Goal: Task Accomplishment & Management: Complete application form

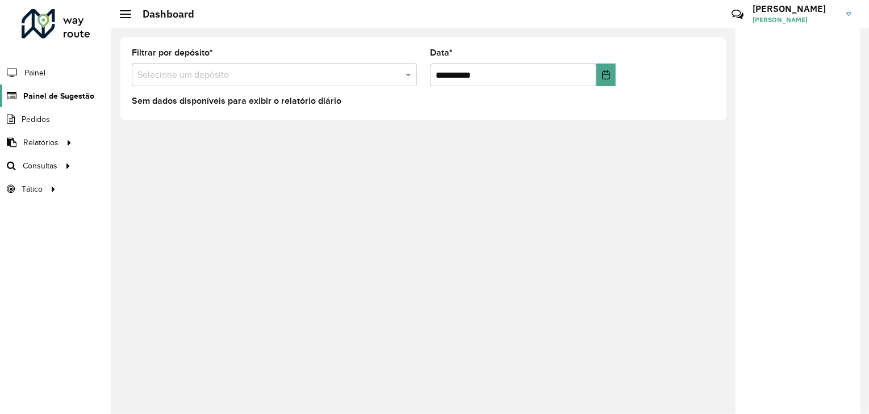
click at [57, 99] on span "Painel de Sugestão" at bounding box center [58, 96] width 71 height 12
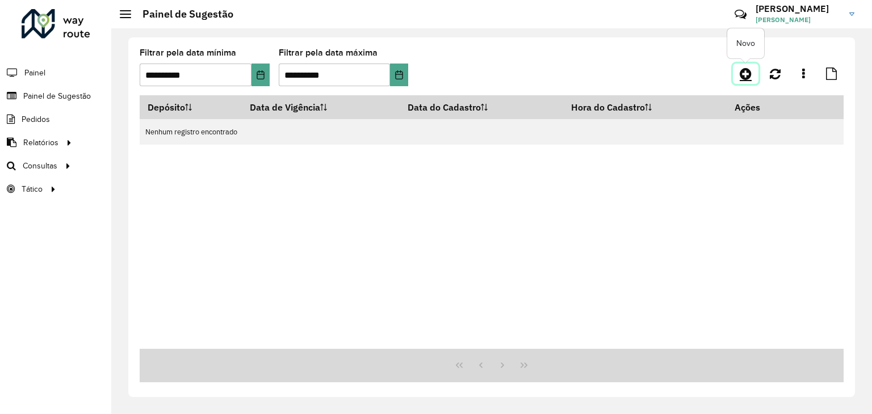
click at [747, 71] on icon at bounding box center [746, 74] width 12 height 14
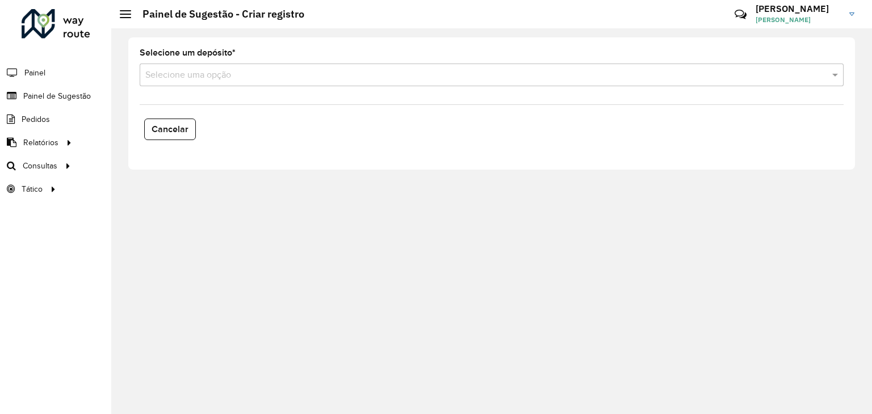
drag, startPoint x: 353, startPoint y: 73, endPoint x: 320, endPoint y: 89, distance: 36.1
click at [352, 73] on input "text" at bounding box center [480, 76] width 670 height 14
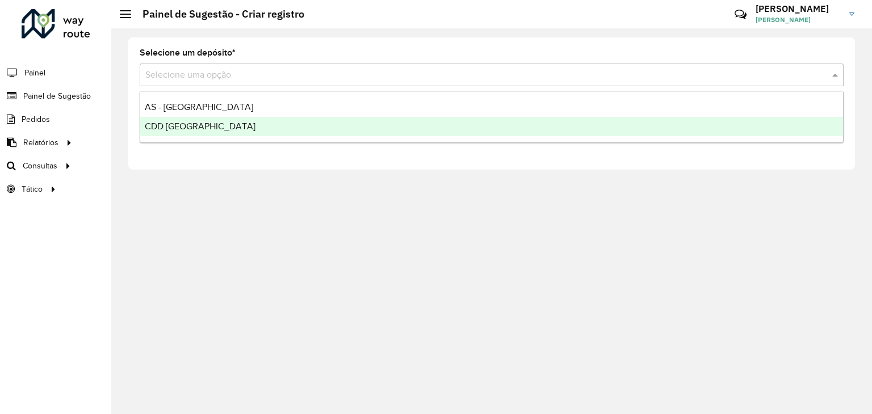
click at [270, 120] on div "CDD [GEOGRAPHIC_DATA]" at bounding box center [491, 126] width 703 height 19
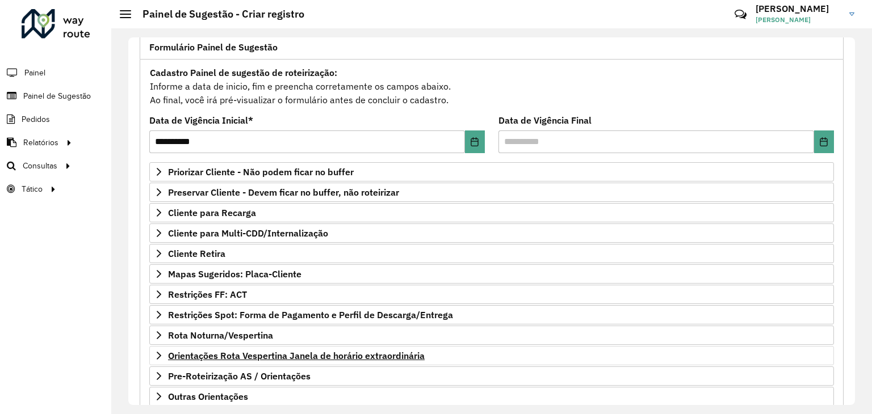
scroll to position [148, 0]
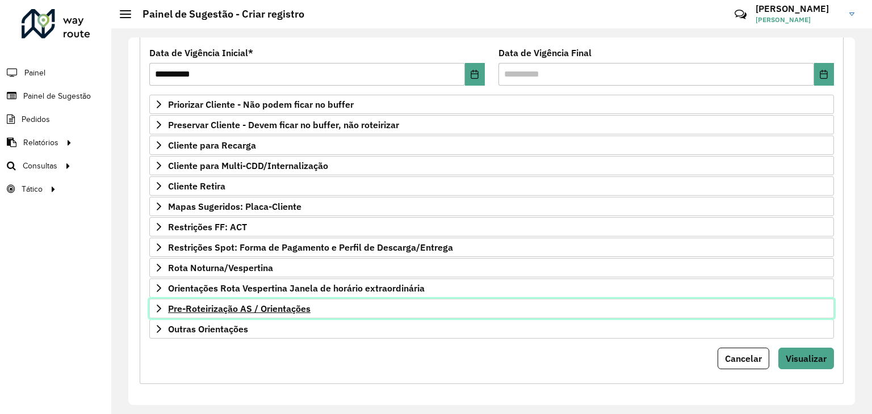
click at [240, 306] on span "Pre-Roteirização AS / Orientações" at bounding box center [239, 308] width 143 height 9
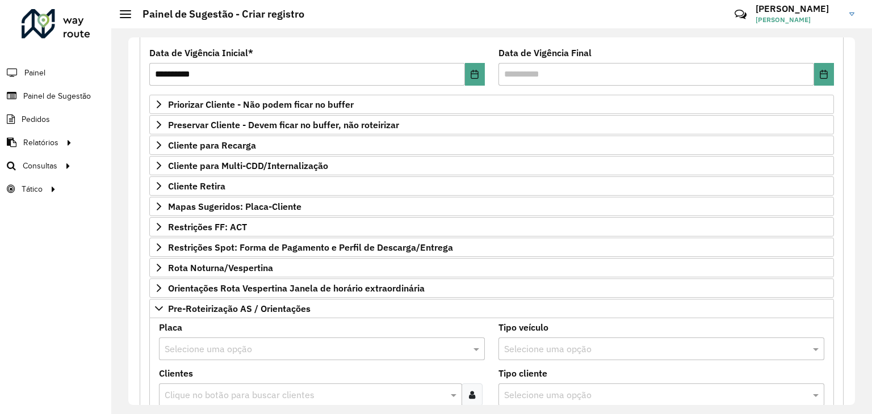
click at [211, 346] on input "text" at bounding box center [311, 350] width 292 height 14
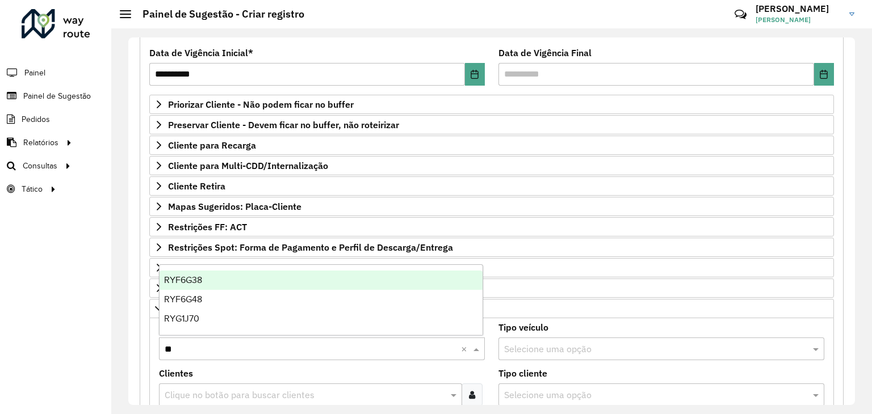
type input "***"
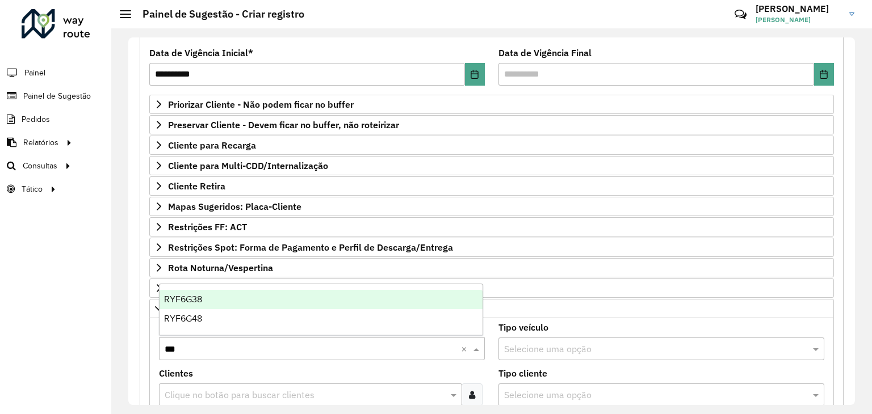
click at [193, 303] on span "RYF6G38" at bounding box center [183, 300] width 38 height 10
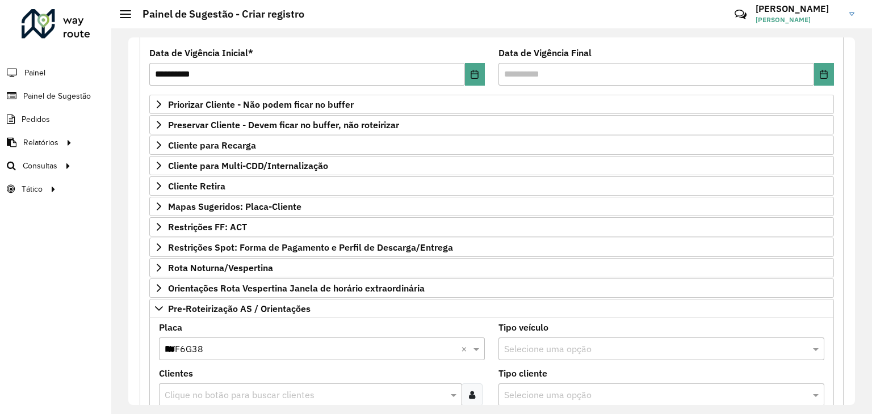
click at [233, 380] on div "Clientes Clique no botão para buscar clientes" at bounding box center [322, 388] width 326 height 37
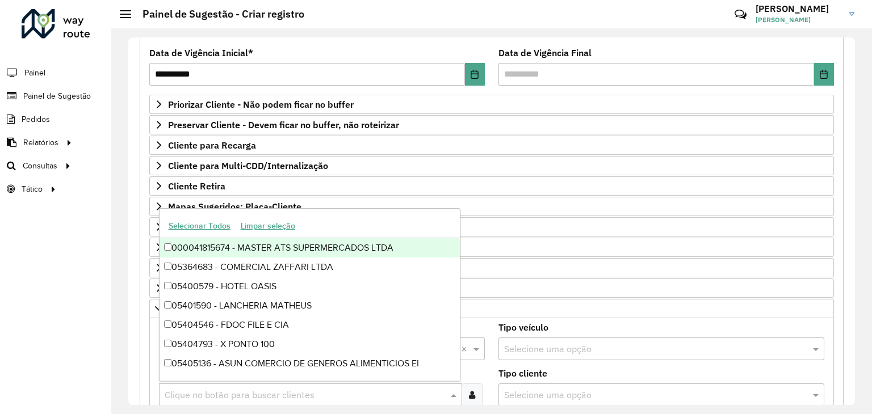
click at [236, 389] on input "text" at bounding box center [305, 396] width 286 height 14
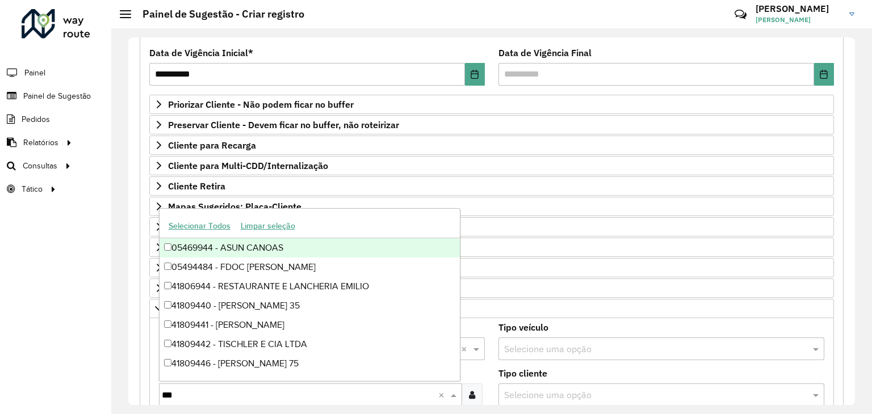
type input "****"
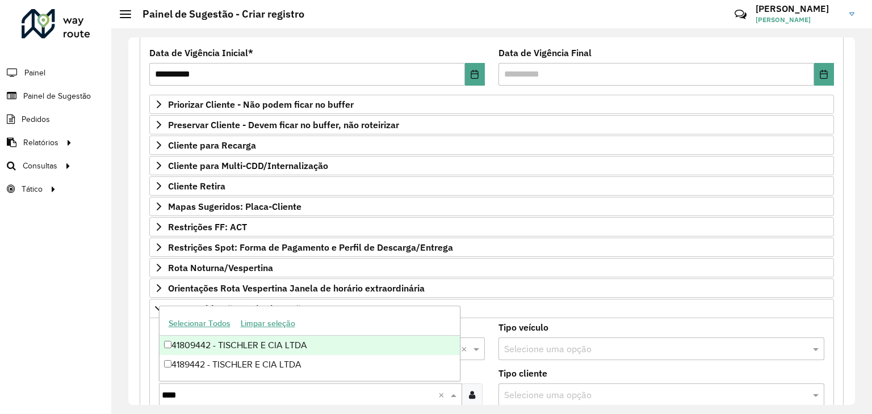
click at [245, 346] on div "41809442 - TISCHLER E CIA LTDA" at bounding box center [310, 345] width 301 height 19
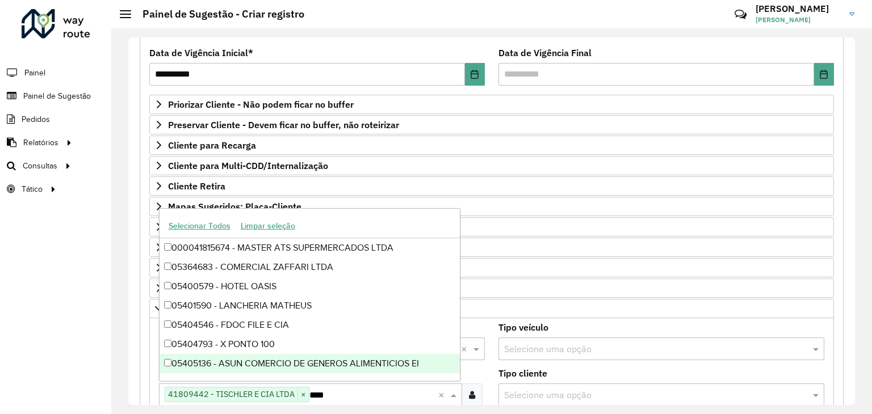
click at [109, 355] on div "Roteirizador AmbevTech Painel Painel de Sugestão Pedidos Relatórios Clientes Cl…" at bounding box center [55, 207] width 111 height 414
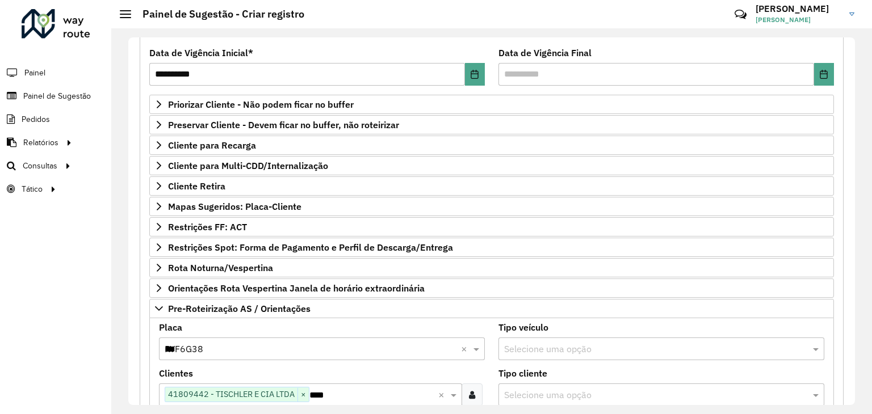
scroll to position [261, 0]
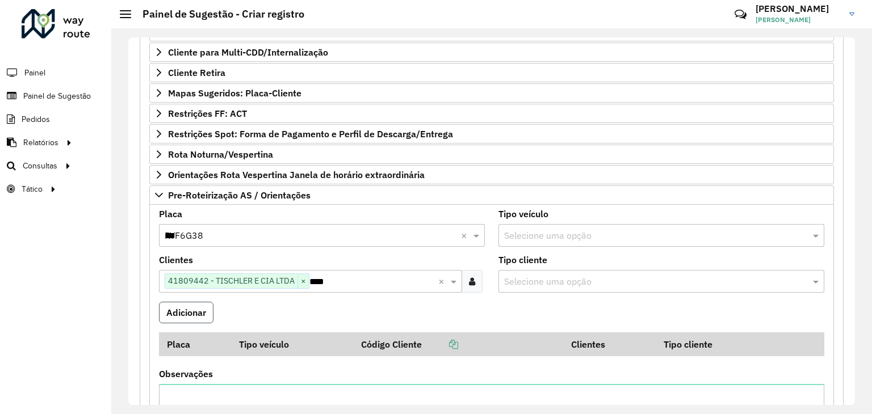
click at [207, 312] on button "Adicionar" at bounding box center [186, 313] width 55 height 22
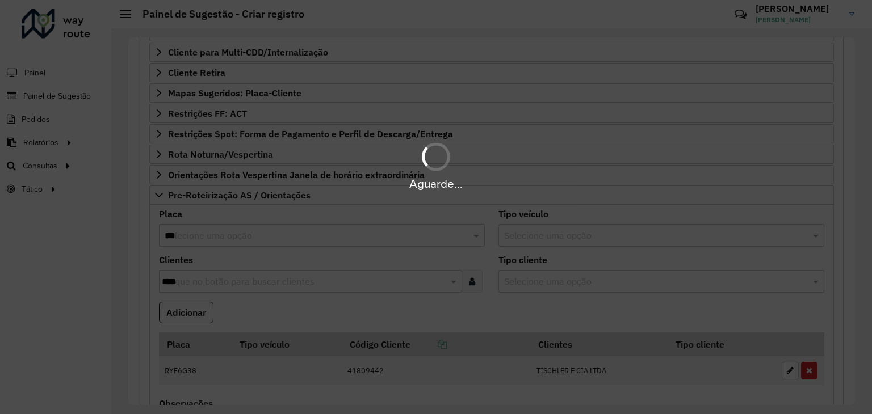
click at [219, 236] on div "Aguarde..." at bounding box center [436, 207] width 872 height 414
click at [219, 234] on div "Aguarde..." at bounding box center [436, 207] width 872 height 414
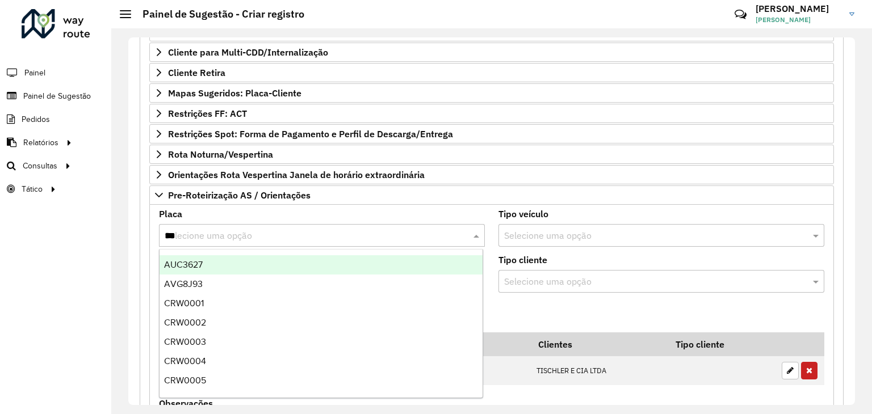
click at [219, 234] on input "***" at bounding box center [311, 236] width 292 height 14
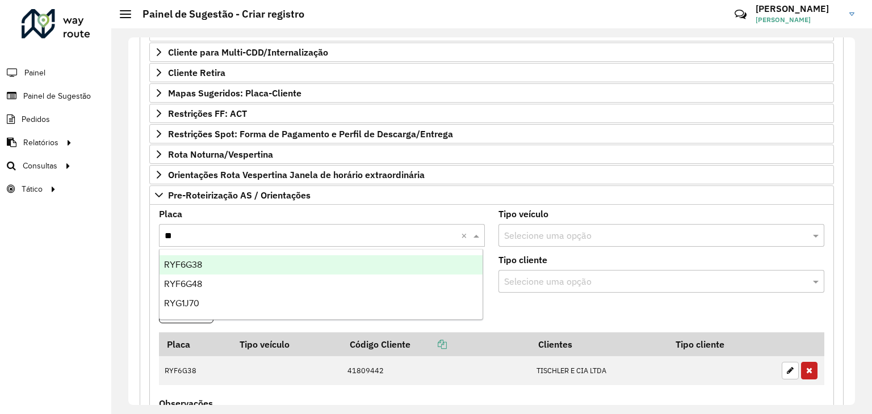
type input "***"
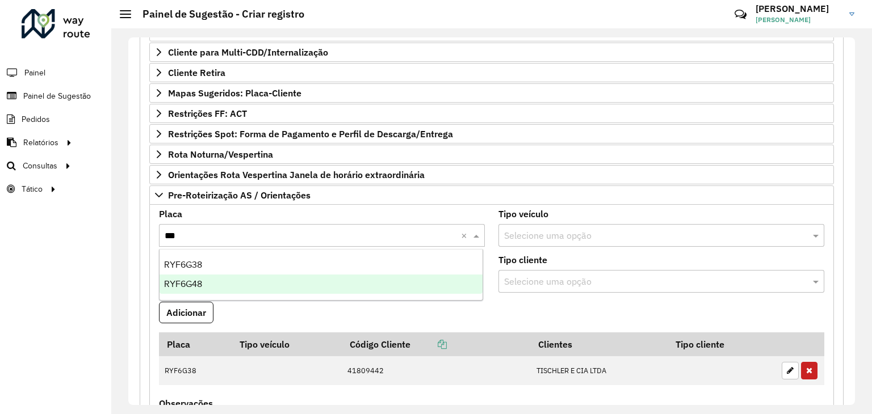
click at [220, 288] on div "RYF6G48" at bounding box center [322, 284] width 324 height 19
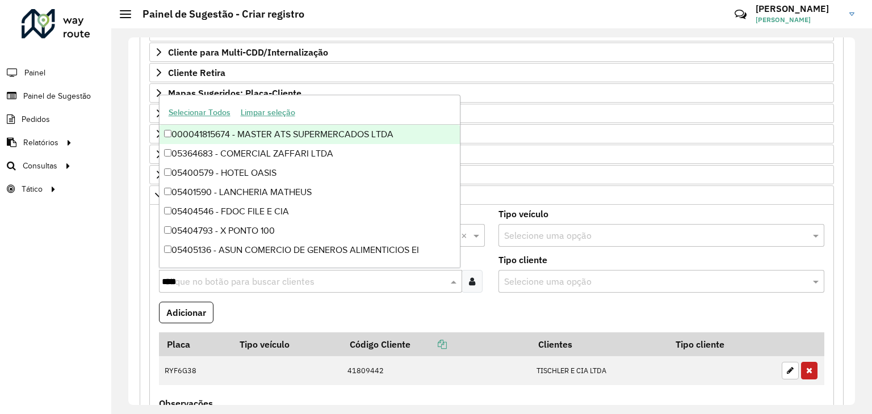
click at [215, 282] on input "****" at bounding box center [305, 282] width 286 height 14
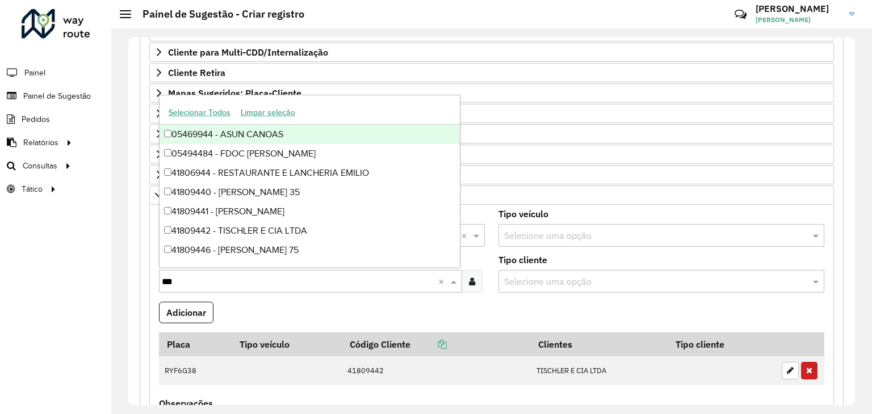
type input "****"
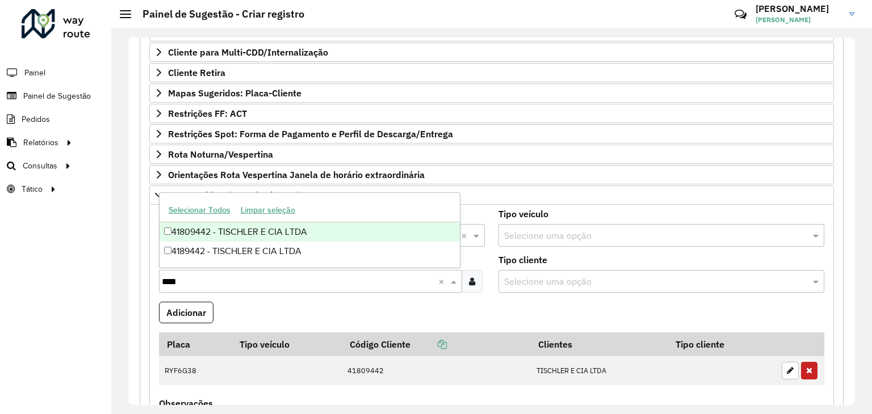
click at [233, 233] on div "41809442 - TISCHLER E CIA LTDA" at bounding box center [310, 232] width 301 height 19
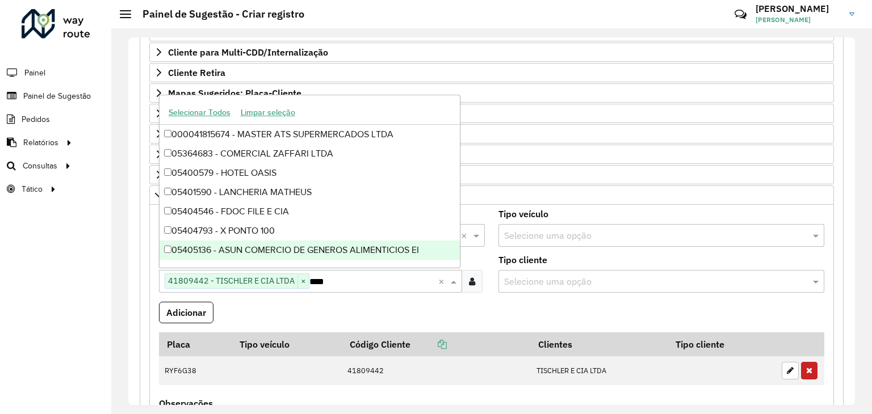
click at [206, 311] on button "Adicionar" at bounding box center [186, 313] width 55 height 22
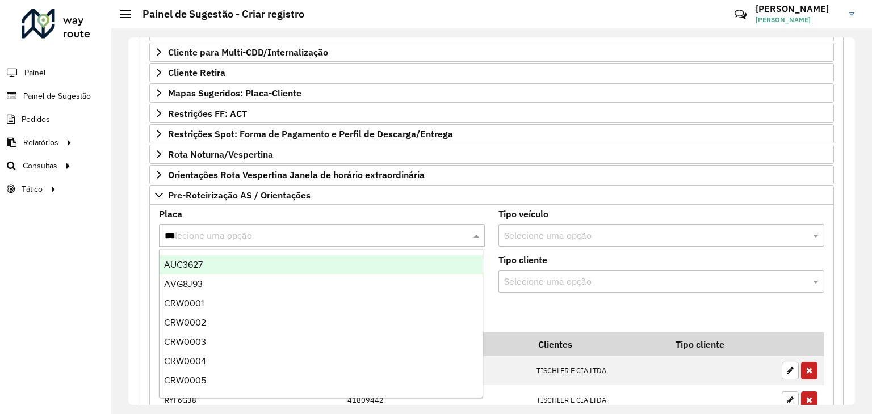
click at [207, 237] on input "***" at bounding box center [311, 236] width 292 height 14
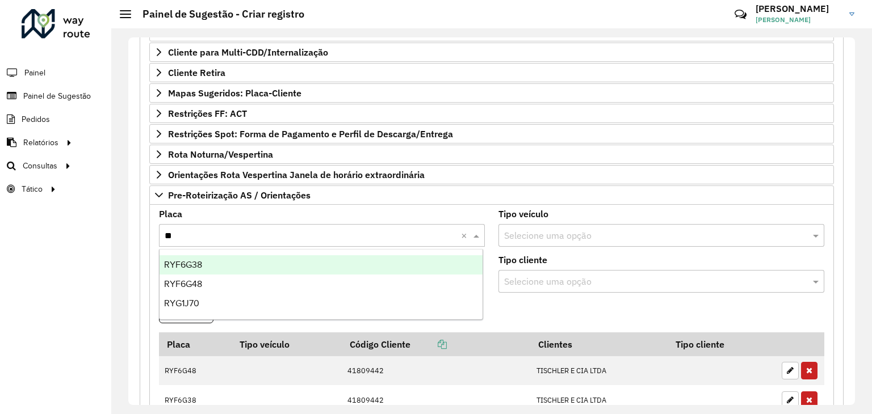
type input "***"
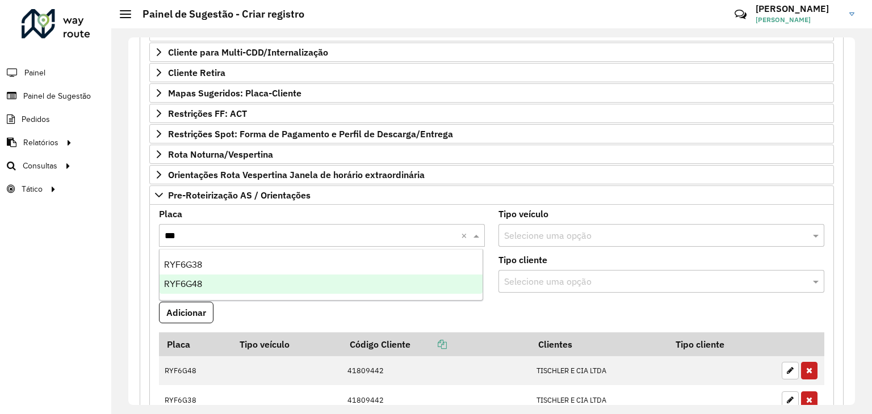
click at [192, 289] on span "RYF6G48" at bounding box center [183, 284] width 38 height 10
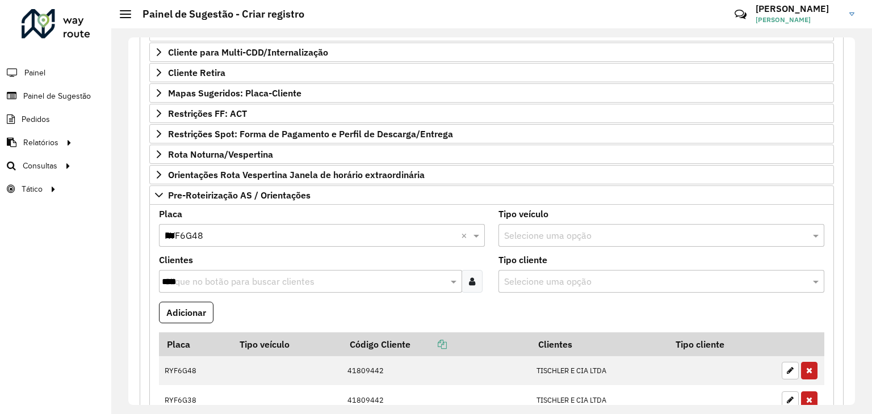
click at [243, 275] on input "****" at bounding box center [305, 282] width 286 height 14
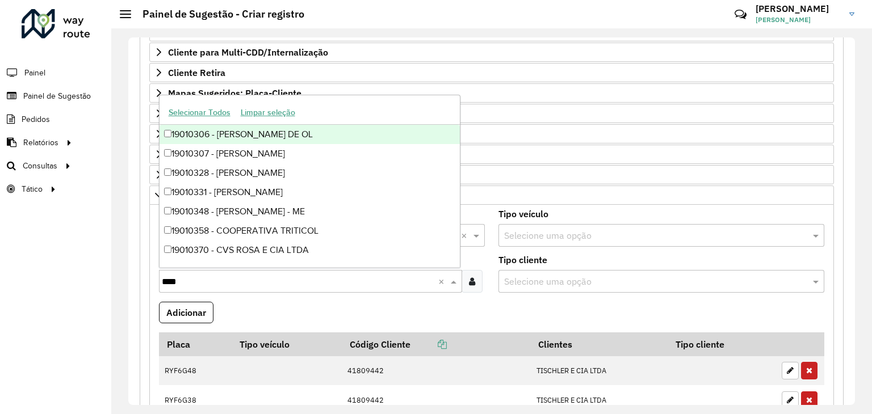
type input "*****"
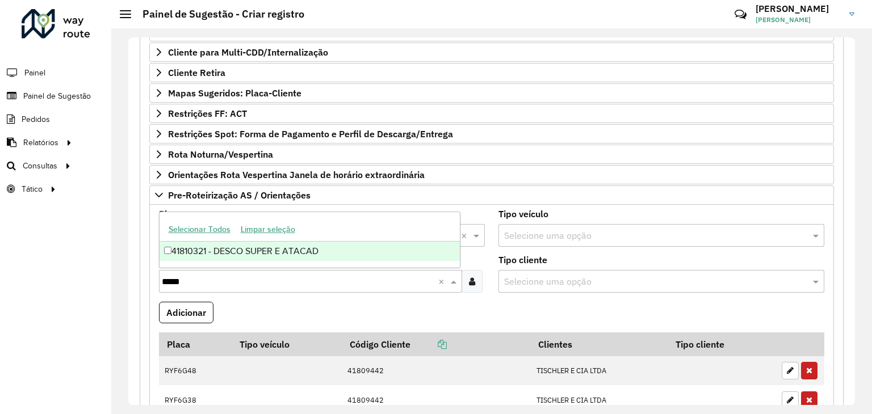
click at [253, 252] on div "41810321 - DESCO SUPER E ATACAD" at bounding box center [310, 251] width 301 height 19
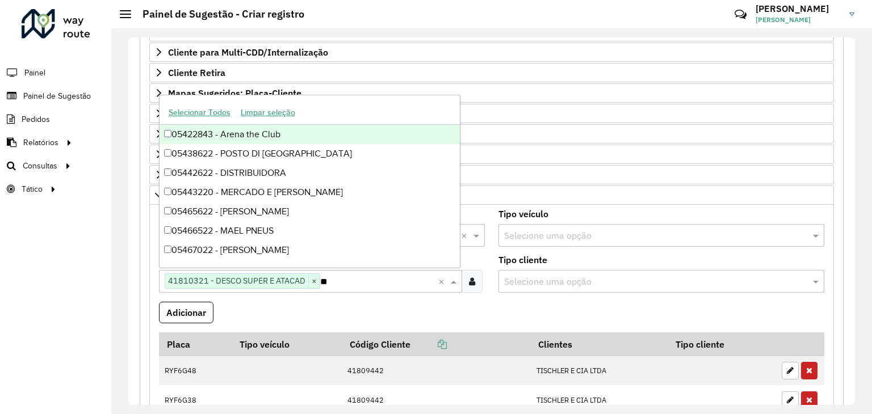
type input "***"
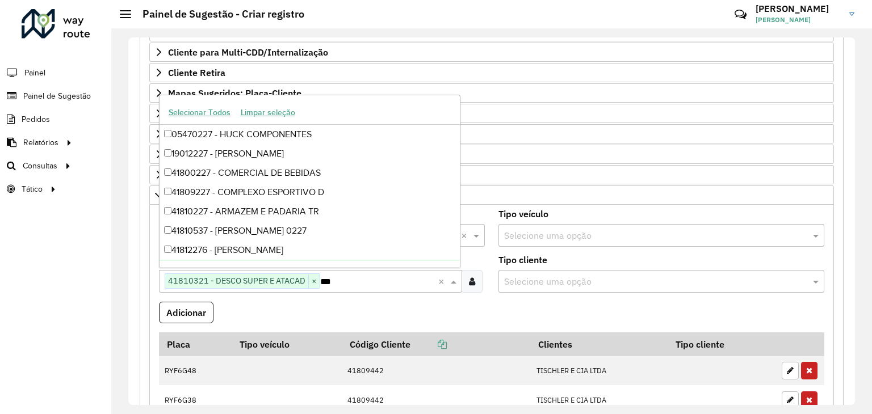
scroll to position [0, 0]
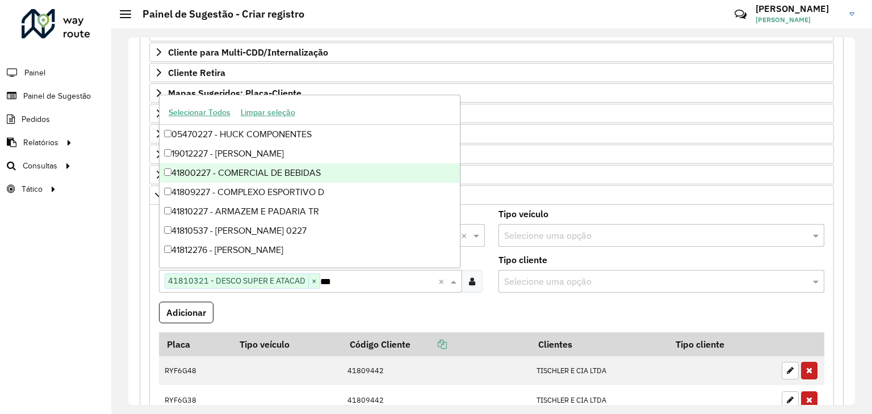
click at [300, 173] on div "41800227 - COMERCIAL DE BEBIDAS" at bounding box center [310, 173] width 301 height 19
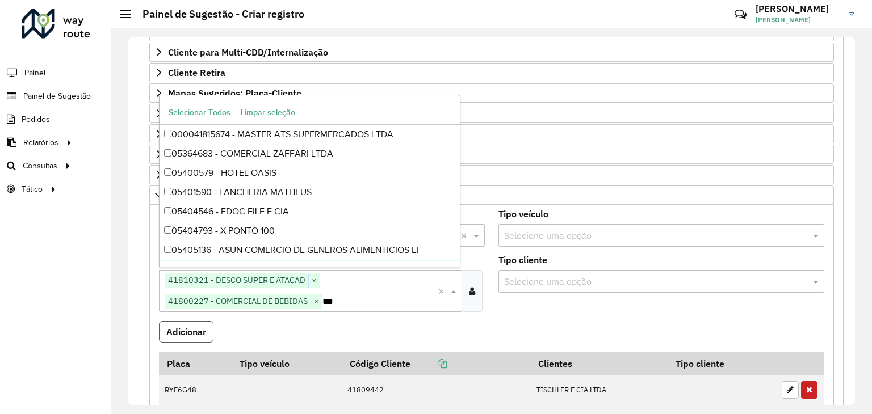
click at [206, 321] on button "Adicionar" at bounding box center [186, 332] width 55 height 22
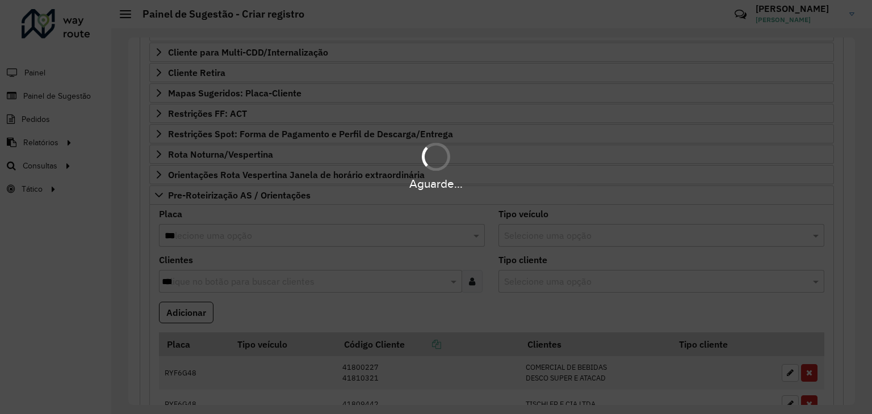
click at [100, 278] on div "Aguarde..." at bounding box center [436, 207] width 872 height 414
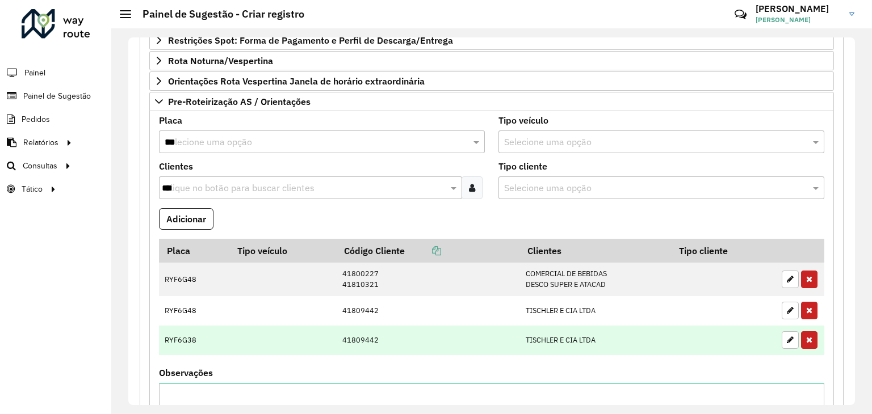
scroll to position [375, 0]
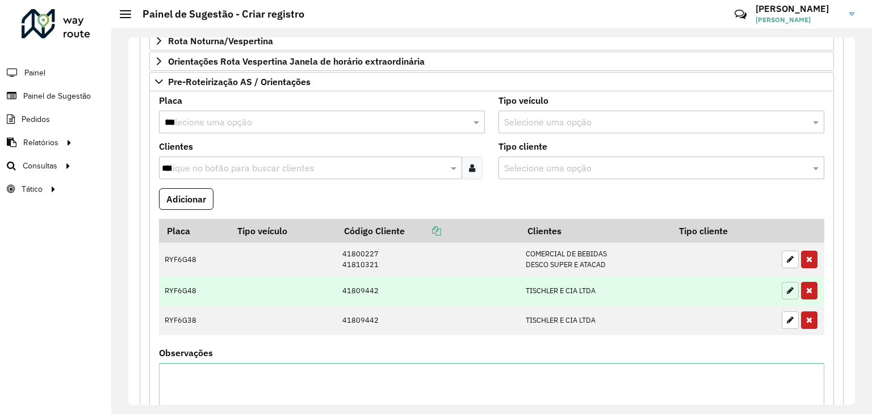
click at [788, 287] on icon "button" at bounding box center [790, 291] width 7 height 8
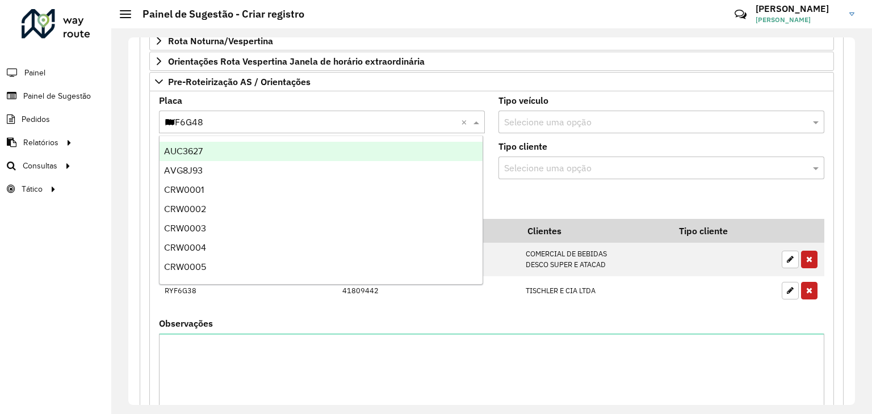
click at [234, 116] on input "***" at bounding box center [311, 123] width 292 height 14
type input "***"
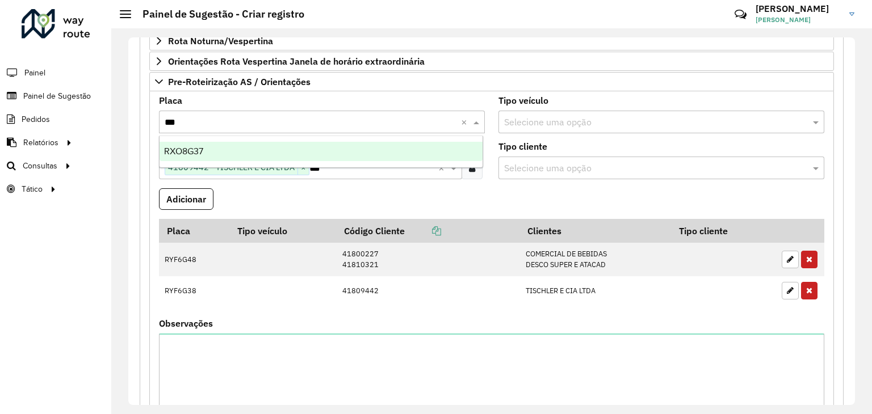
click at [274, 152] on div "RXO8G37" at bounding box center [322, 151] width 324 height 19
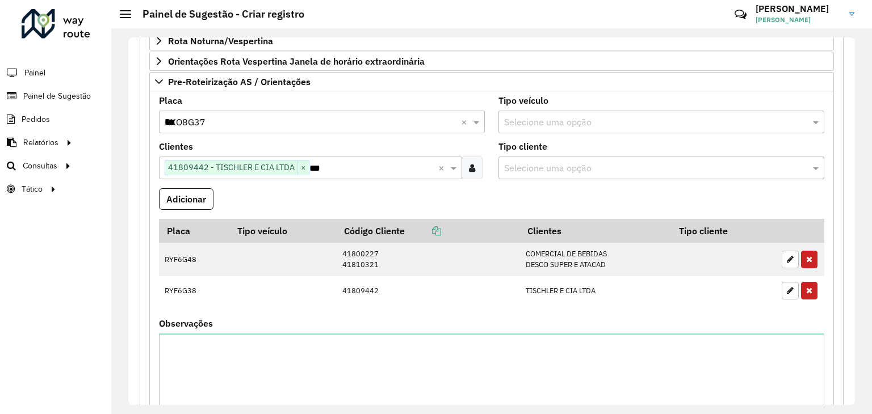
click at [341, 171] on input "***" at bounding box center [373, 169] width 129 height 14
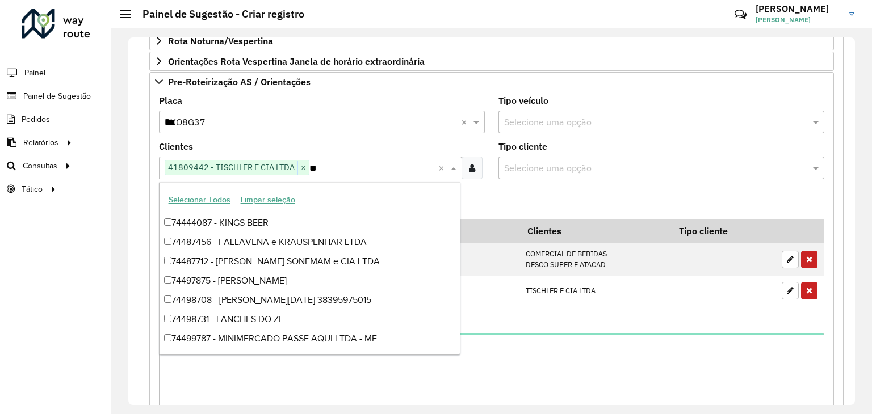
scroll to position [5173, 0]
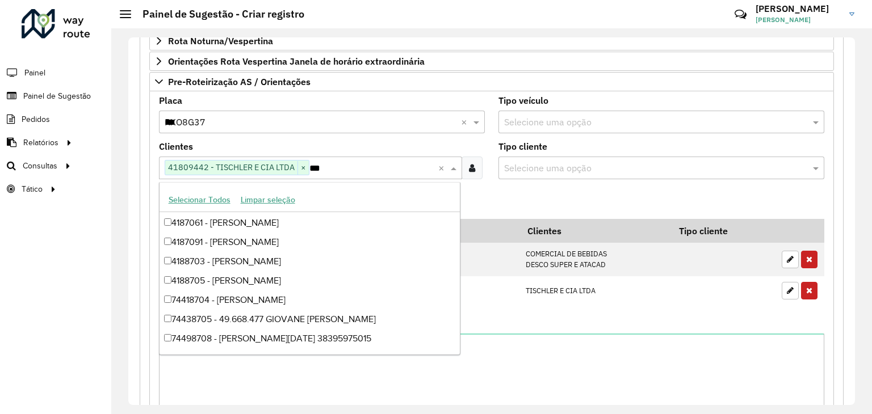
type input "****"
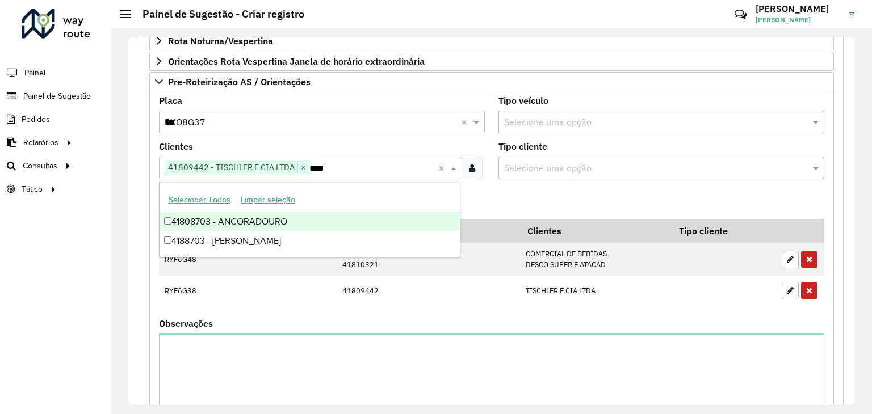
click at [301, 219] on div "41808703 - ANCORADOURO" at bounding box center [310, 221] width 301 height 19
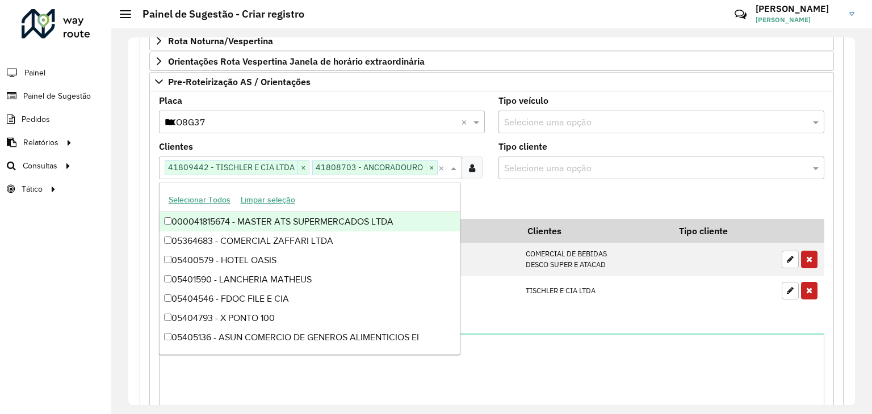
click at [100, 204] on div "Roteirizador AmbevTech Painel Painel de Sugestão Pedidos Relatórios Clientes Cl…" at bounding box center [55, 207] width 111 height 414
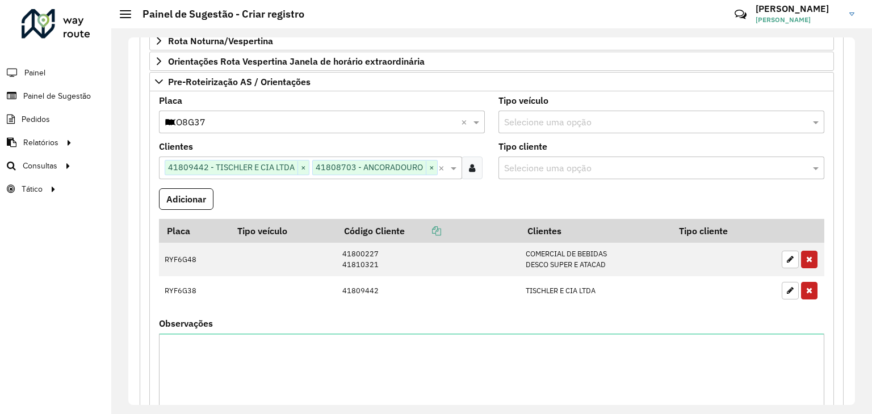
click at [179, 194] on button "Adicionar" at bounding box center [186, 200] width 55 height 22
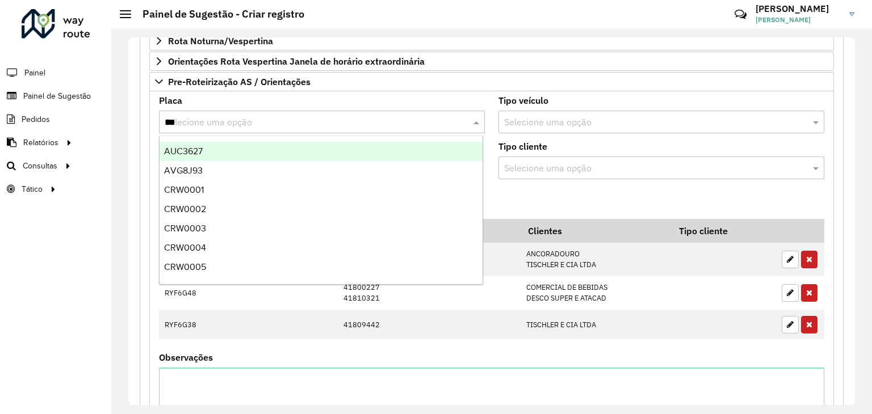
click at [244, 122] on input "***" at bounding box center [311, 123] width 292 height 14
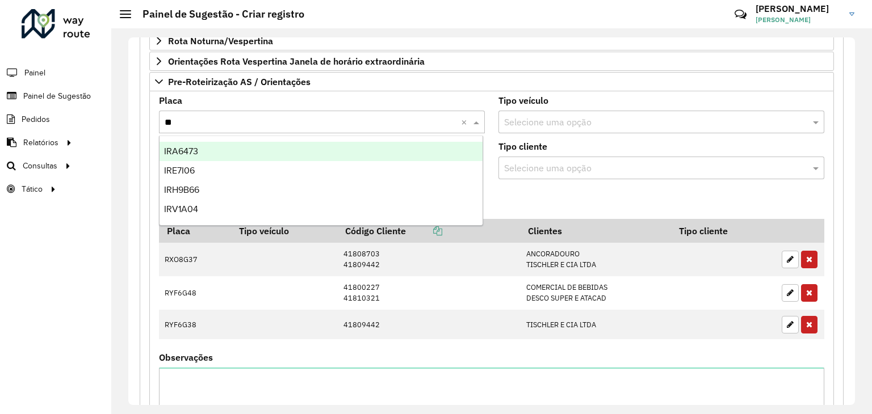
type input "***"
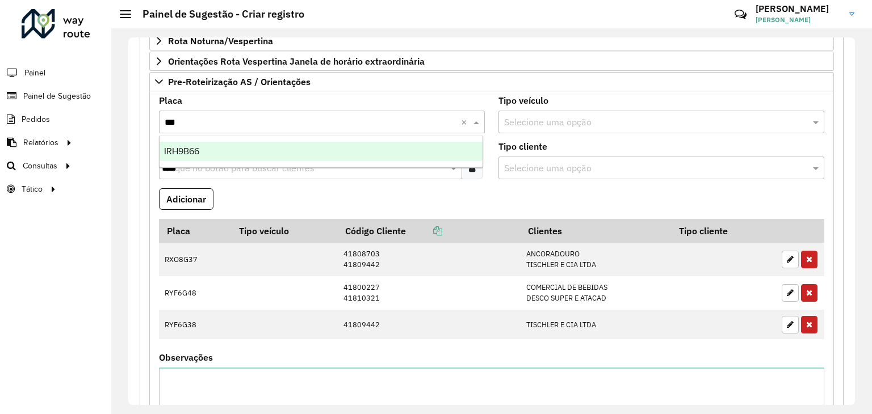
click at [245, 152] on div "IRH9B66" at bounding box center [322, 151] width 324 height 19
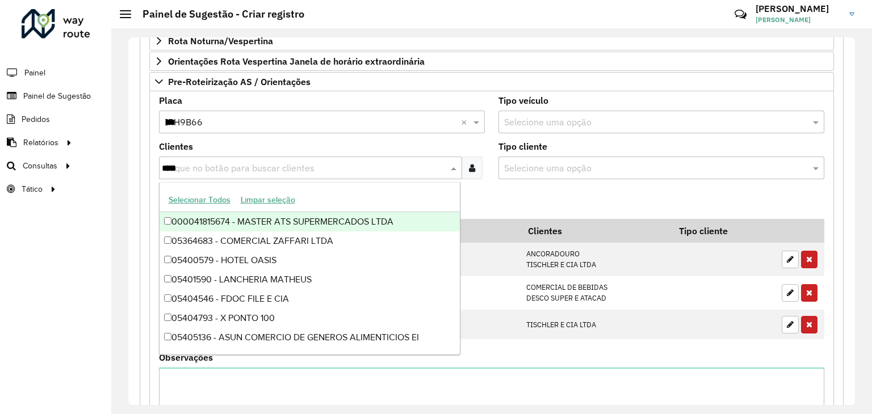
click at [240, 162] on input "****" at bounding box center [305, 169] width 286 height 14
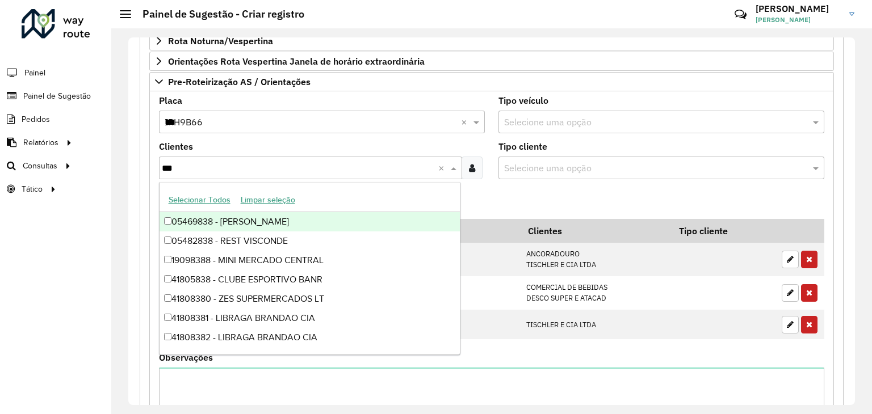
type input "****"
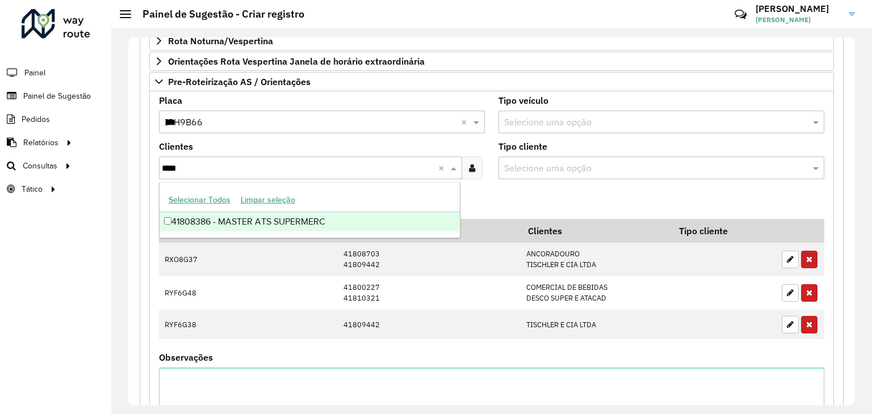
click at [269, 223] on div "41808386 - MASTER ATS SUPERMERC" at bounding box center [310, 221] width 301 height 19
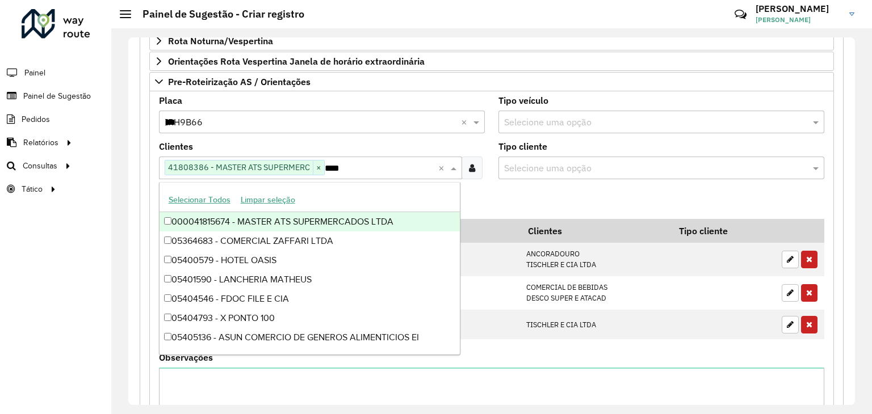
click at [102, 200] on div "Roteirizador AmbevTech Painel Painel de Sugestão Pedidos Relatórios Clientes Cl…" at bounding box center [55, 207] width 111 height 414
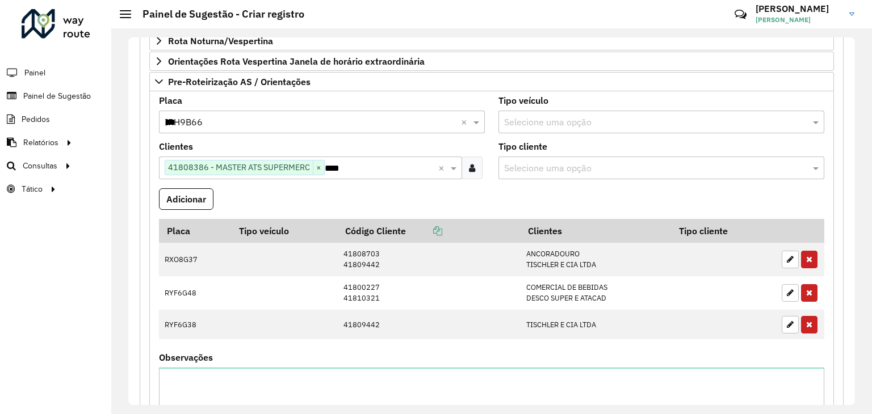
click at [311, 199] on formly-field "Adicionar" at bounding box center [491, 204] width 679 height 31
click at [206, 196] on button "Adicionar" at bounding box center [186, 200] width 55 height 22
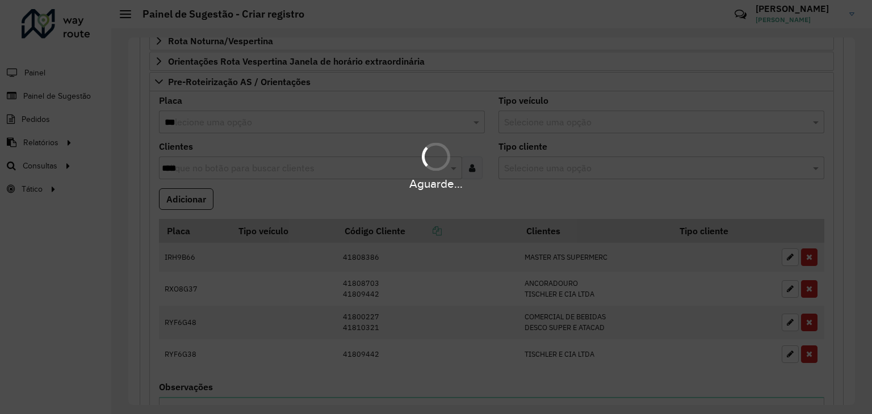
click at [213, 118] on div "Aguarde..." at bounding box center [436, 207] width 872 height 414
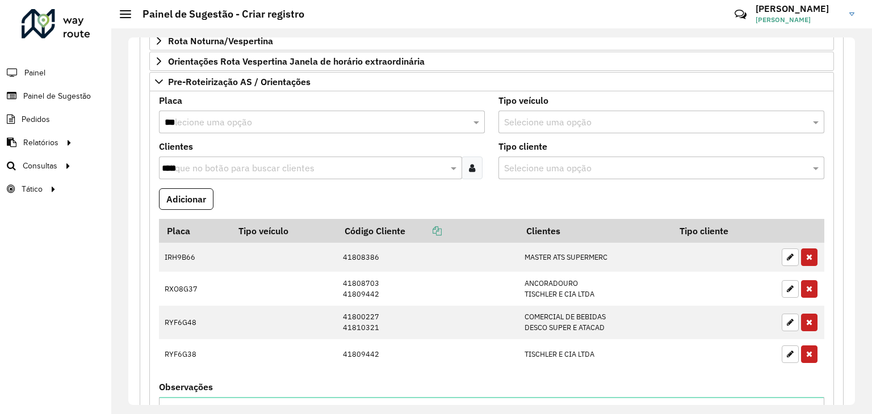
click at [213, 118] on input "***" at bounding box center [311, 123] width 292 height 14
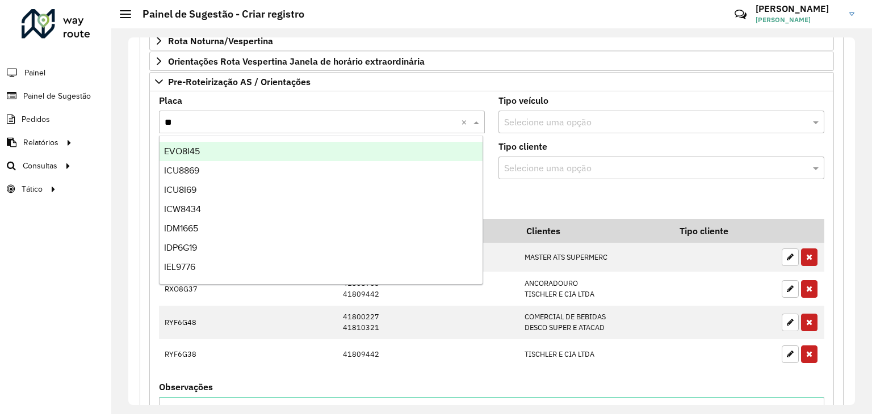
type input "***"
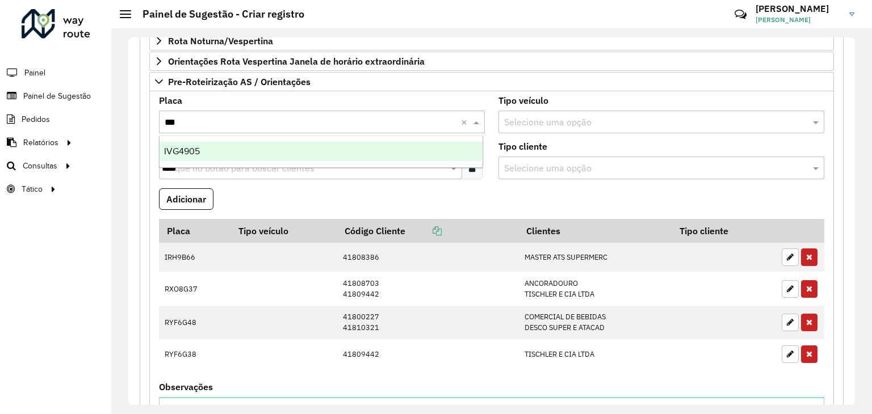
click at [214, 157] on div "IVG4905" at bounding box center [322, 151] width 324 height 19
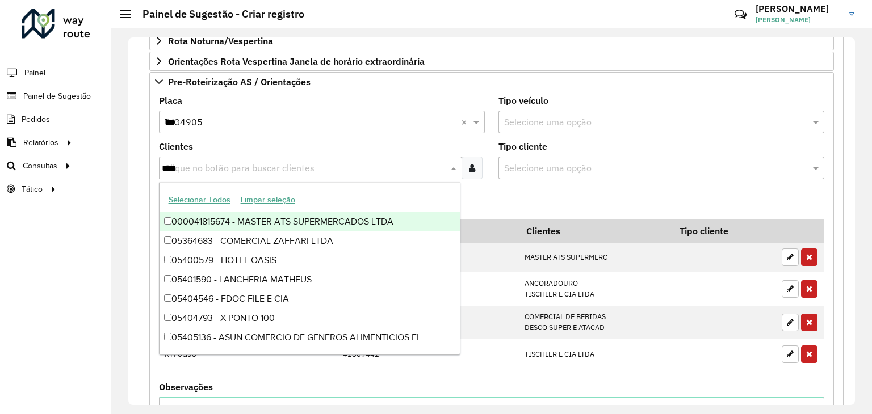
click at [198, 162] on input "****" at bounding box center [305, 169] width 286 height 14
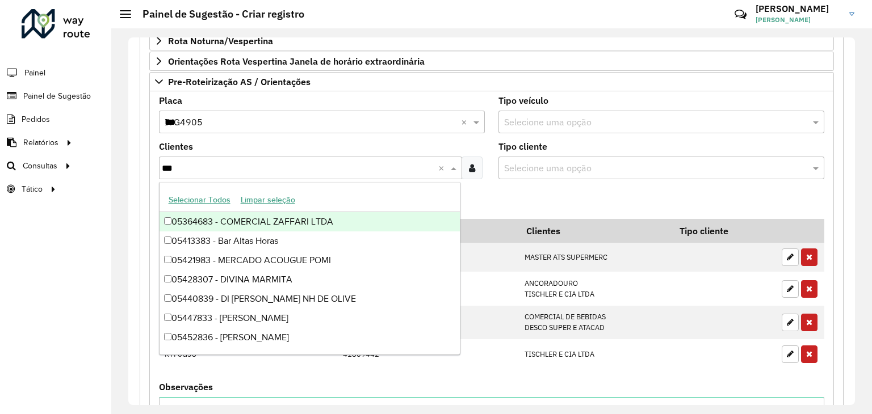
type input "****"
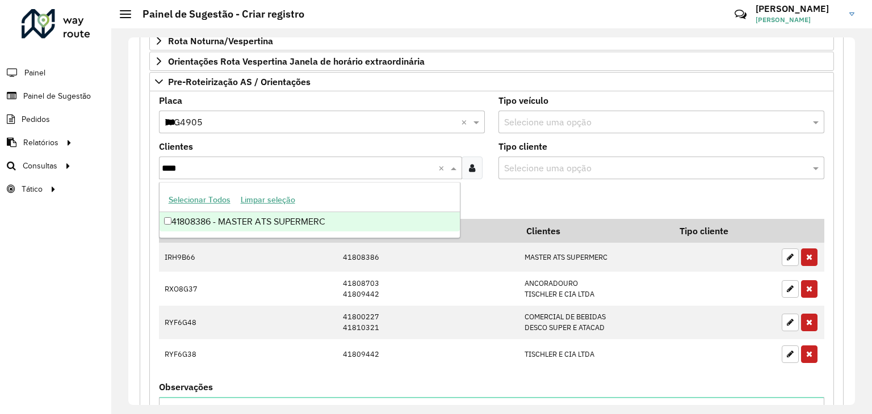
click at [215, 223] on div "41808386 - MASTER ATS SUPERMERC" at bounding box center [310, 221] width 301 height 19
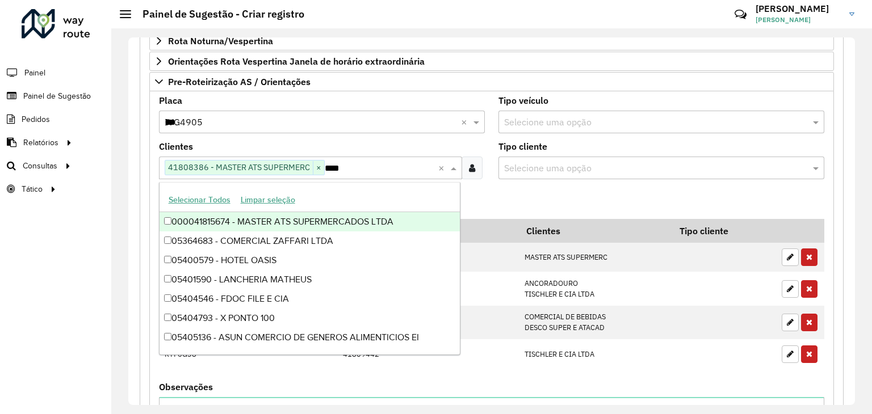
click at [114, 206] on div "**********" at bounding box center [491, 221] width 761 height 386
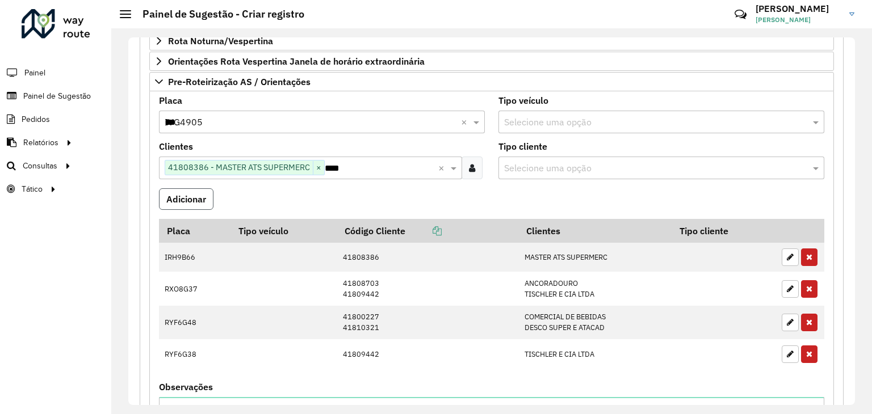
click at [164, 191] on button "Adicionar" at bounding box center [186, 200] width 55 height 22
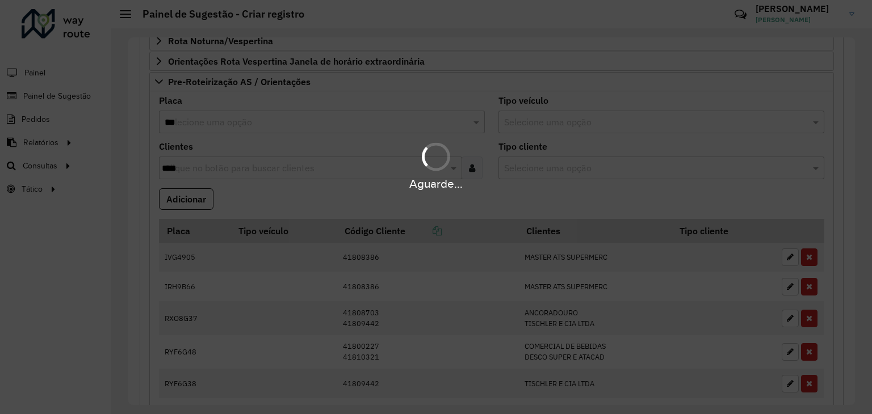
click at [191, 128] on div "Aguarde..." at bounding box center [436, 207] width 872 height 414
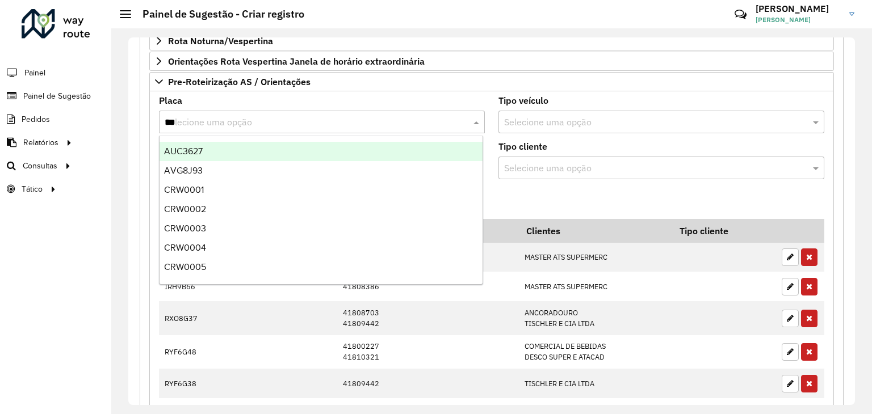
click at [193, 122] on input "***" at bounding box center [311, 123] width 292 height 14
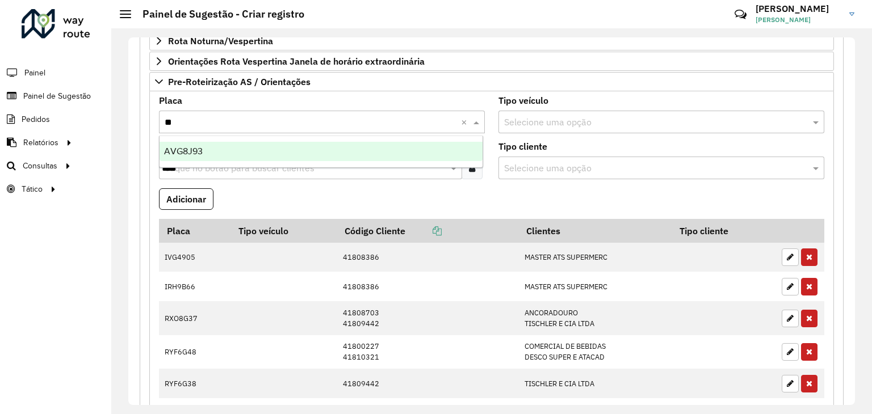
type input "***"
click at [207, 150] on div "AVG8J93" at bounding box center [322, 151] width 324 height 19
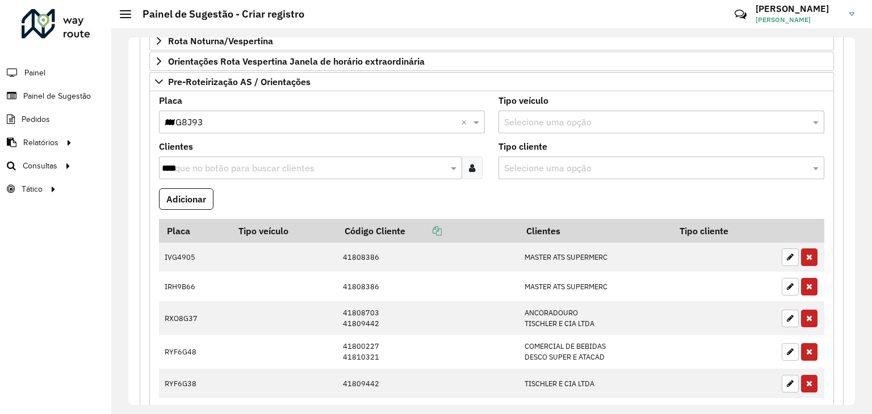
click at [217, 162] on input "****" at bounding box center [305, 169] width 286 height 14
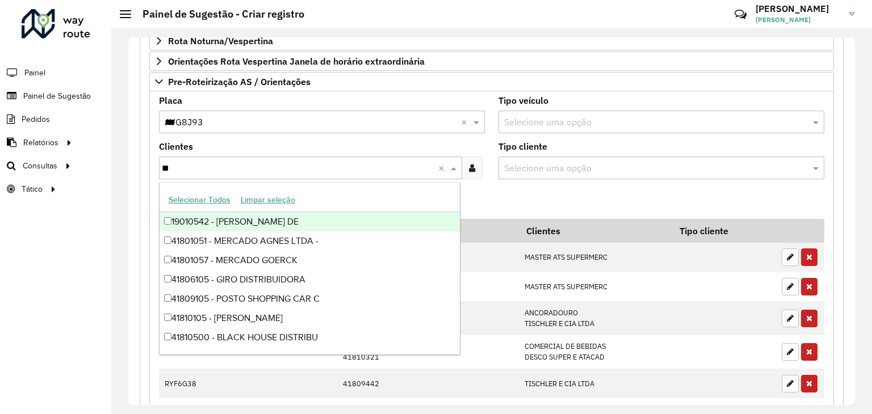
type input "*"
type input "*********"
drag, startPoint x: 236, startPoint y: 167, endPoint x: 156, endPoint y: 161, distance: 80.8
click at [156, 161] on formly-field "Clientes Clique no botão para buscar clientes ********* ×" at bounding box center [322, 166] width 340 height 46
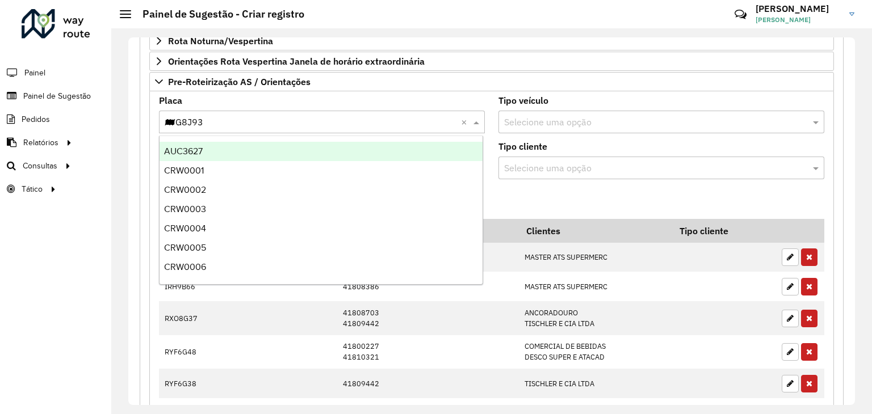
click at [221, 123] on input "***" at bounding box center [311, 123] width 292 height 14
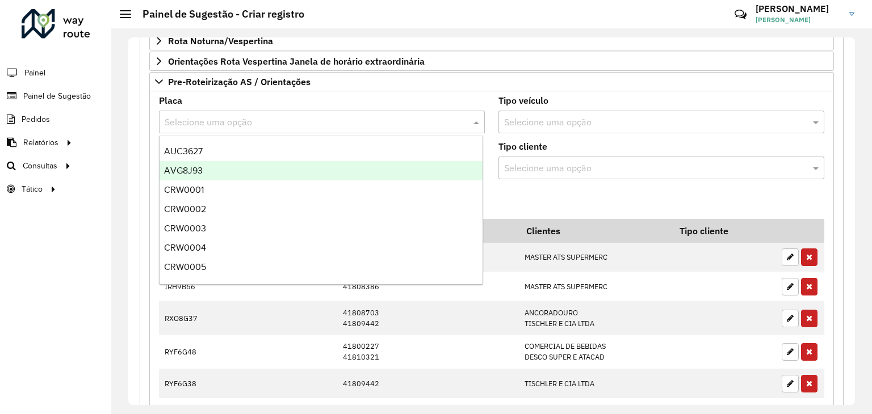
click at [124, 169] on div "**********" at bounding box center [491, 221] width 761 height 386
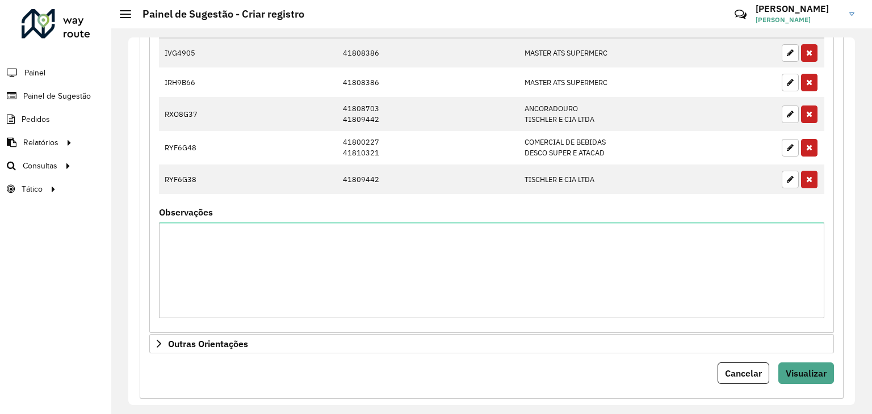
scroll to position [593, 0]
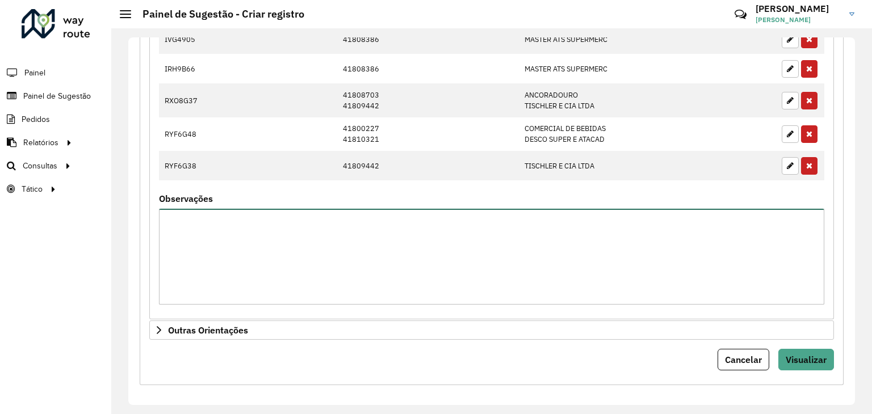
click at [207, 221] on textarea "Observações" at bounding box center [491, 257] width 665 height 96
click at [279, 219] on textarea "**********" at bounding box center [491, 257] width 665 height 96
type textarea "**********"
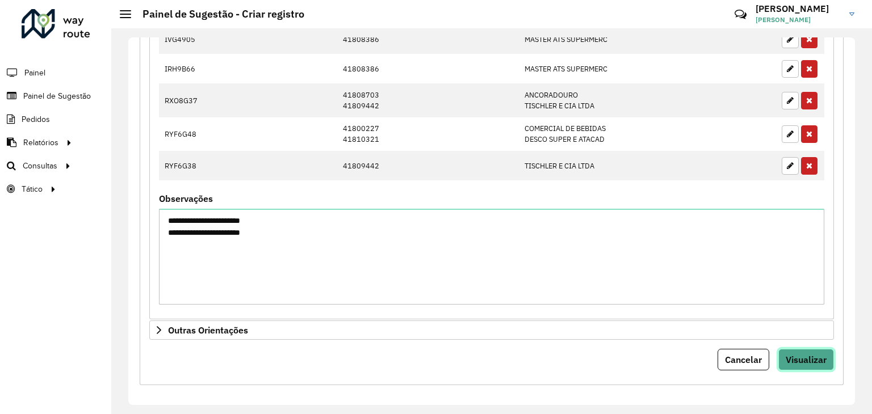
click at [789, 354] on span "Visualizar" at bounding box center [806, 359] width 41 height 11
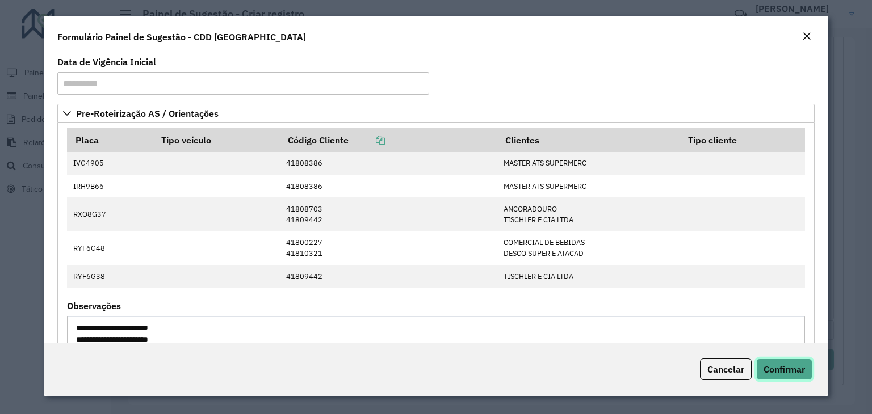
click at [770, 367] on span "Confirmar" at bounding box center [784, 369] width 41 height 11
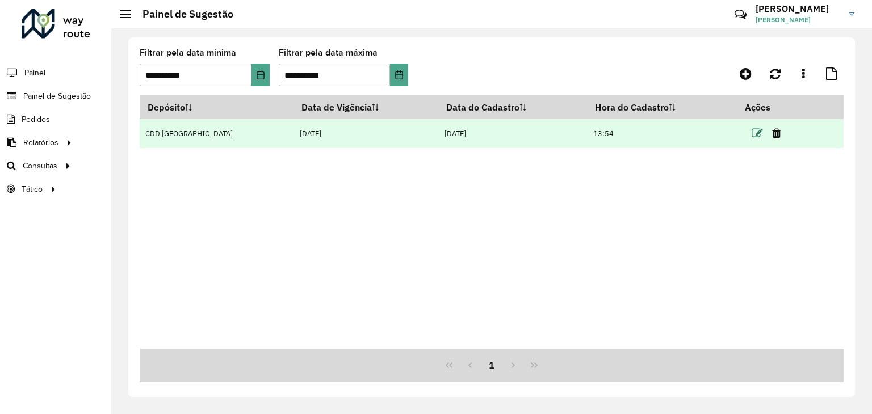
click at [752, 132] on icon at bounding box center [757, 133] width 11 height 11
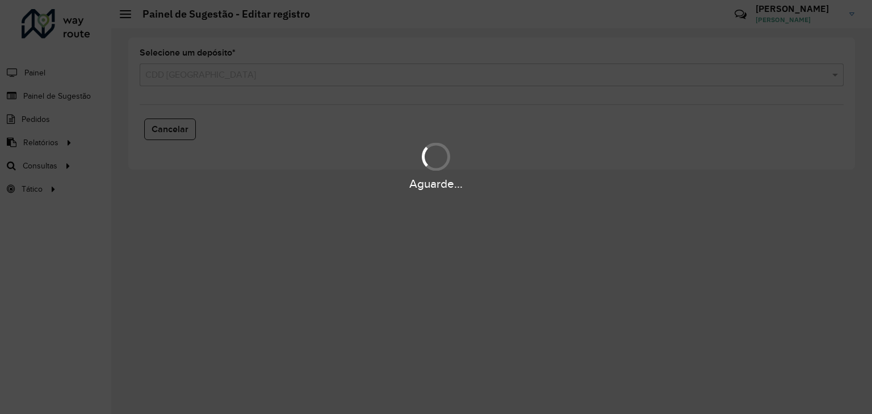
click at [247, 83] on div "Aguarde..." at bounding box center [436, 207] width 872 height 414
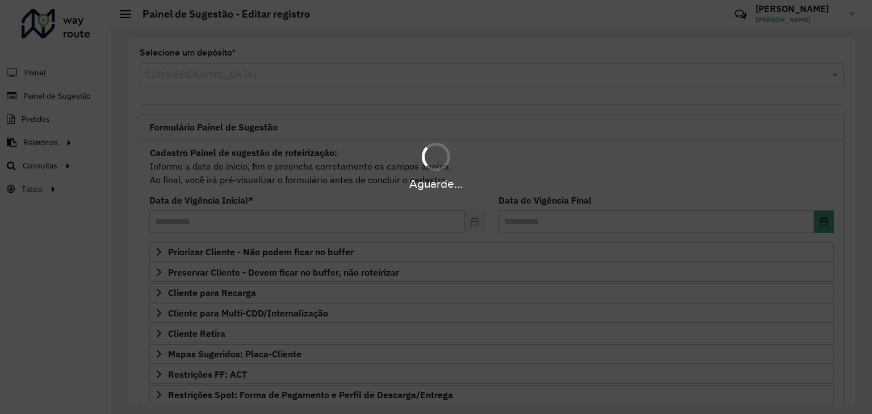
click at [245, 83] on div "Aguarde..." at bounding box center [436, 207] width 872 height 414
click at [243, 79] on hb-app "**********" at bounding box center [436, 207] width 872 height 414
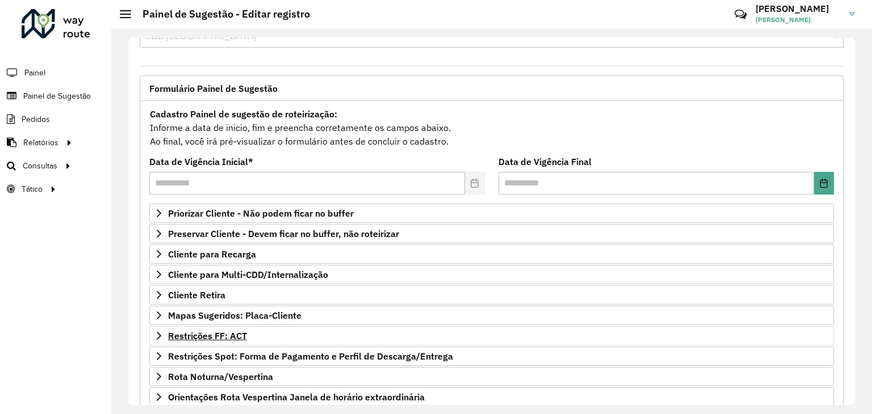
scroll to position [57, 0]
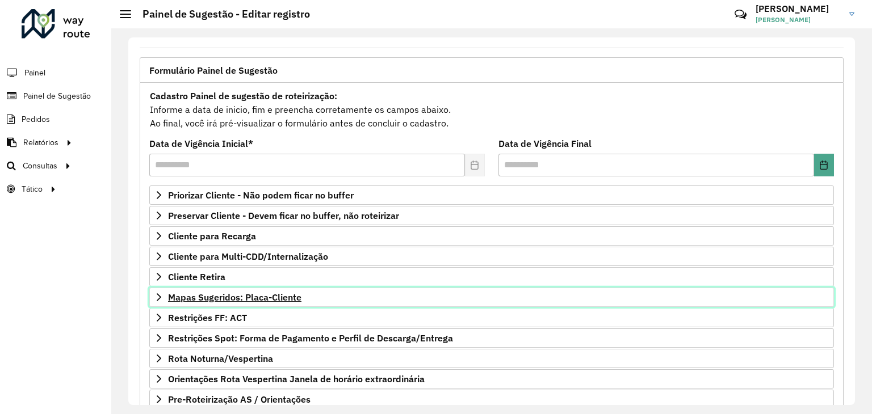
click at [238, 294] on span "Mapas Sugeridos: Placa-Cliente" at bounding box center [234, 297] width 133 height 9
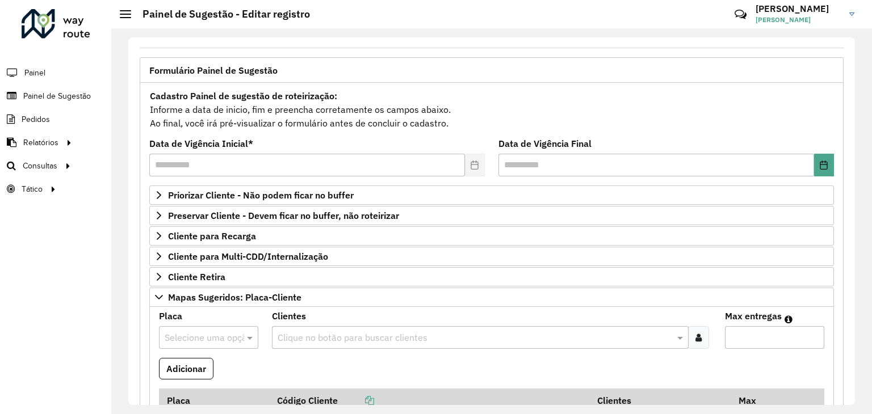
click at [211, 341] on input "text" at bounding box center [197, 339] width 65 height 14
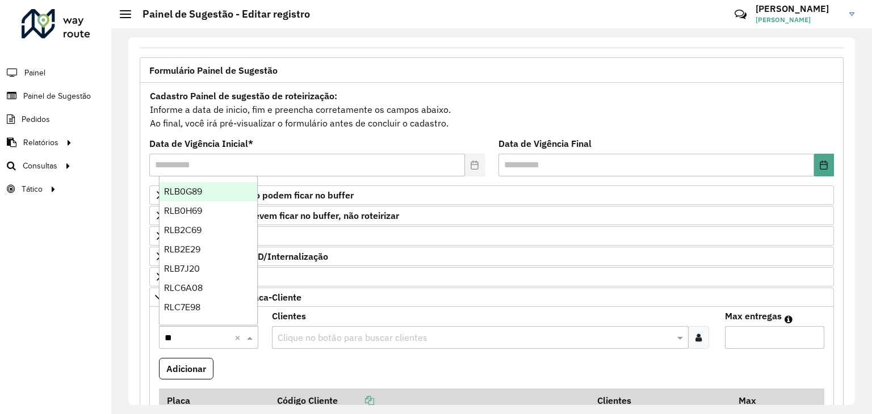
type input "***"
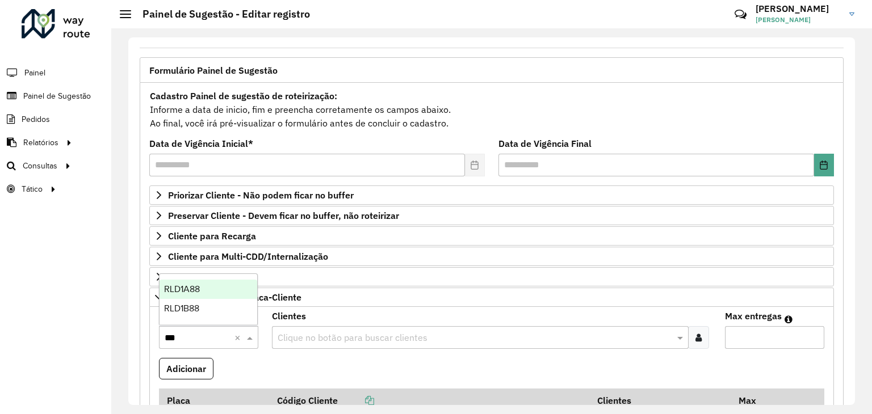
click at [203, 285] on div "RLD1A88" at bounding box center [209, 289] width 98 height 19
click at [295, 334] on input "text" at bounding box center [474, 339] width 399 height 14
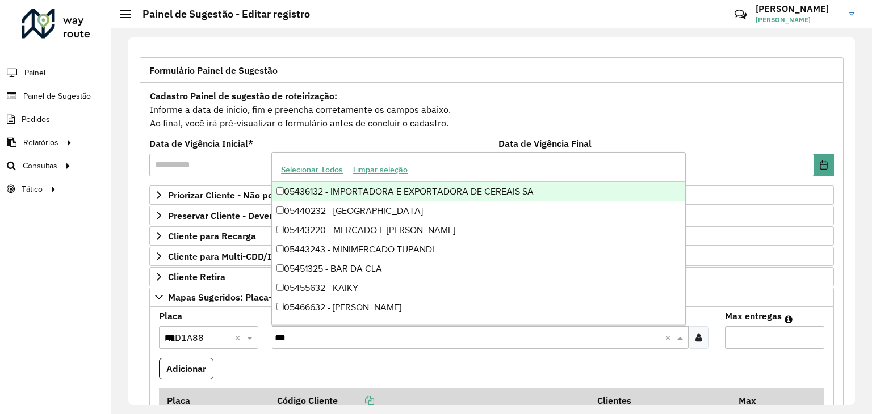
type input "****"
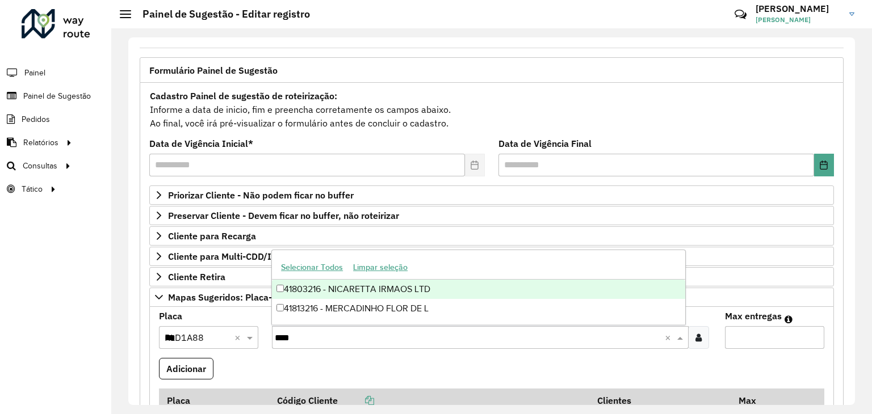
click at [345, 294] on div "41803216 - NICARETTA IRMAOS LTD" at bounding box center [478, 289] width 413 height 19
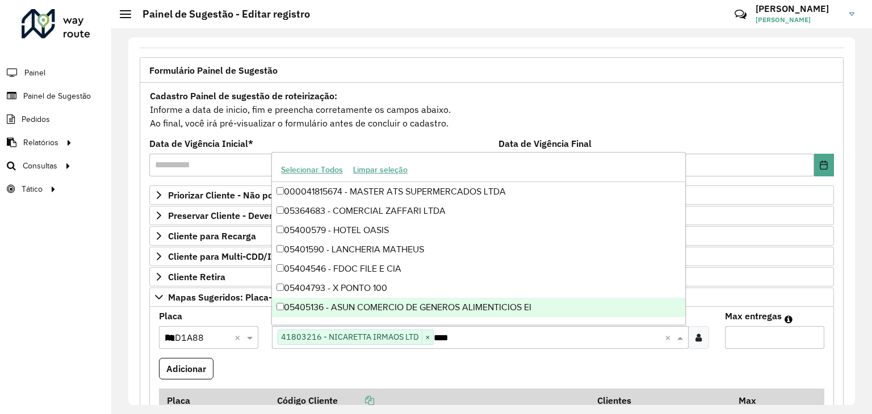
click at [739, 329] on input "Max entregas" at bounding box center [774, 337] width 99 height 23
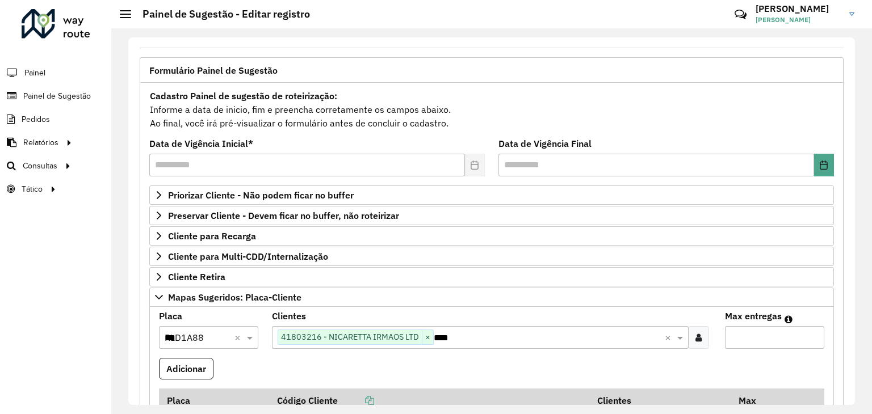
type input "*"
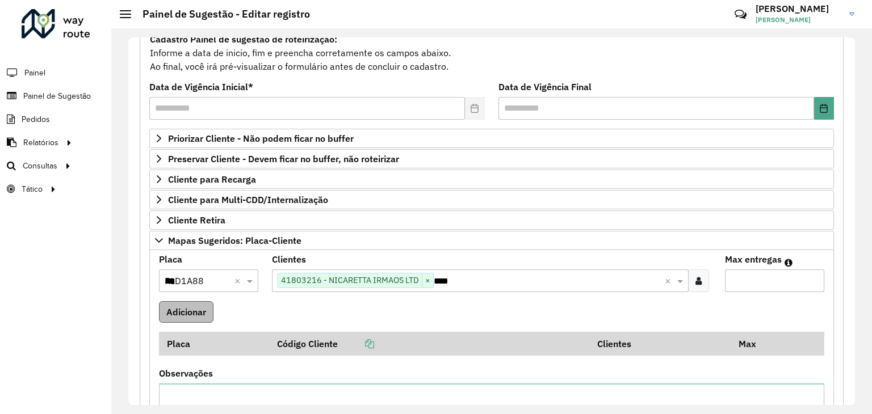
type input "*"
click at [192, 309] on button "Adicionar" at bounding box center [186, 312] width 55 height 22
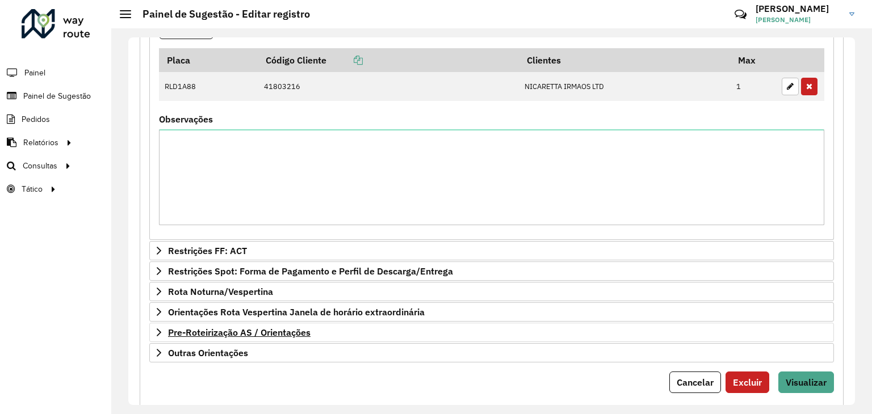
scroll to position [421, 0]
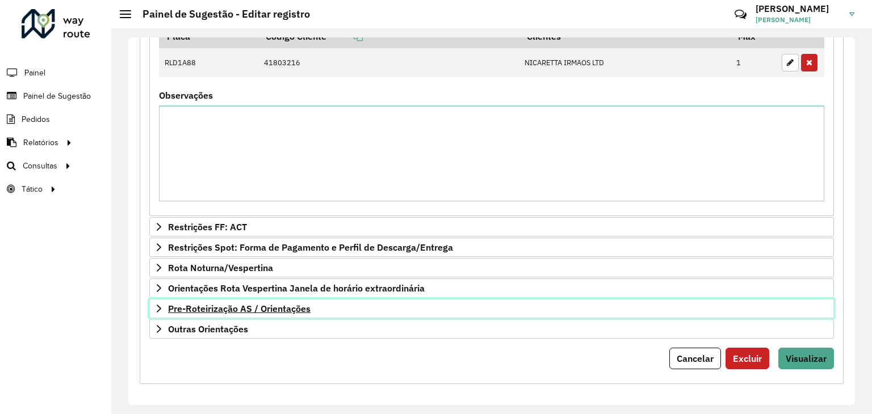
click at [313, 310] on link "Pre-Roteirização AS / Orientações" at bounding box center [491, 308] width 685 height 19
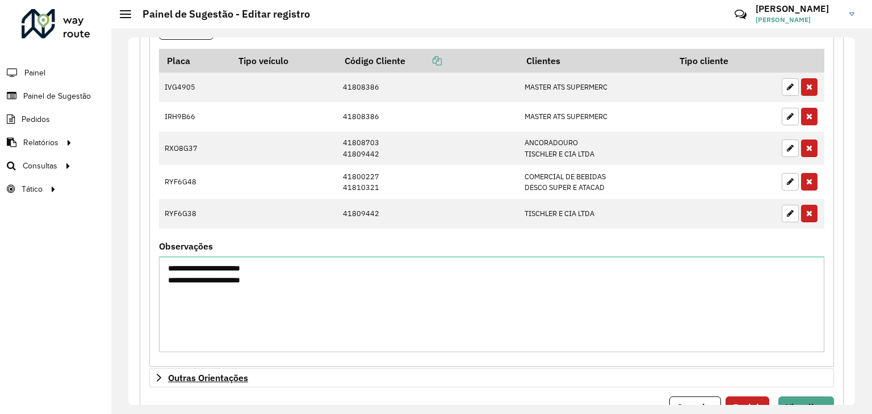
scroll to position [867, 0]
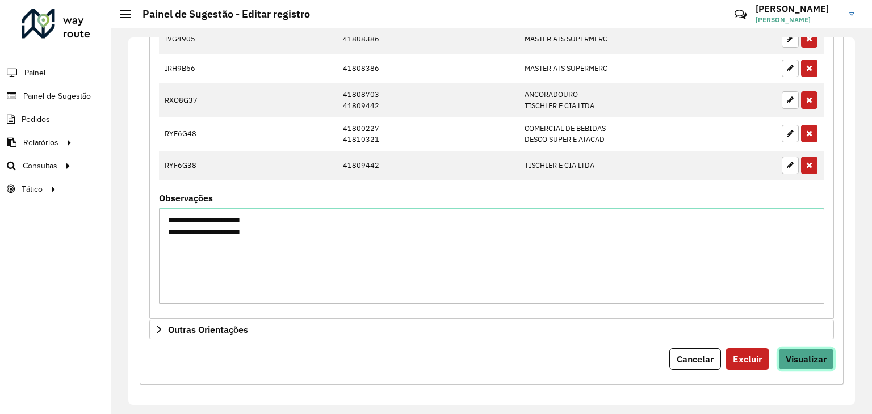
click at [810, 354] on span "Visualizar" at bounding box center [806, 359] width 41 height 11
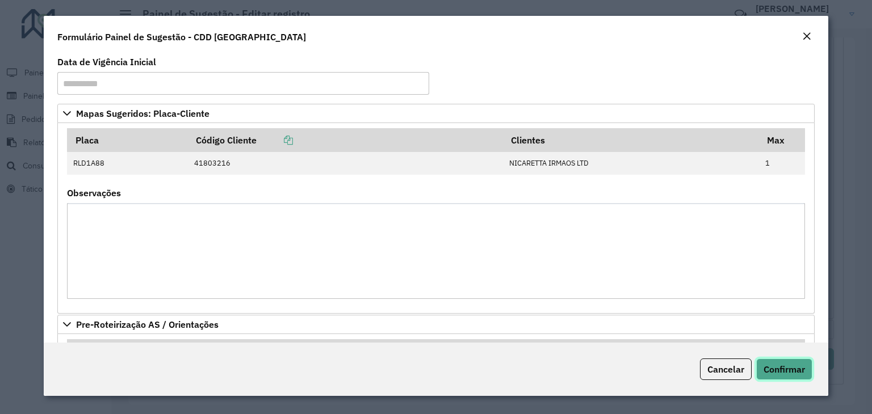
click at [797, 372] on span "Confirmar" at bounding box center [784, 369] width 41 height 11
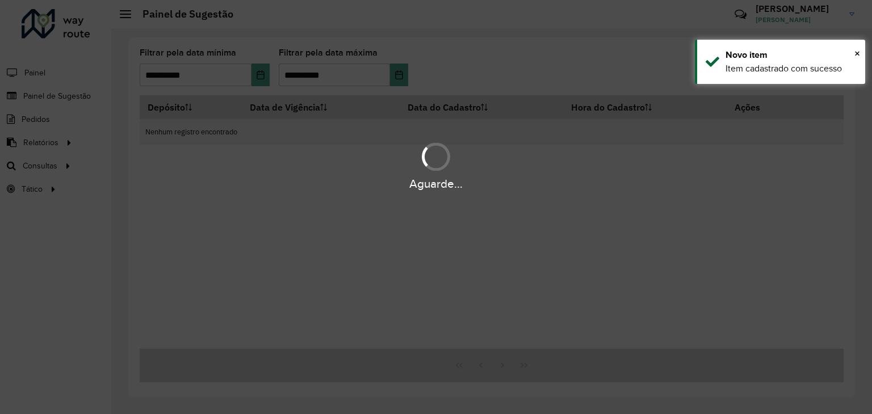
drag, startPoint x: 413, startPoint y: 229, endPoint x: 391, endPoint y: 234, distance: 22.7
click at [409, 231] on div "Aguarde..." at bounding box center [436, 207] width 872 height 414
click at [291, 218] on div "Aguarde..." at bounding box center [436, 207] width 872 height 414
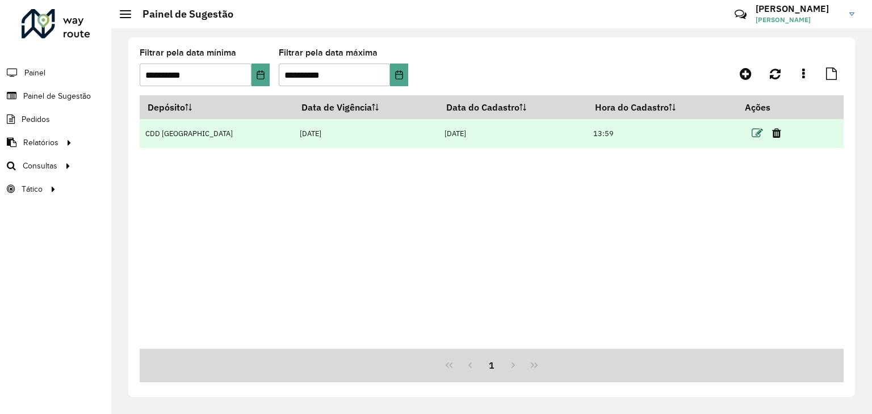
click at [752, 134] on icon at bounding box center [757, 133] width 11 height 11
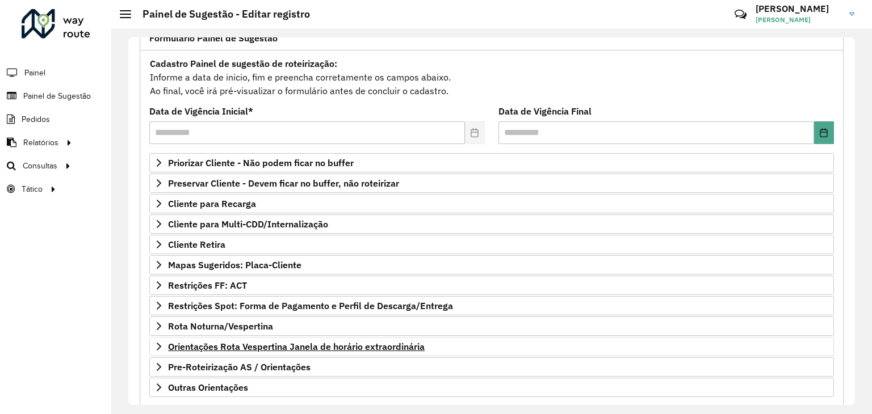
scroll to position [148, 0]
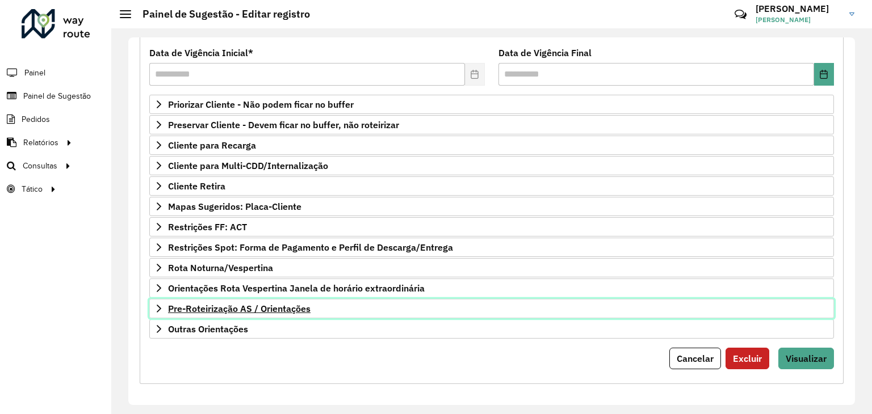
click at [217, 304] on span "Pre-Roteirização AS / Orientações" at bounding box center [239, 308] width 143 height 9
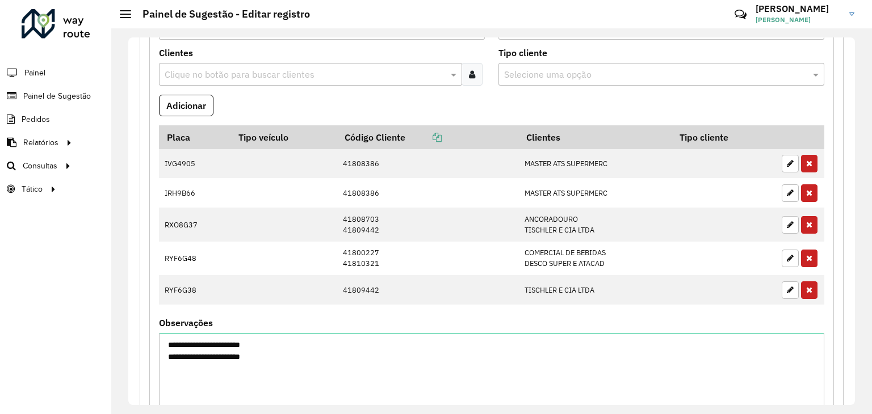
scroll to position [488, 0]
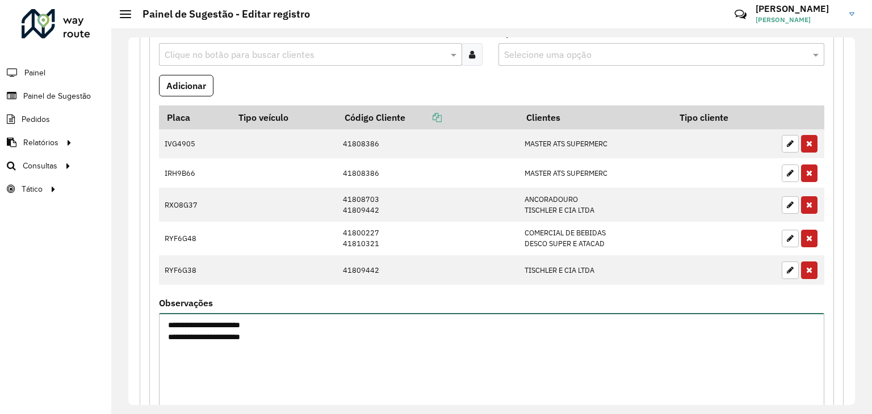
click at [187, 330] on textarea "**********" at bounding box center [491, 361] width 665 height 96
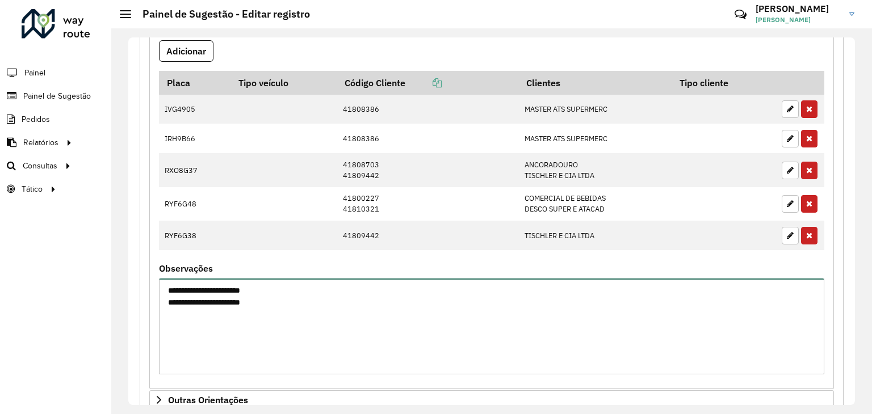
scroll to position [593, 0]
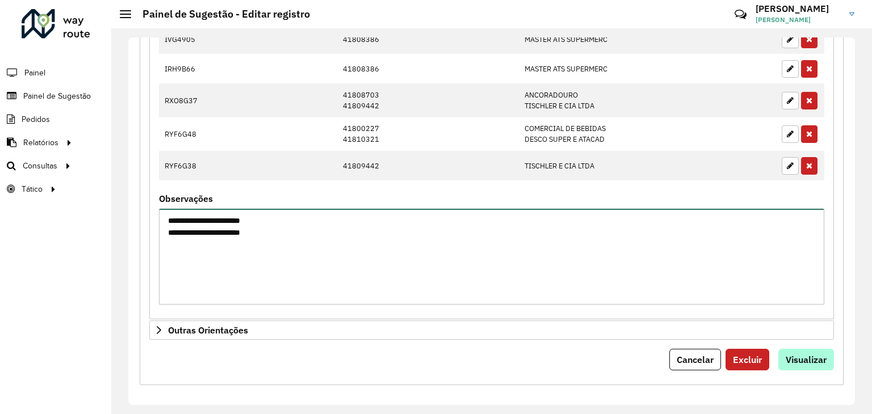
type textarea "**********"
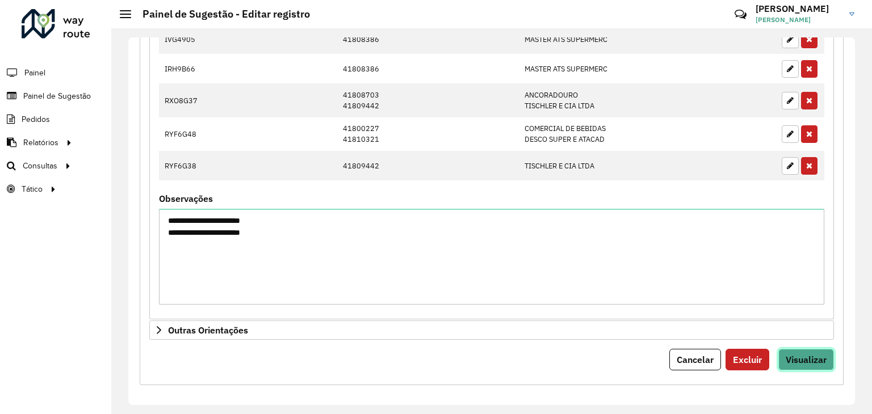
click at [799, 354] on span "Visualizar" at bounding box center [806, 359] width 41 height 11
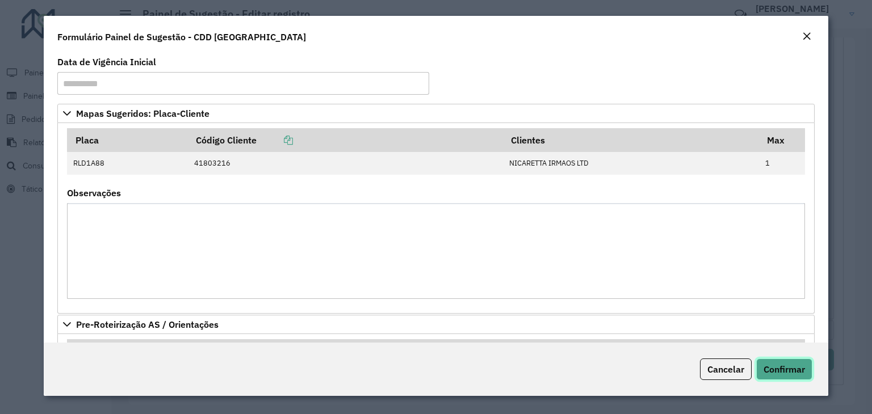
click at [795, 368] on span "Confirmar" at bounding box center [784, 369] width 41 height 11
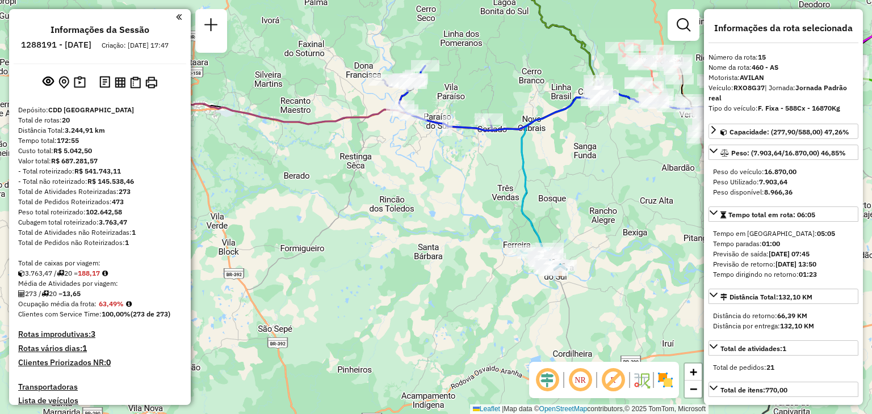
select select "**********"
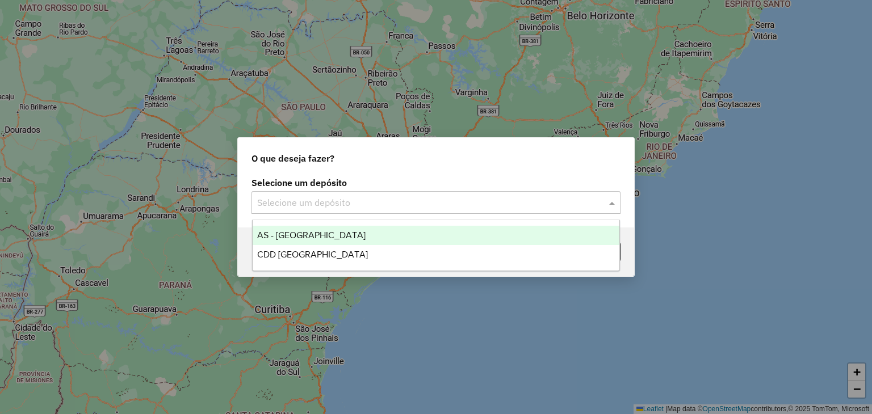
click at [338, 205] on input "text" at bounding box center [424, 203] width 335 height 14
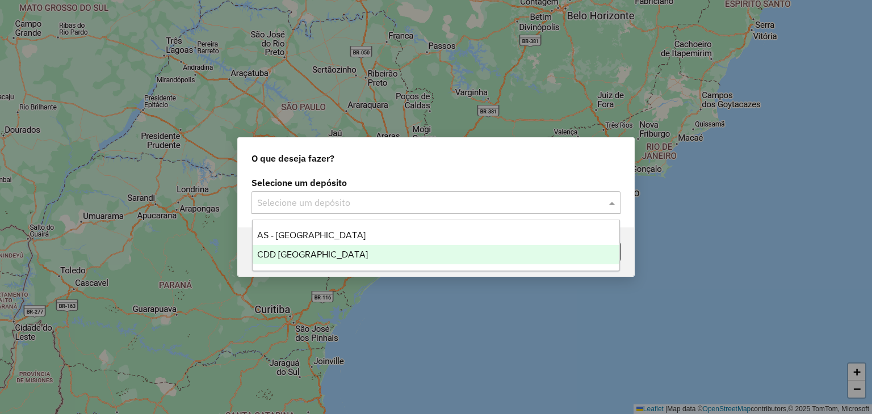
click at [325, 246] on div "CDD [GEOGRAPHIC_DATA][PERSON_NAME]" at bounding box center [436, 254] width 367 height 19
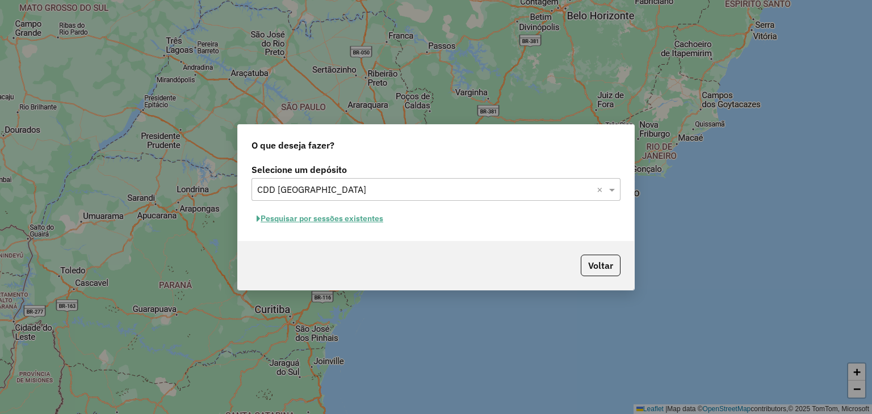
click at [314, 221] on button "Pesquisar por sessões existentes" at bounding box center [320, 219] width 137 height 18
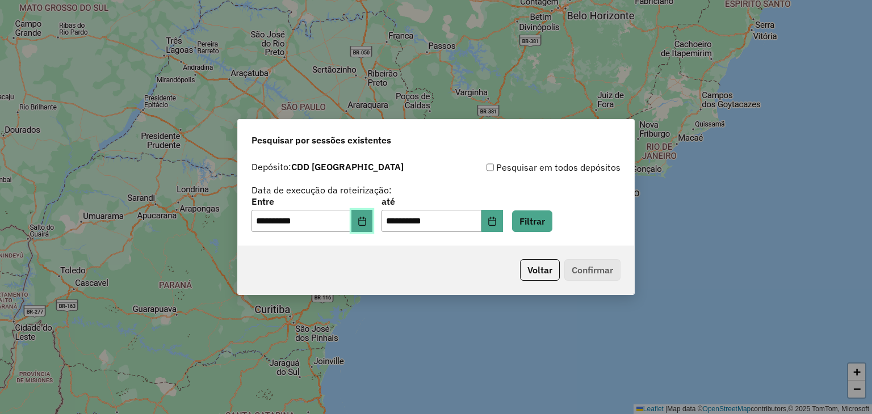
click at [363, 226] on button "Choose Date" at bounding box center [362, 221] width 22 height 23
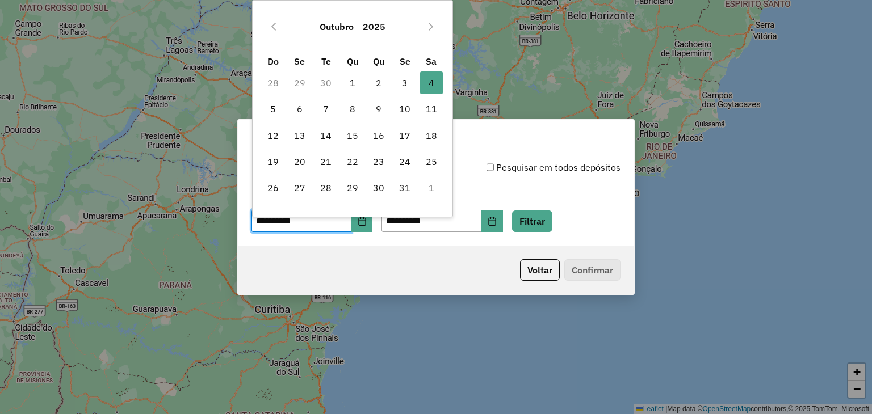
click at [332, 82] on td "30" at bounding box center [326, 83] width 26 height 26
click at [274, 30] on icon "Previous Month" at bounding box center [273, 26] width 9 height 9
click at [332, 191] on span "30" at bounding box center [326, 188] width 23 height 23
type input "**********"
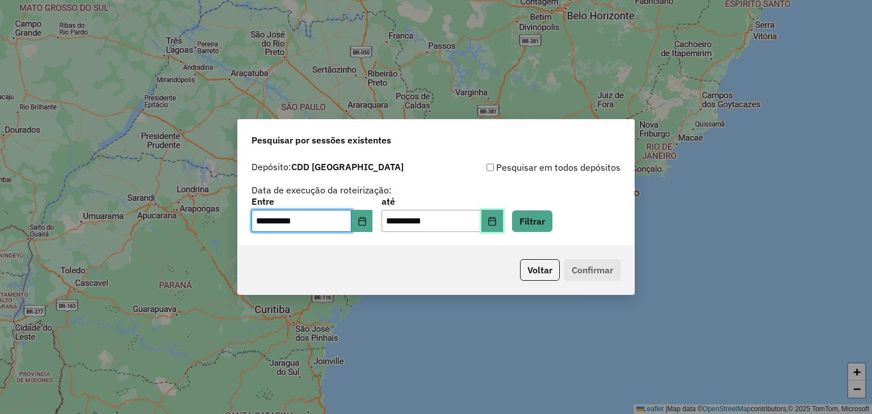
click at [497, 224] on icon "Choose Date" at bounding box center [492, 221] width 9 height 9
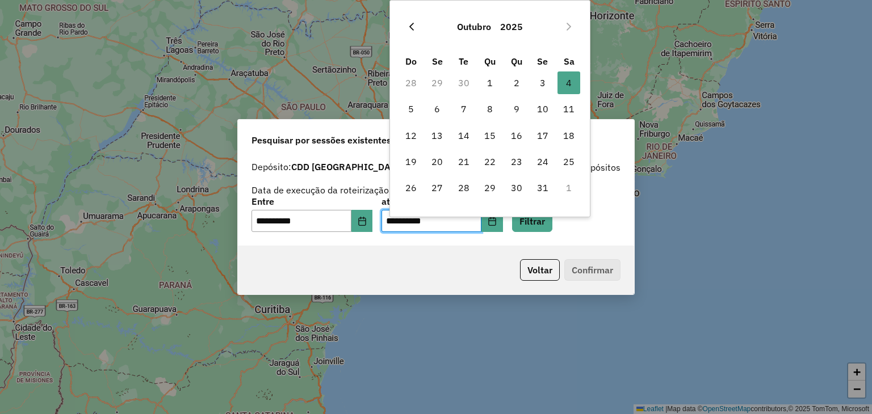
click at [410, 23] on icon "Previous Month" at bounding box center [411, 26] width 9 height 9
click at [463, 185] on span "30" at bounding box center [464, 188] width 23 height 23
type input "**********"
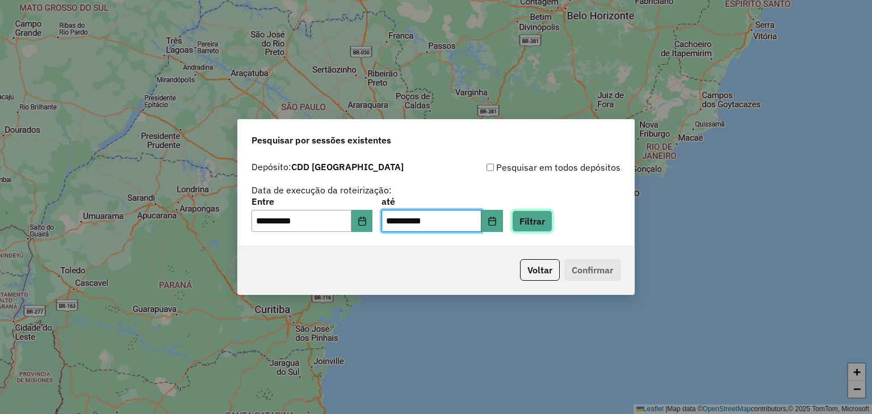
click at [536, 226] on button "Filtrar" at bounding box center [532, 222] width 40 height 22
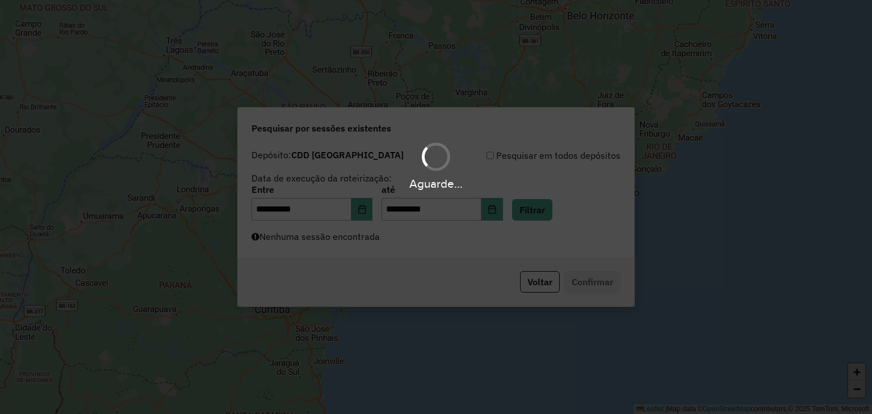
click at [443, 237] on div "Aguarde..." at bounding box center [436, 207] width 872 height 414
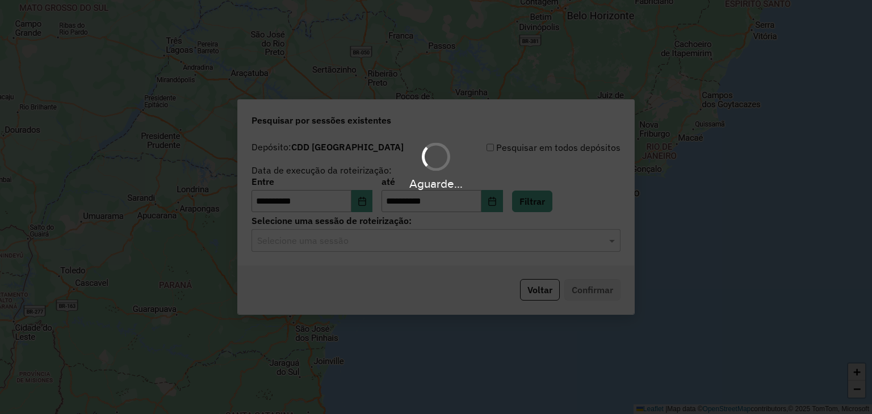
click at [396, 245] on div "Aguarde..." at bounding box center [436, 207] width 872 height 414
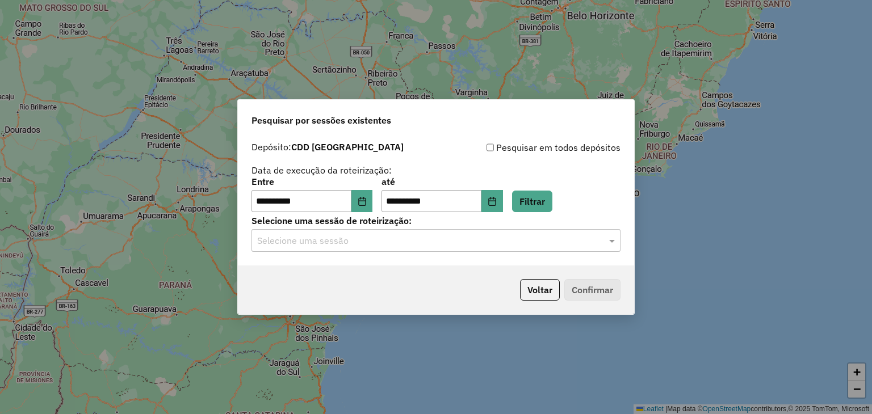
click at [366, 239] on input "text" at bounding box center [424, 241] width 335 height 14
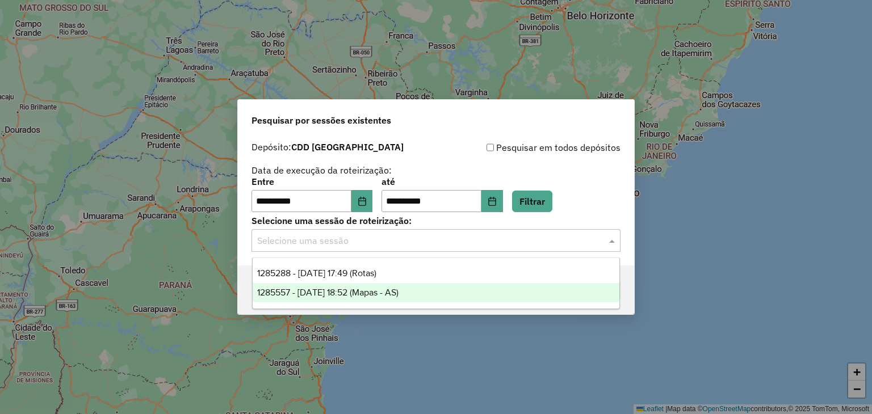
click at [354, 286] on div "1285557 - 30/09/2025 18:52 (Mapas - AS)" at bounding box center [436, 292] width 367 height 19
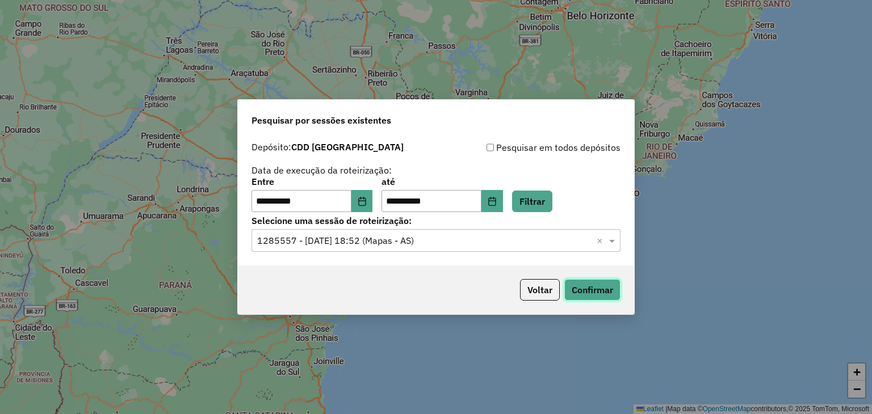
click at [584, 291] on button "Confirmar" at bounding box center [592, 290] width 56 height 22
click at [368, 241] on input "text" at bounding box center [424, 241] width 335 height 14
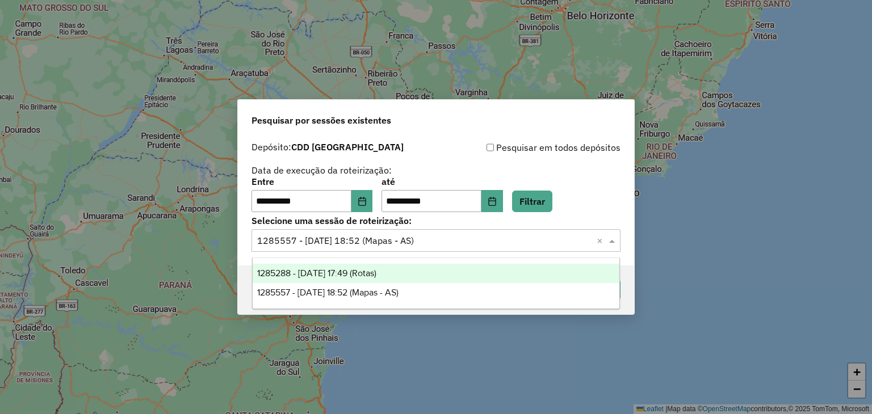
click at [376, 271] on span "1285288 - 30/09/2025 17:49 (Rotas)" at bounding box center [316, 274] width 119 height 10
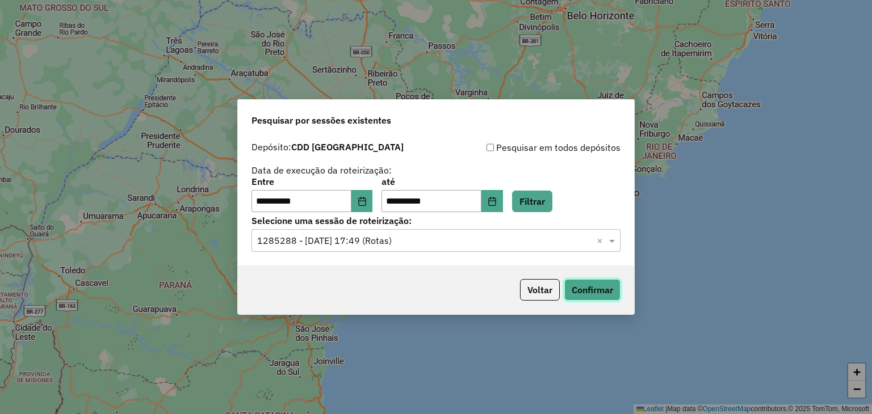
click at [606, 294] on button "Confirmar" at bounding box center [592, 290] width 56 height 22
click at [366, 208] on button "Choose Date" at bounding box center [362, 201] width 22 height 23
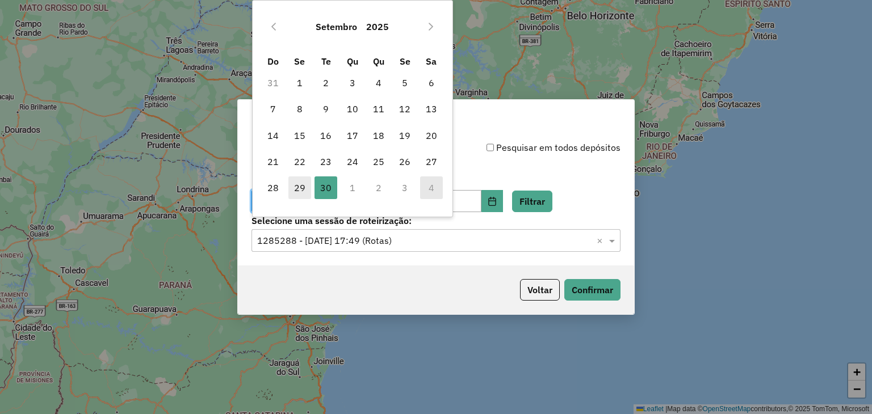
click at [304, 186] on span "29" at bounding box center [299, 188] width 23 height 23
type input "**********"
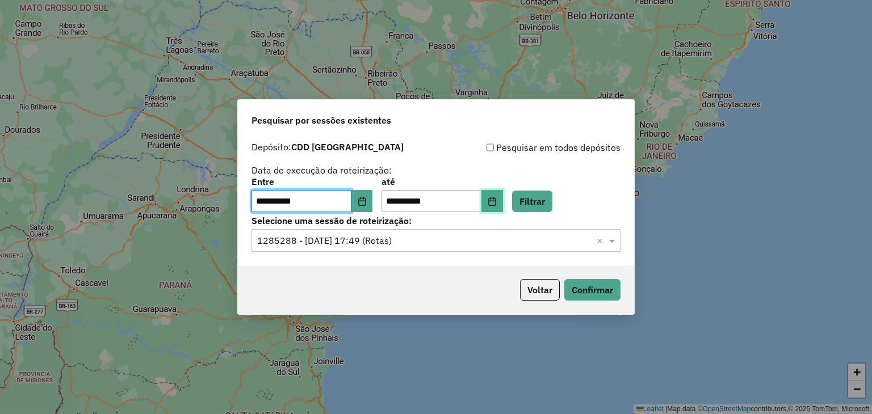
click at [503, 206] on button "Choose Date" at bounding box center [492, 201] width 22 height 23
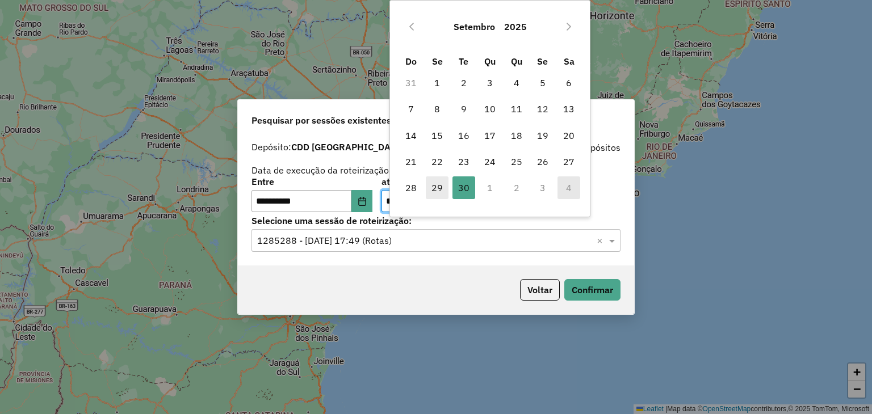
click at [443, 189] on span "29" at bounding box center [437, 188] width 23 height 23
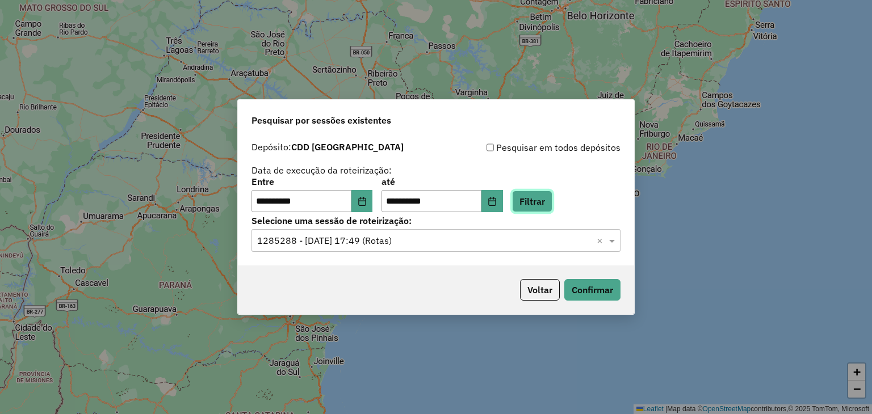
click at [549, 203] on button "Filtrar" at bounding box center [532, 202] width 40 height 22
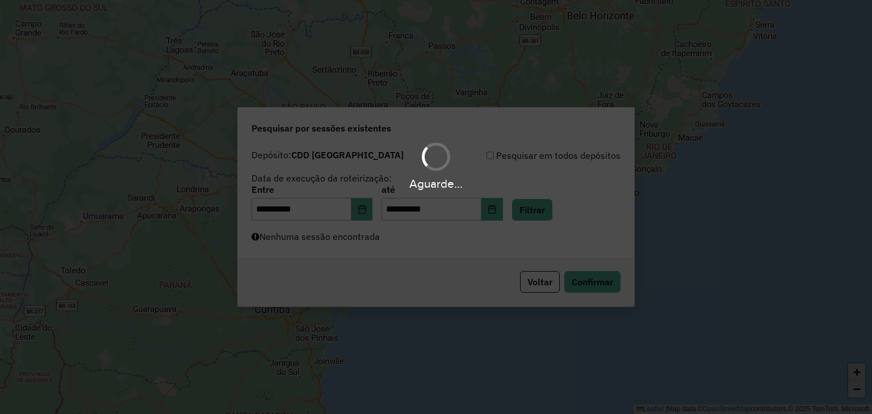
drag, startPoint x: 417, startPoint y: 246, endPoint x: 395, endPoint y: 252, distance: 22.7
click at [416, 248] on div "Aguarde..." at bounding box center [436, 207] width 872 height 414
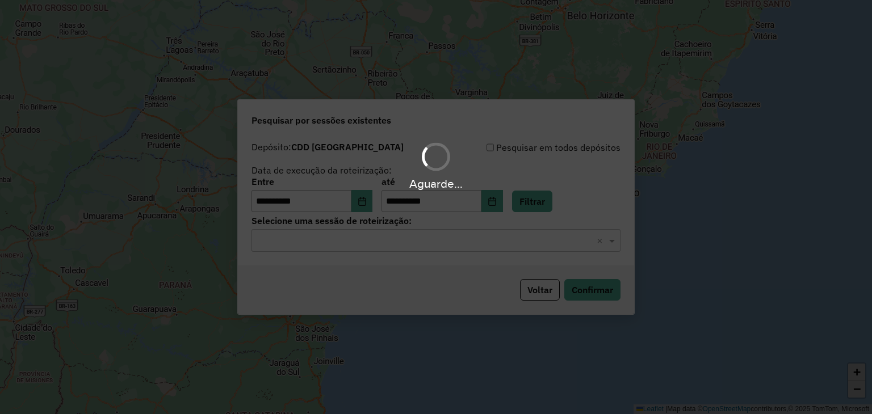
click at [382, 248] on div "Aguarde..." at bounding box center [436, 207] width 872 height 414
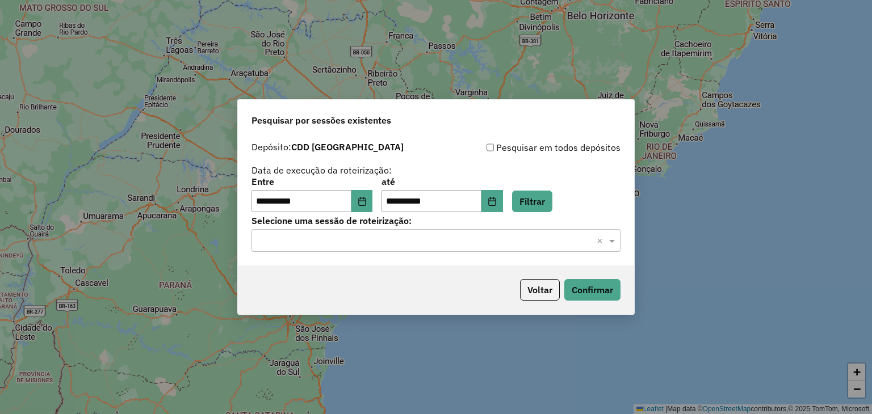
click at [353, 238] on input "text" at bounding box center [424, 241] width 335 height 14
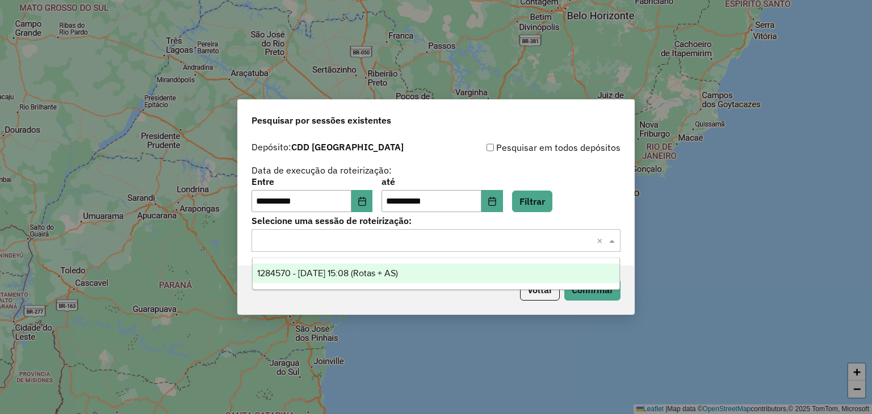
click at [359, 279] on div "1284570 - 29/09/2025 15:08 (Rotas + AS)" at bounding box center [436, 273] width 367 height 19
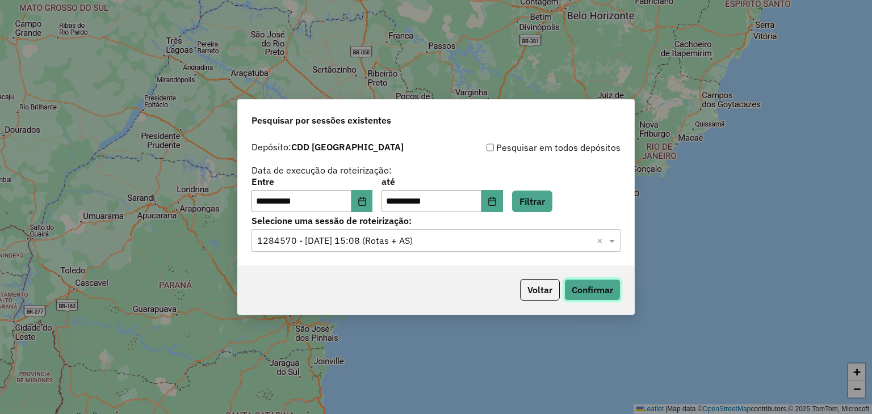
click at [589, 294] on button "Confirmar" at bounding box center [592, 290] width 56 height 22
click at [497, 203] on icon "Choose Date" at bounding box center [492, 201] width 9 height 9
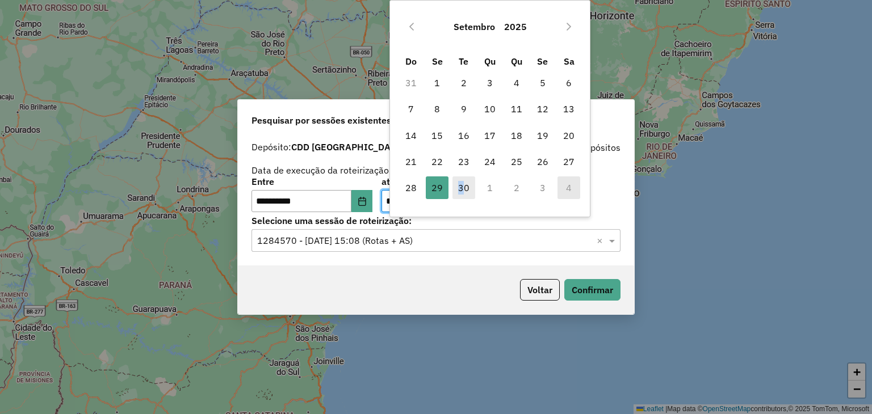
click at [460, 187] on span "30" at bounding box center [464, 188] width 23 height 23
type input "**********"
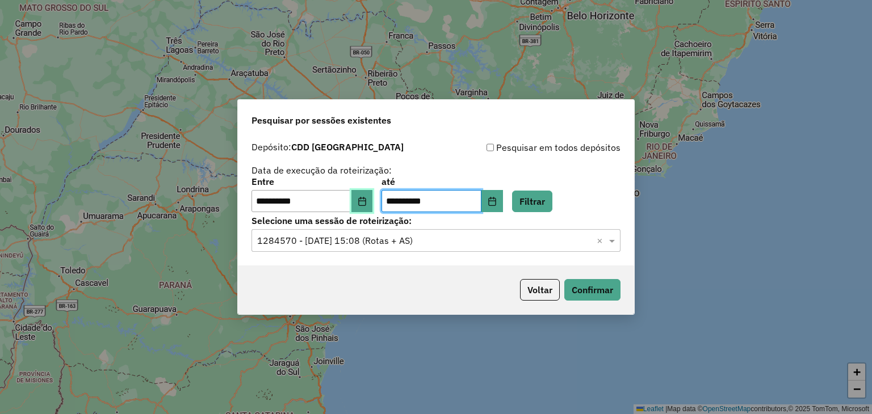
click at [367, 205] on icon "Choose Date" at bounding box center [362, 201] width 9 height 9
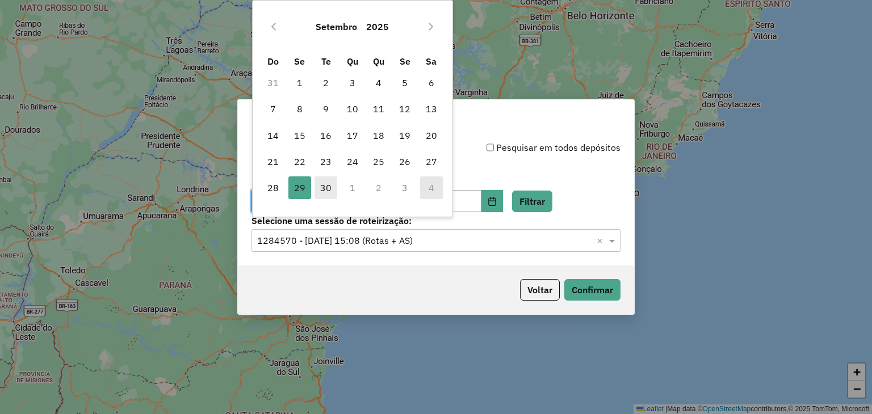
click at [331, 188] on span "30" at bounding box center [326, 188] width 23 height 23
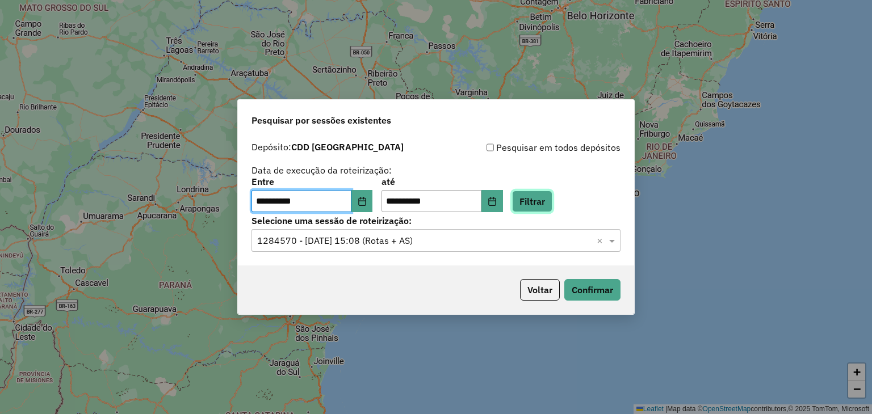
click at [540, 204] on button "Filtrar" at bounding box center [532, 202] width 40 height 22
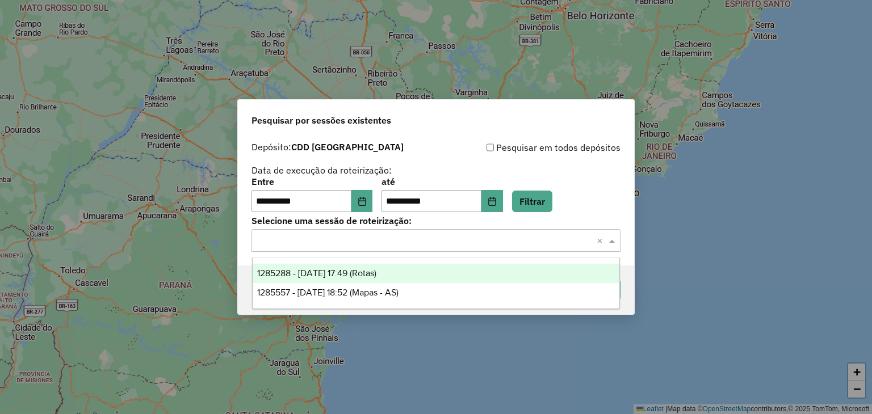
click at [491, 237] on input "text" at bounding box center [424, 241] width 335 height 14
click at [430, 274] on div "1285288 - 30/09/2025 17:49 (Rotas)" at bounding box center [436, 273] width 367 height 19
click at [524, 250] on div "Selecione uma sessão × 1285288 - 30/09/2025 17:49 (Rotas) ×" at bounding box center [436, 240] width 369 height 23
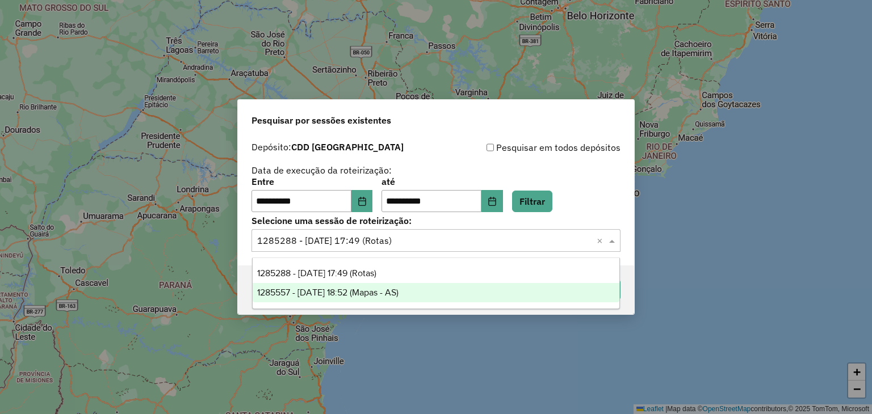
click at [491, 287] on div "1285557 - 30/09/2025 18:52 (Mapas - AS)" at bounding box center [436, 292] width 367 height 19
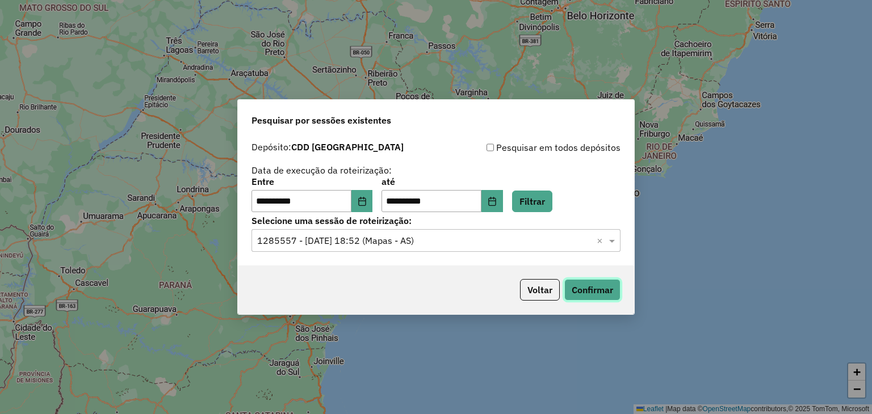
click at [592, 295] on button "Confirmar" at bounding box center [592, 290] width 56 height 22
click at [367, 204] on icon "Choose Date" at bounding box center [362, 201] width 9 height 9
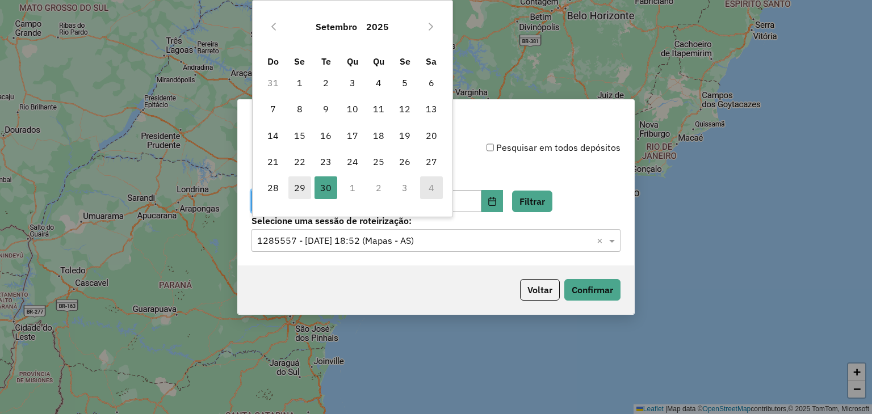
click at [303, 186] on span "29" at bounding box center [299, 188] width 23 height 23
type input "**********"
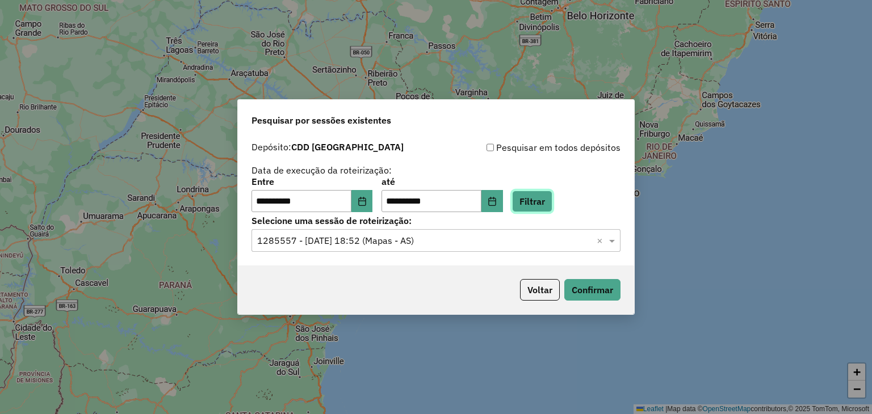
click at [546, 198] on button "Filtrar" at bounding box center [532, 202] width 40 height 22
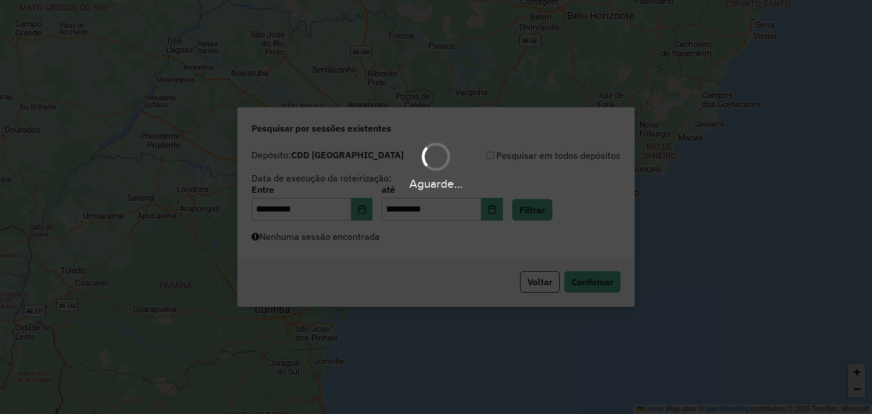
click at [353, 244] on div "Aguarde..." at bounding box center [436, 207] width 872 height 414
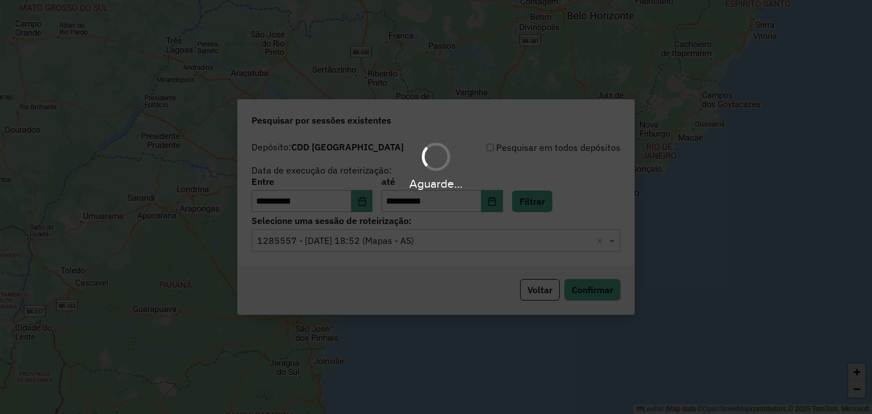
click at [345, 241] on hb-app "**********" at bounding box center [436, 207] width 872 height 414
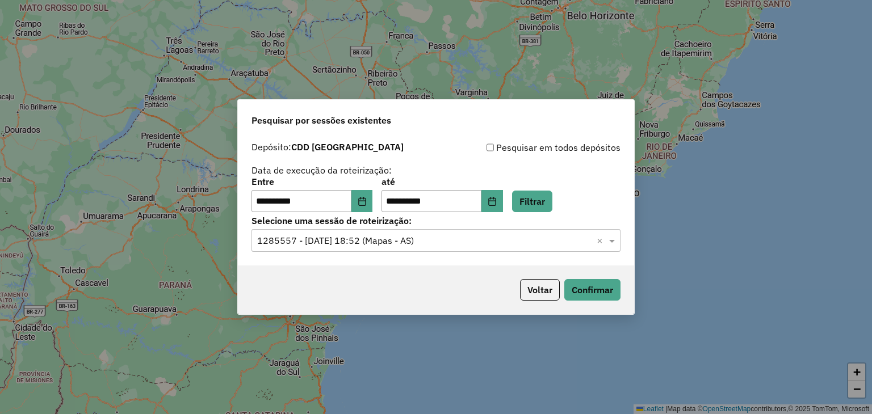
click at [345, 241] on input "text" at bounding box center [424, 241] width 335 height 14
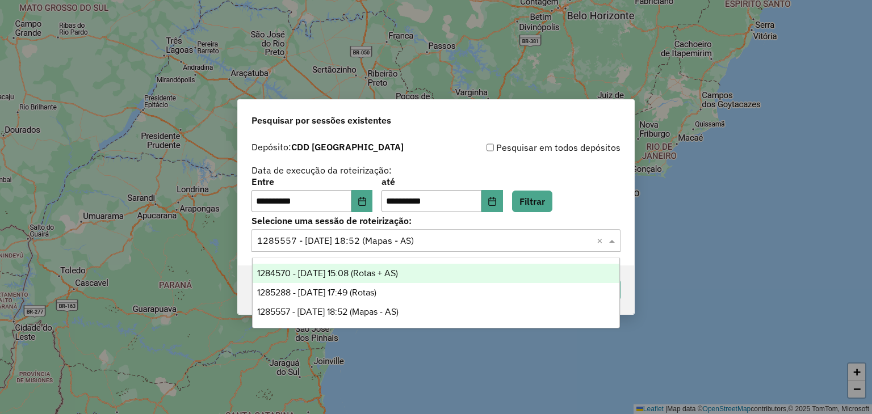
click at [359, 273] on span "1284570 - 29/09/2025 15:08 (Rotas + AS)" at bounding box center [327, 274] width 141 height 10
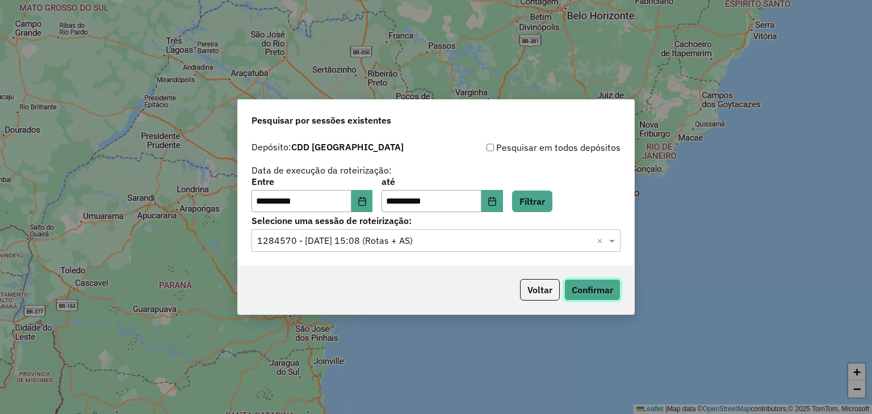
click at [589, 294] on button "Confirmar" at bounding box center [592, 290] width 56 height 22
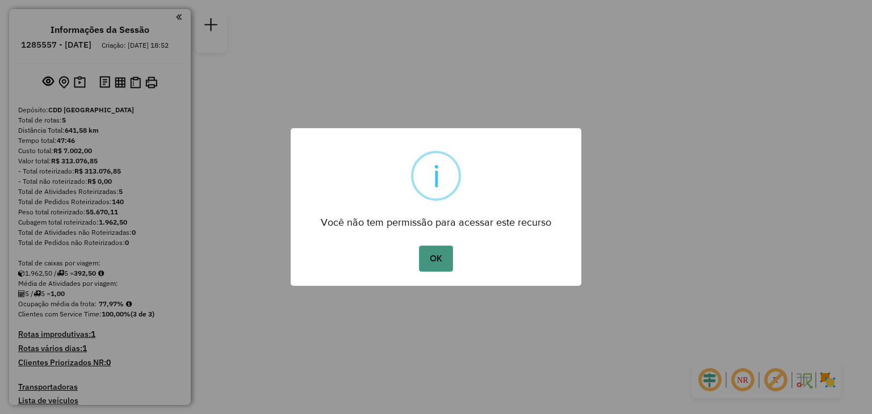
click at [443, 258] on button "OK" at bounding box center [435, 259] width 33 height 26
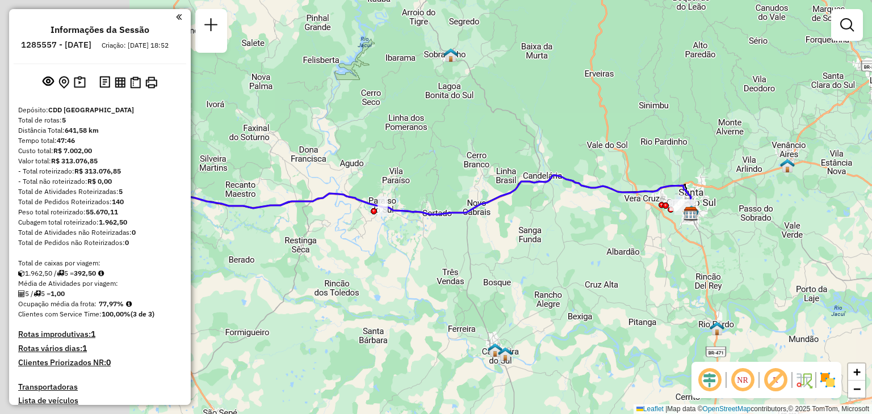
drag, startPoint x: 409, startPoint y: 251, endPoint x: 629, endPoint y: 257, distance: 220.4
click at [664, 258] on div "Janela de atendimento Grade de atendimento Capacidade Transportadoras Veículos …" at bounding box center [436, 207] width 872 height 414
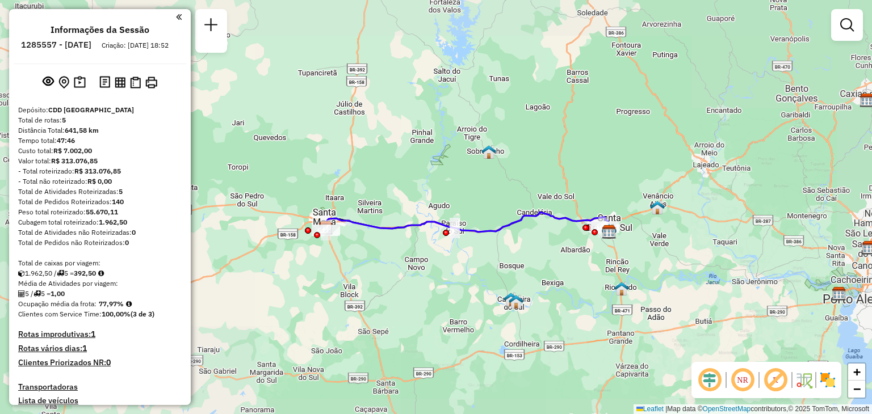
drag, startPoint x: 378, startPoint y: 238, endPoint x: 427, endPoint y: 238, distance: 48.8
click at [427, 238] on div "Rota 4 - Placa RYF6G38 41810419 - CD Beltrame - Lorenz Janela de atendimento Gr…" at bounding box center [436, 207] width 872 height 414
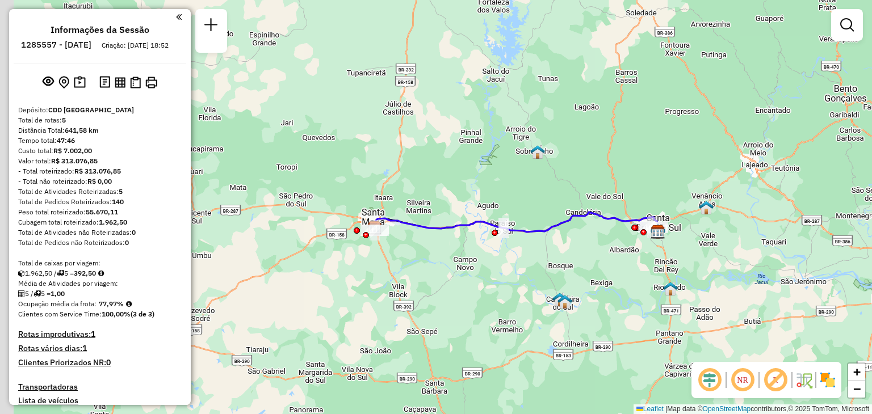
drag, startPoint x: 428, startPoint y: 259, endPoint x: 480, endPoint y: 265, distance: 51.9
click at [480, 265] on div "Janela de atendimento Grade de atendimento Capacidade Transportadoras Veículos …" at bounding box center [436, 207] width 872 height 414
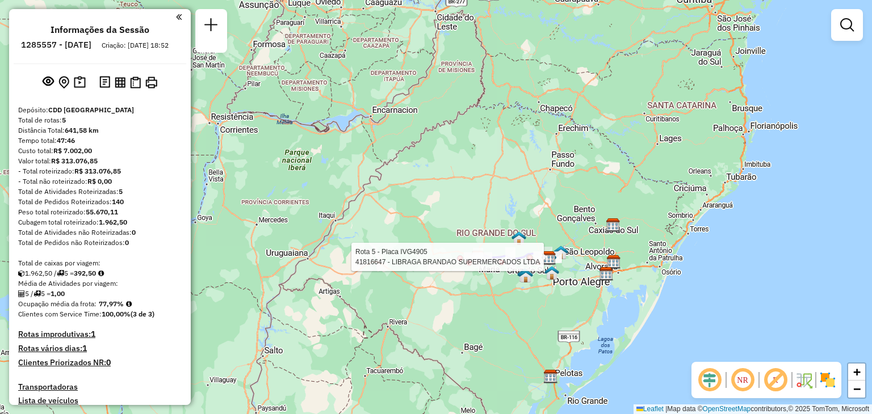
drag, startPoint x: 537, startPoint y: 271, endPoint x: 490, endPoint y: 244, distance: 54.7
click at [535, 259] on div at bounding box center [538, 262] width 6 height 6
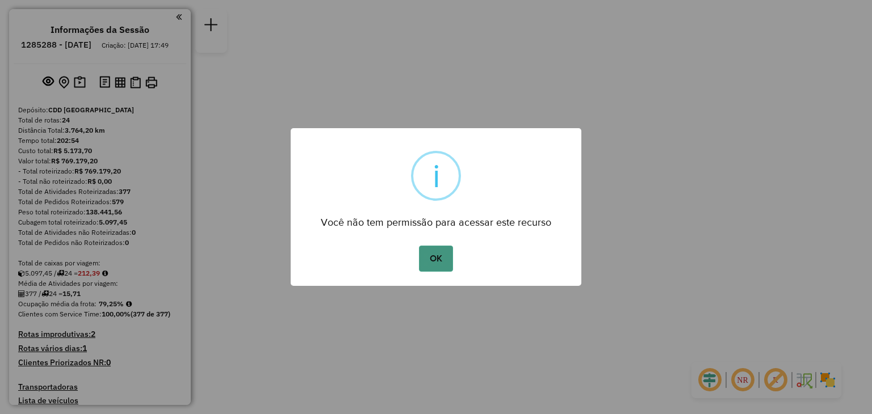
click at [436, 254] on button "OK" at bounding box center [435, 259] width 33 height 26
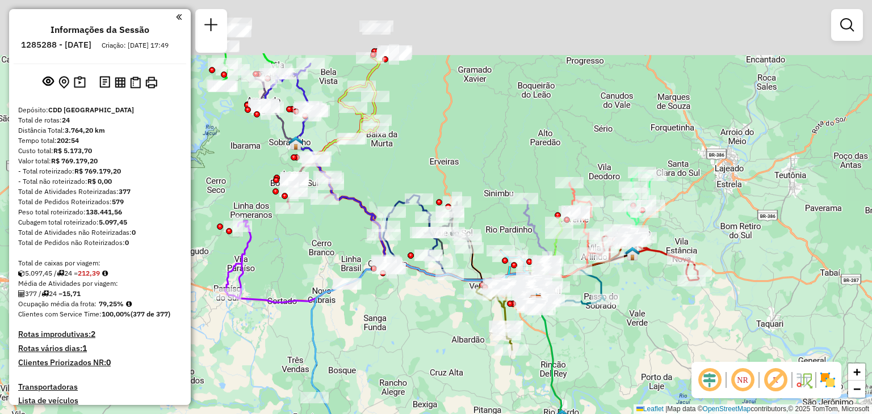
drag, startPoint x: 348, startPoint y: 206, endPoint x: 450, endPoint y: 288, distance: 130.8
click at [450, 288] on div "Janela de atendimento Grade de atendimento Capacidade Transportadoras Veículos …" at bounding box center [436, 207] width 872 height 414
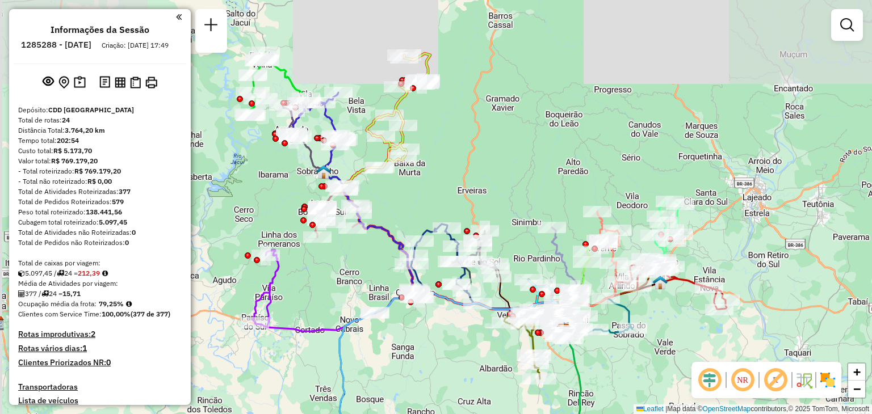
drag, startPoint x: 315, startPoint y: 251, endPoint x: 371, endPoint y: 294, distance: 71.0
click at [366, 300] on div "Janela de atendimento Grade de atendimento Capacidade Transportadoras Veículos …" at bounding box center [436, 207] width 872 height 414
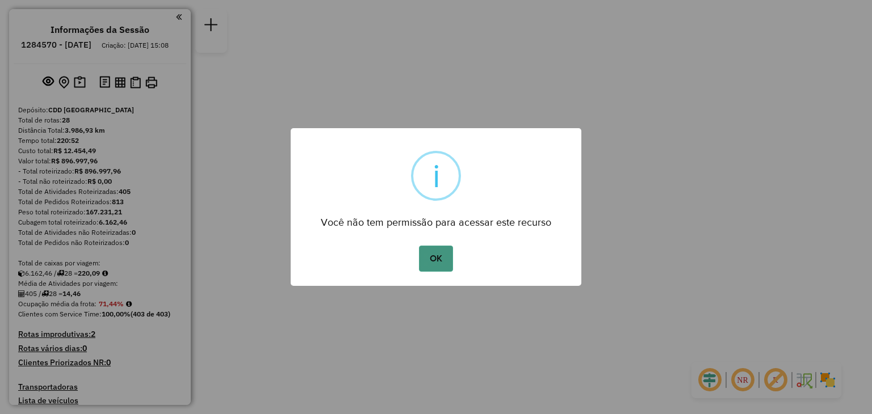
click at [443, 261] on button "OK" at bounding box center [435, 259] width 33 height 26
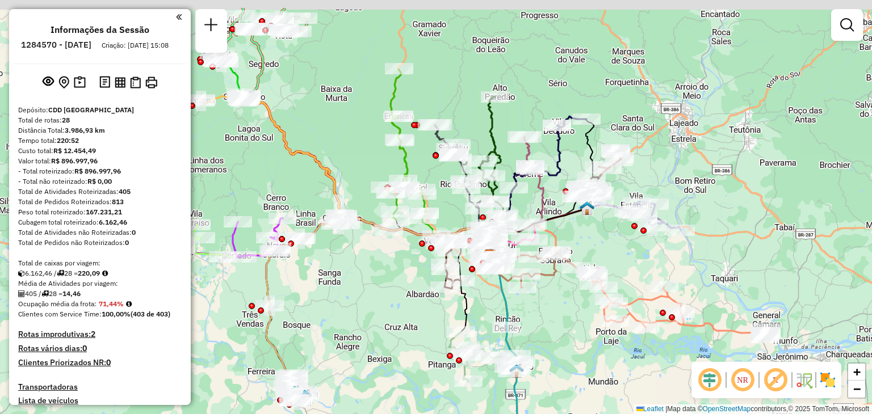
drag, startPoint x: 313, startPoint y: 221, endPoint x: 379, endPoint y: 282, distance: 89.2
click at [379, 282] on div "Janela de atendimento Grade de atendimento Capacidade Transportadoras Veículos …" at bounding box center [436, 207] width 872 height 414
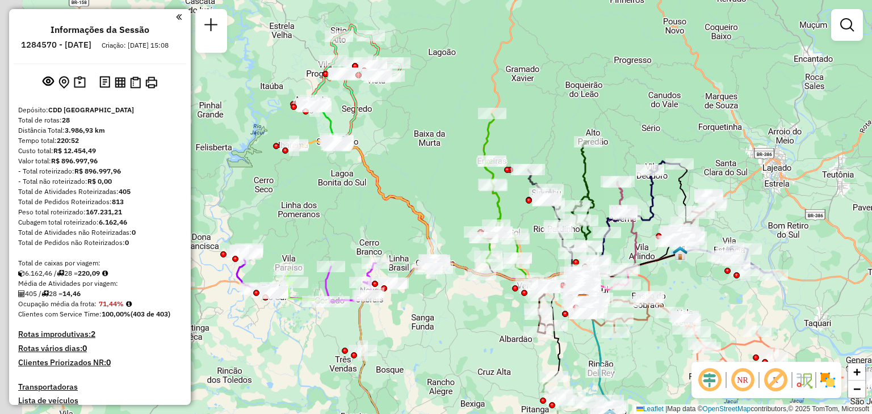
drag, startPoint x: 334, startPoint y: 177, endPoint x: 417, endPoint y: 214, distance: 90.5
click at [428, 212] on icon at bounding box center [462, 223] width 247 height 162
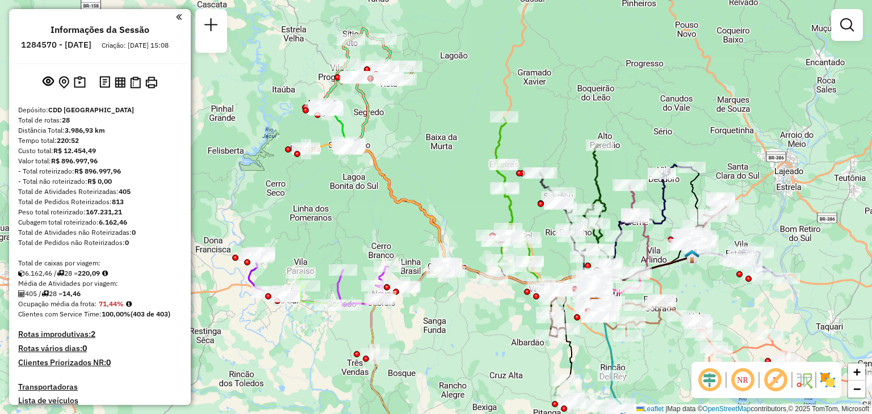
click at [379, 209] on div "Rota 8 - Placa RAD2776 41808830 - ARMAZEM NAIR Janela de atendimento Grade de a…" at bounding box center [436, 207] width 872 height 414
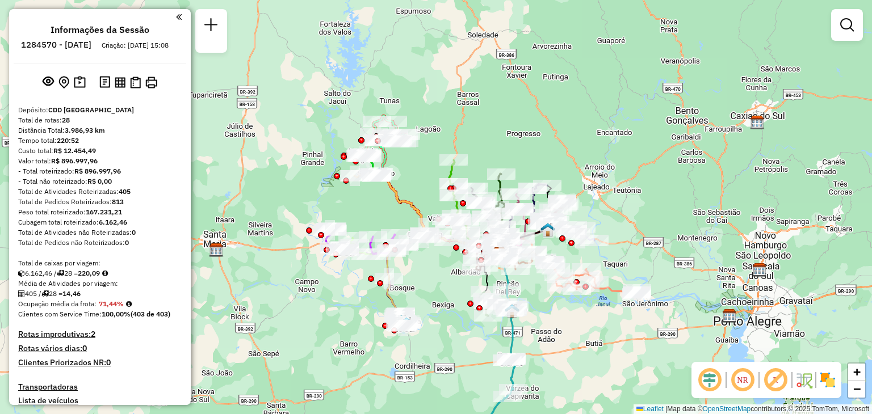
drag, startPoint x: 636, startPoint y: 214, endPoint x: 609, endPoint y: 125, distance: 92.8
click at [609, 126] on div "Rota 24 - Placa JBQ0E09 41813367 - ASSOCIACaO SAO JUDAS Janela de atendimento G…" at bounding box center [436, 207] width 872 height 414
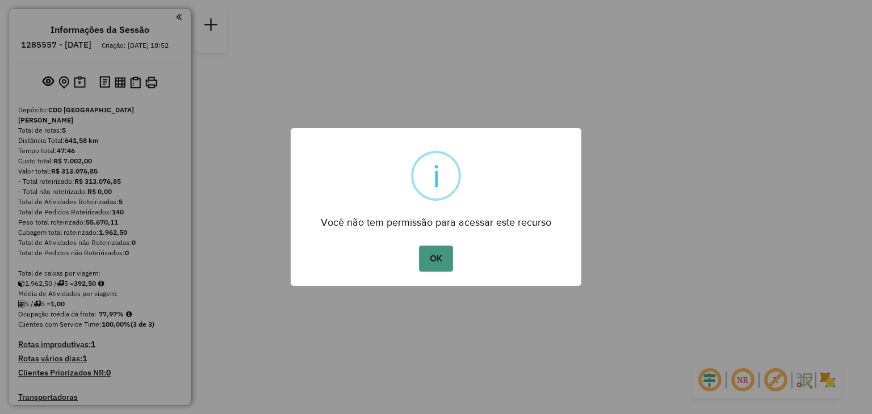
click at [441, 261] on button "OK" at bounding box center [435, 259] width 33 height 26
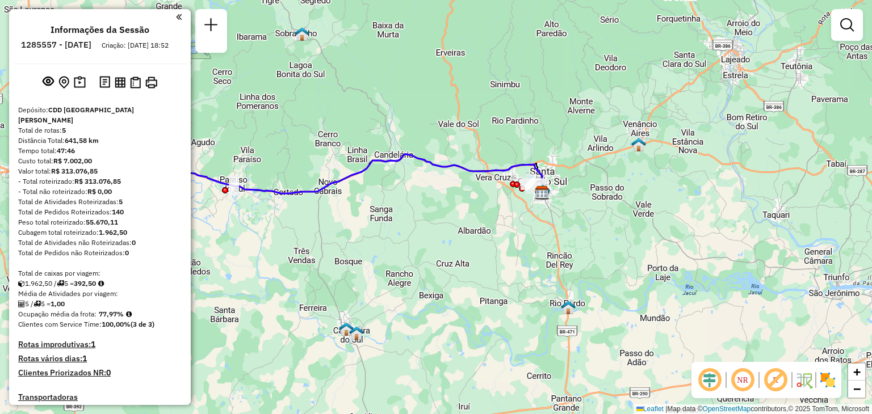
drag, startPoint x: 384, startPoint y: 262, endPoint x: 461, endPoint y: 250, distance: 78.1
click at [461, 250] on div "Janela de atendimento Grade de atendimento Capacidade Transportadoras Veículos …" at bounding box center [436, 207] width 872 height 414
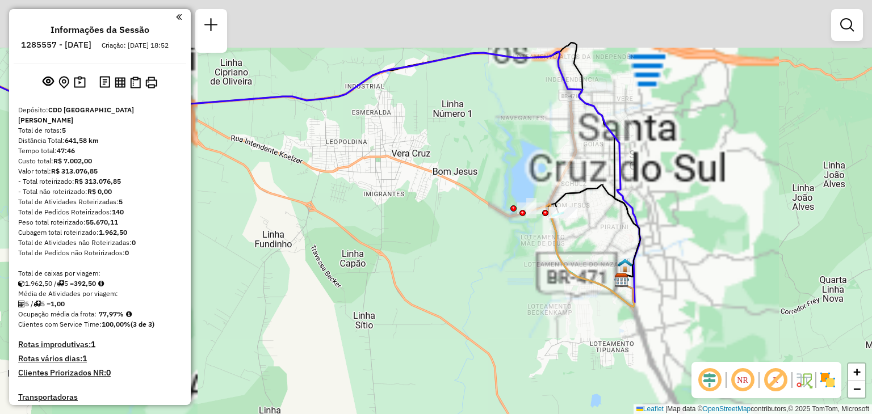
drag, startPoint x: 559, startPoint y: 267, endPoint x: 510, endPoint y: 319, distance: 71.1
click at [510, 319] on div "Janela de atendimento Grade de atendimento Capacidade Transportadoras Veículos …" at bounding box center [436, 207] width 872 height 414
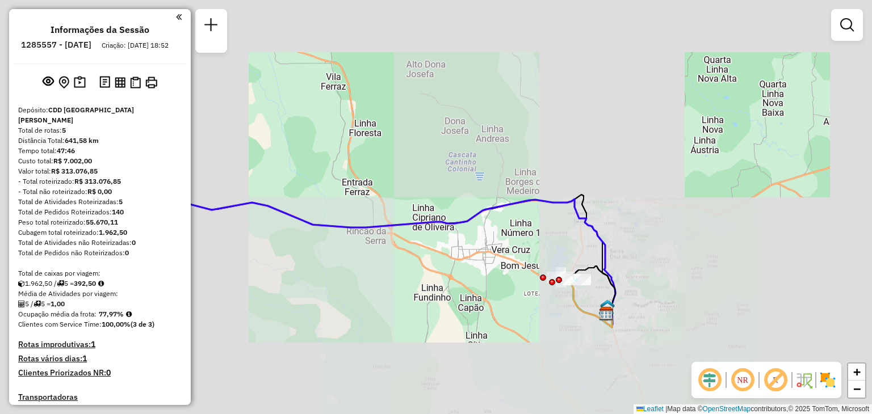
drag, startPoint x: 409, startPoint y: 272, endPoint x: 547, endPoint y: 291, distance: 139.3
click at [545, 293] on div "Janela de atendimento Grade de atendimento Capacidade Transportadoras Veículos …" at bounding box center [436, 207] width 872 height 414
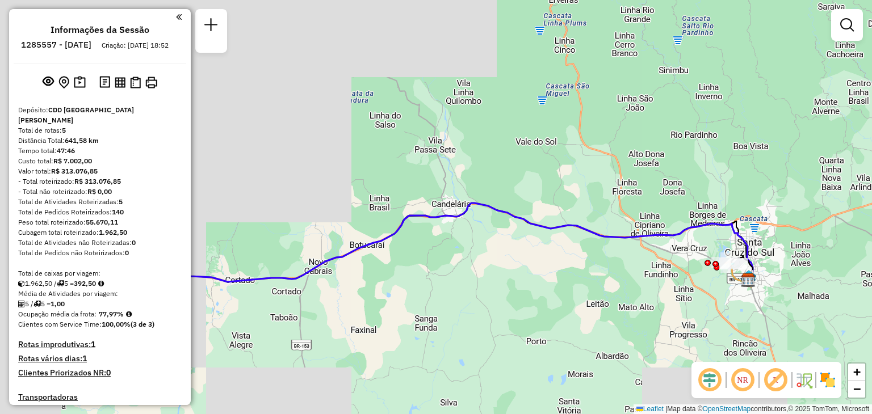
drag, startPoint x: 374, startPoint y: 259, endPoint x: 451, endPoint y: 230, distance: 83.0
click at [451, 230] on div "Janela de atendimento Grade de atendimento Capacidade Transportadoras Veículos …" at bounding box center [436, 207] width 872 height 414
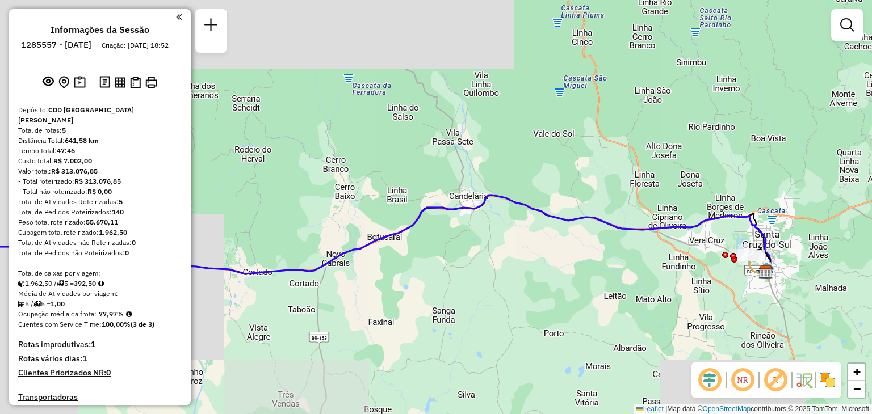
drag, startPoint x: 341, startPoint y: 251, endPoint x: 520, endPoint y: 200, distance: 186.4
click at [521, 199] on icon at bounding box center [342, 236] width 858 height 83
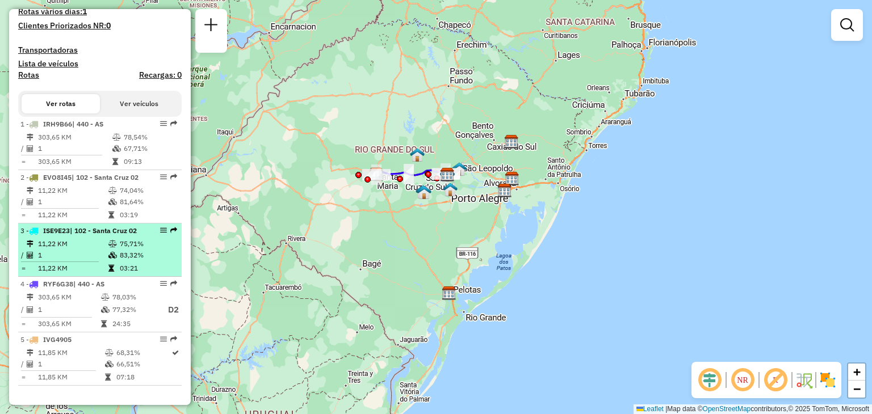
scroll to position [367, 0]
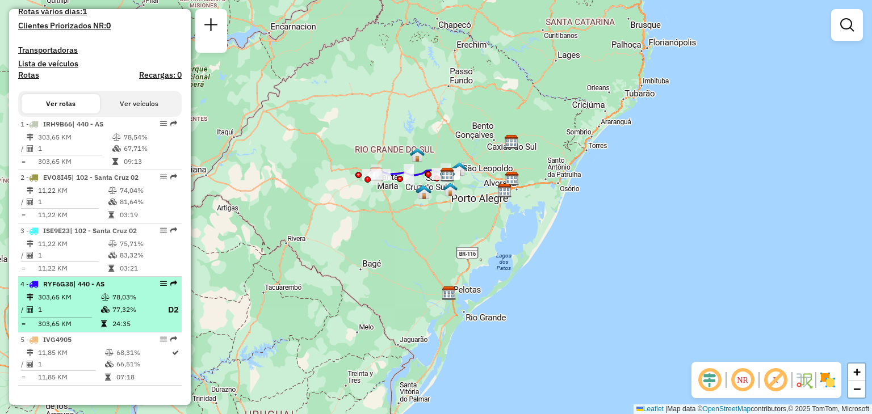
click at [136, 306] on td "77,32%" at bounding box center [134, 310] width 45 height 14
select select "**********"
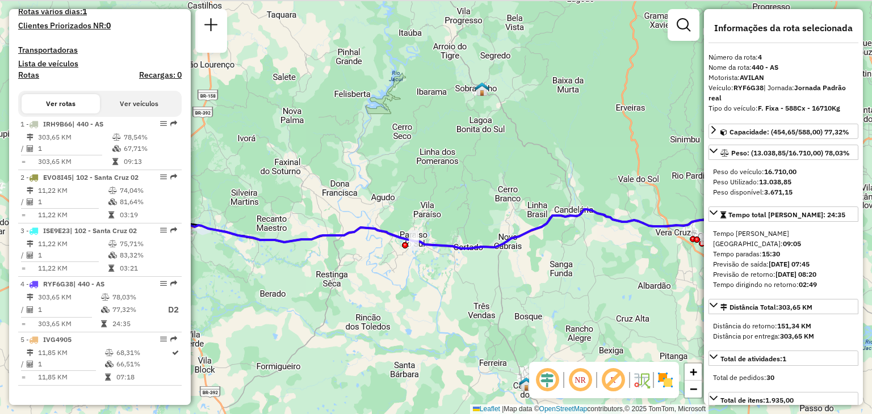
drag, startPoint x: 260, startPoint y: 160, endPoint x: 288, endPoint y: 208, distance: 56.5
click at [294, 212] on div "Janela de atendimento Grade de atendimento Capacidade Transportadoras Veículos …" at bounding box center [436, 207] width 872 height 414
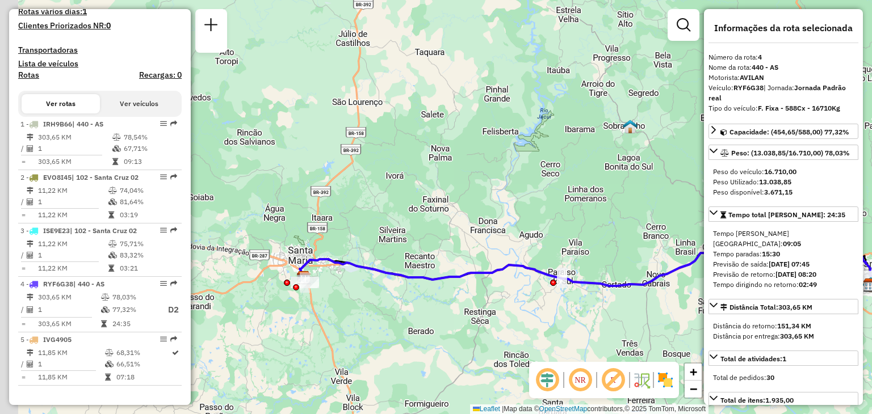
drag, startPoint x: 450, startPoint y: 200, endPoint x: 499, endPoint y: 184, distance: 51.5
click at [500, 185] on div "Janela de atendimento Grade de atendimento Capacidade Transportadoras Veículos …" at bounding box center [436, 207] width 872 height 414
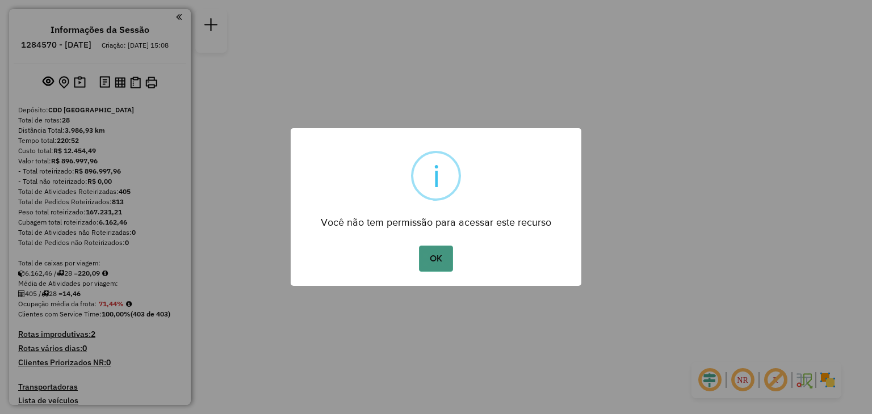
click at [429, 257] on button "OK" at bounding box center [435, 259] width 33 height 26
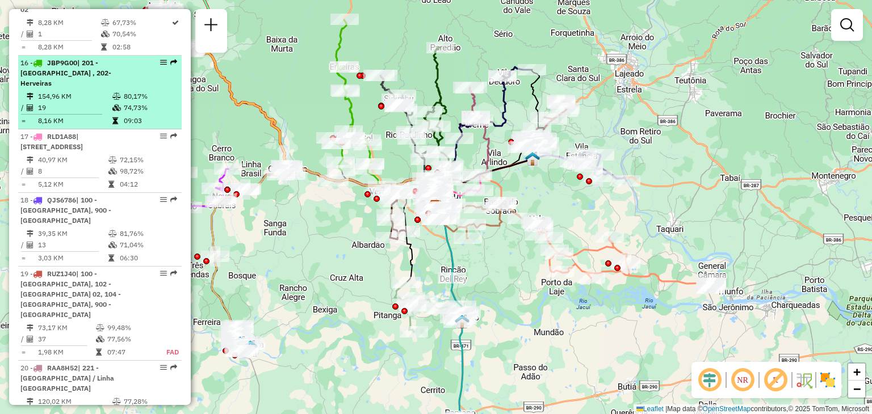
scroll to position [1419, 0]
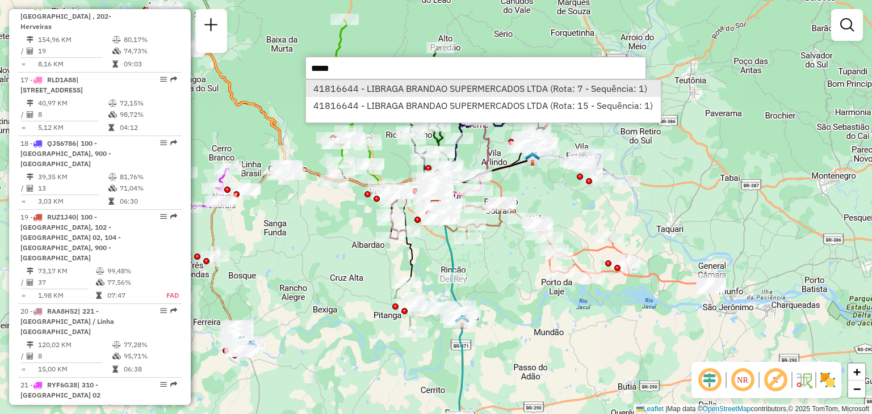
type input "*****"
click at [388, 84] on li "41816644 - LIBRAGA BRANDAO SUPERMERCADOS LTDA (Rota: 7 - Sequência: 1)" at bounding box center [483, 88] width 355 height 17
select select "**********"
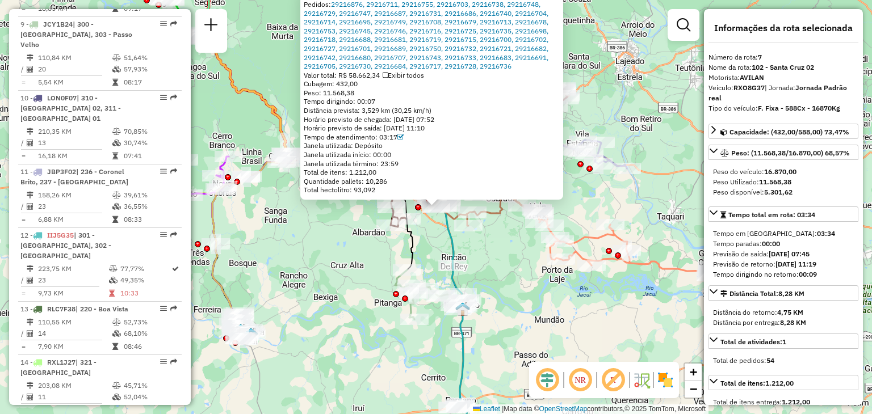
scroll to position [815, 0]
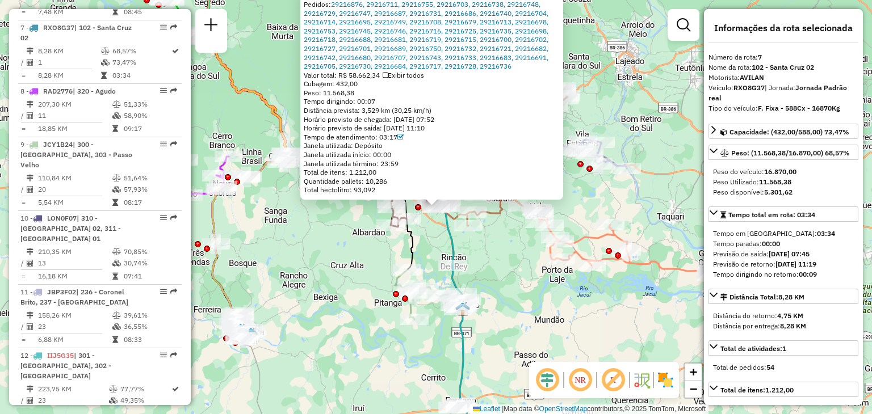
click at [436, 234] on div "41816644 - LIBRAGA BRANDAO SUPERMERCADOS LTDA Pedidos: 29216876, 29216711, 2921…" at bounding box center [436, 207] width 872 height 414
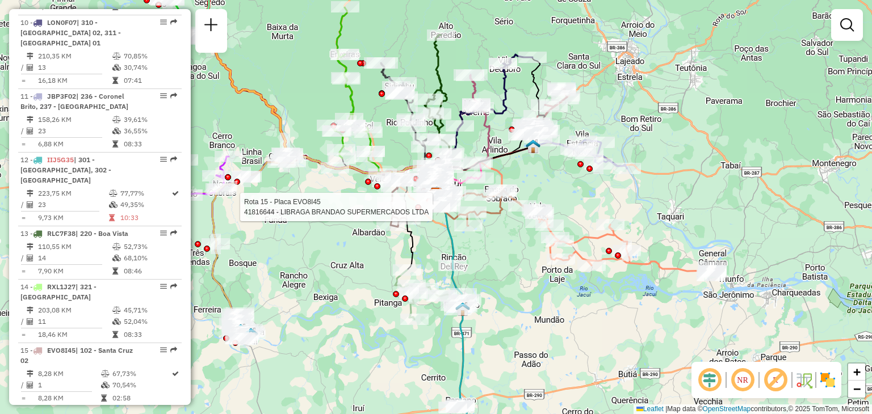
select select "**********"
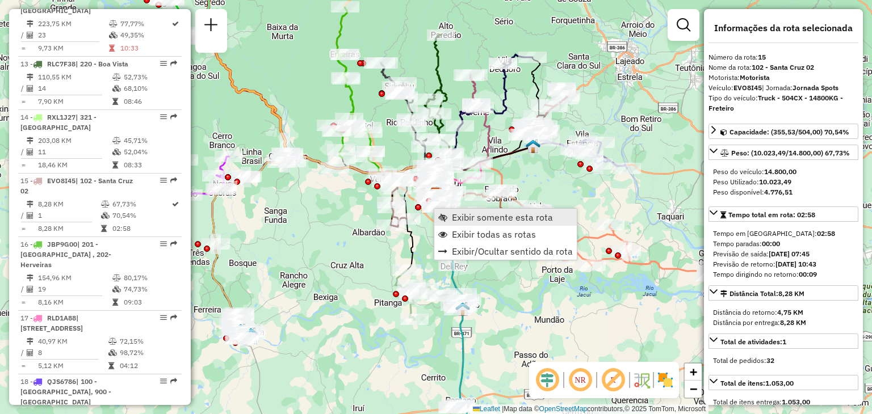
scroll to position [1303, 0]
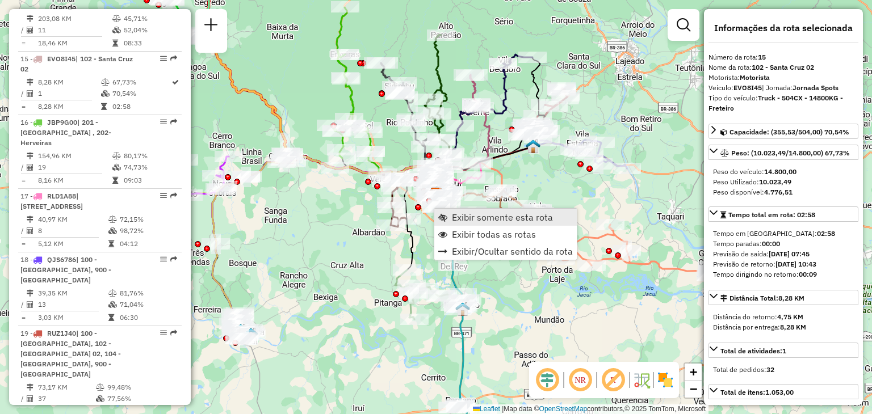
click at [453, 221] on span "Exibir somente esta rota" at bounding box center [502, 217] width 101 height 9
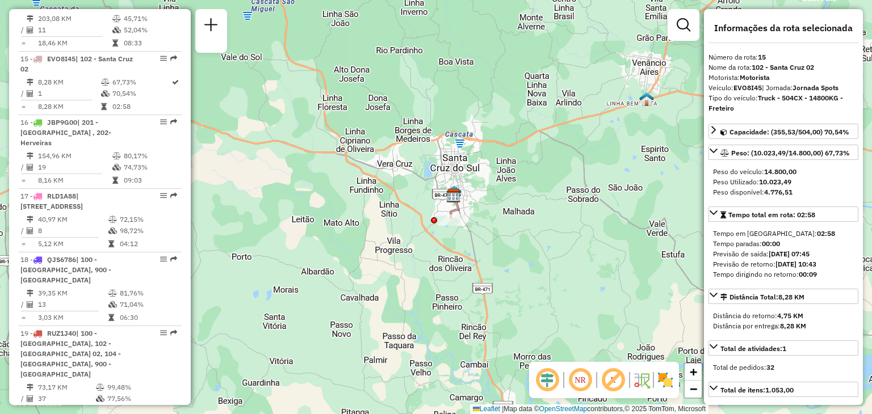
drag, startPoint x: 422, startPoint y: 282, endPoint x: 442, endPoint y: 266, distance: 25.1
click at [442, 266] on div "Janela de atendimento Grade de atendimento Capacidade Transportadoras Veículos …" at bounding box center [436, 207] width 872 height 414
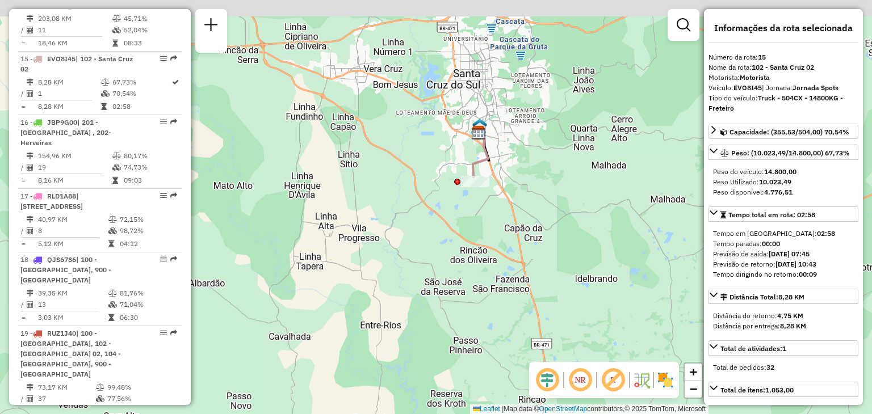
drag, startPoint x: 379, startPoint y: 185, endPoint x: 375, endPoint y: 189, distance: 6.0
click at [375, 189] on div "Janela de atendimento Grade de atendimento Capacidade Transportadoras Veículos …" at bounding box center [436, 207] width 872 height 414
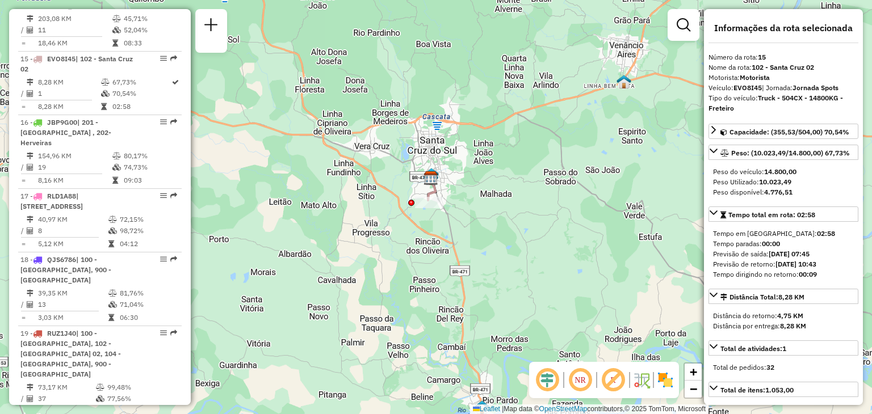
drag, startPoint x: 365, startPoint y: 214, endPoint x: 372, endPoint y: 236, distance: 23.5
click at [370, 239] on div "Janela de atendimento Grade de atendimento Capacidade Transportadoras Veículos …" at bounding box center [436, 207] width 872 height 414
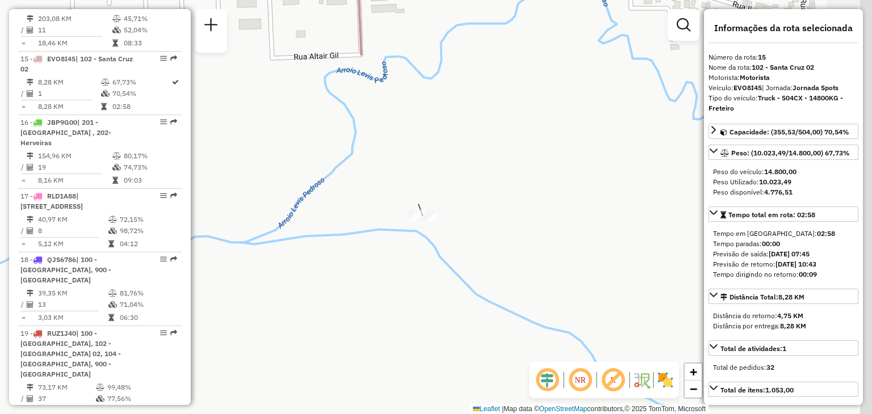
drag, startPoint x: 360, startPoint y: 259, endPoint x: 363, endPoint y: 246, distance: 13.5
click at [359, 255] on div "Janela de atendimento Grade de atendimento Capacidade Transportadoras Veículos …" at bounding box center [436, 207] width 872 height 414
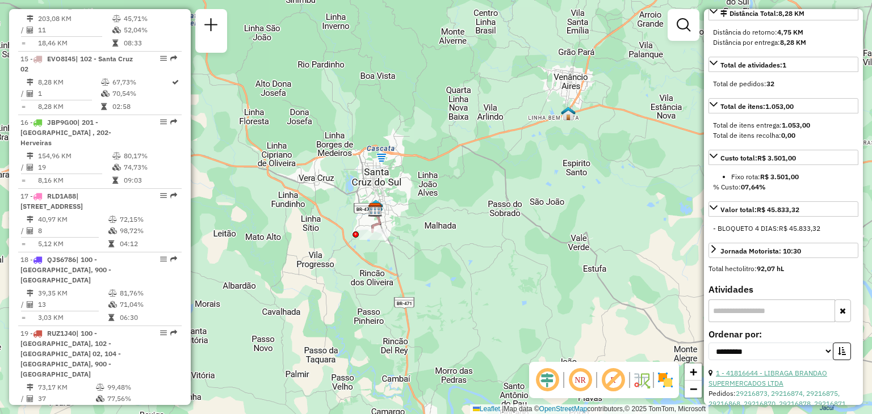
scroll to position [511, 0]
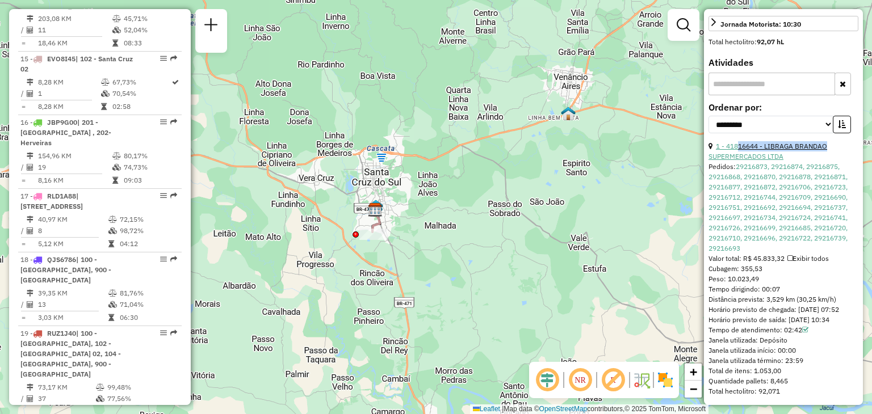
drag, startPoint x: 831, startPoint y: 140, endPoint x: 749, endPoint y: 165, distance: 85.5
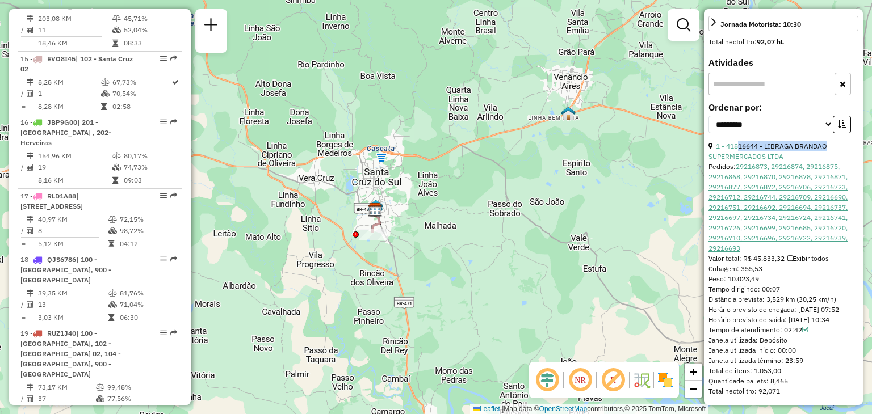
click at [739, 149] on div "1 - 41816644 - LIBRAGA BRANDAO SUPERMERCADOS LTDA" at bounding box center [784, 151] width 150 height 20
copy link "16644 - LIBRAGA BRANDAO"
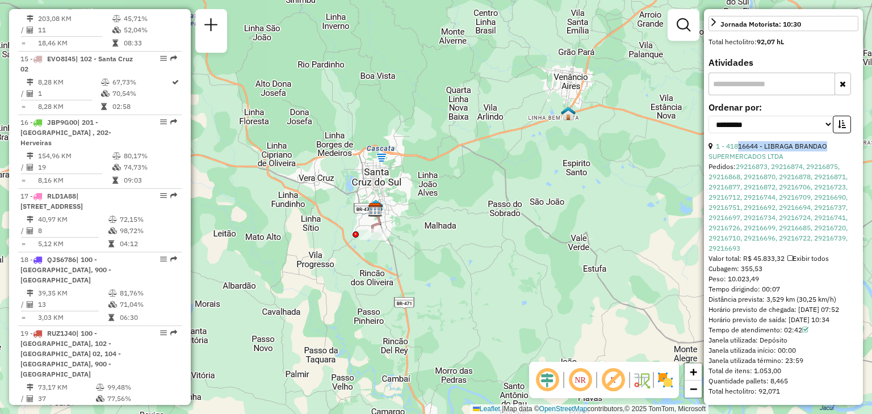
drag, startPoint x: 340, startPoint y: 150, endPoint x: 195, endPoint y: 1, distance: 208.4
click at [362, 162] on div "Janela de atendimento Grade de atendimento Capacidade Transportadoras Veículos …" at bounding box center [436, 207] width 872 height 414
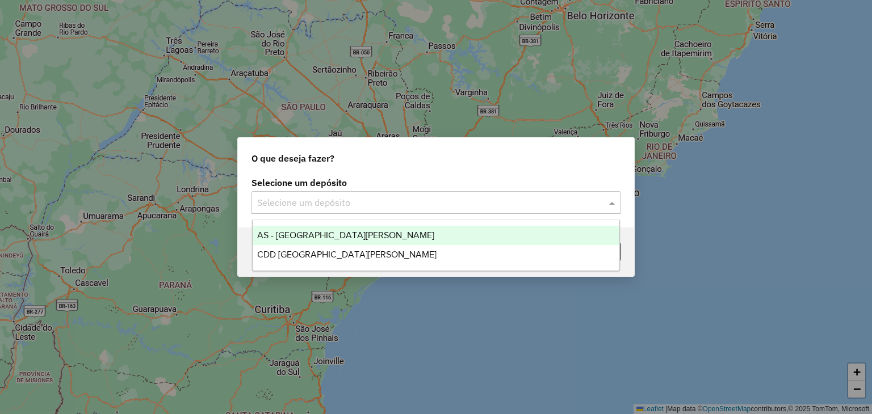
click at [352, 210] on div "Selecione um depósito" at bounding box center [436, 202] width 369 height 23
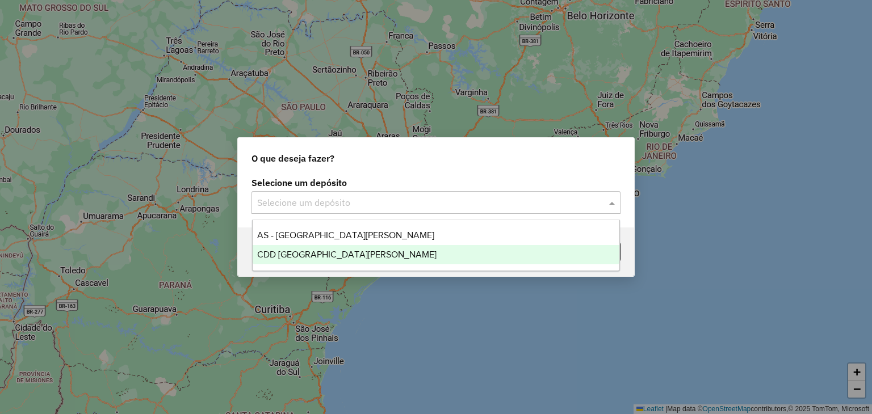
click at [309, 256] on span "CDD [GEOGRAPHIC_DATA][PERSON_NAME]" at bounding box center [346, 255] width 179 height 10
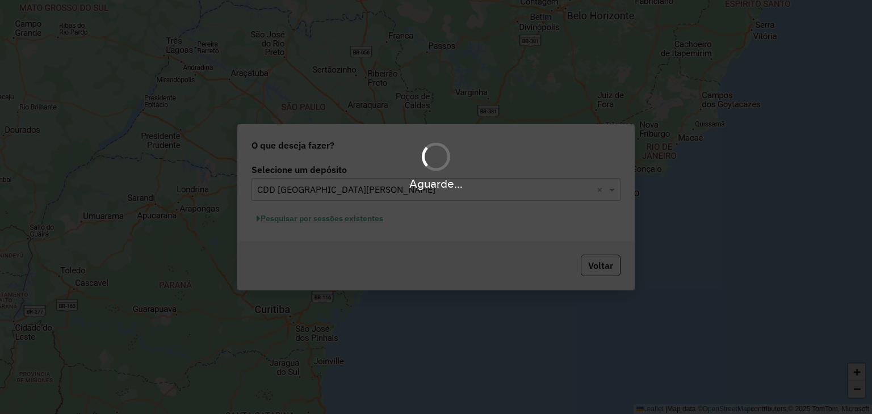
click at [318, 222] on div "Aguarde..." at bounding box center [436, 207] width 872 height 414
click at [305, 220] on div "Aguarde..." at bounding box center [436, 207] width 872 height 414
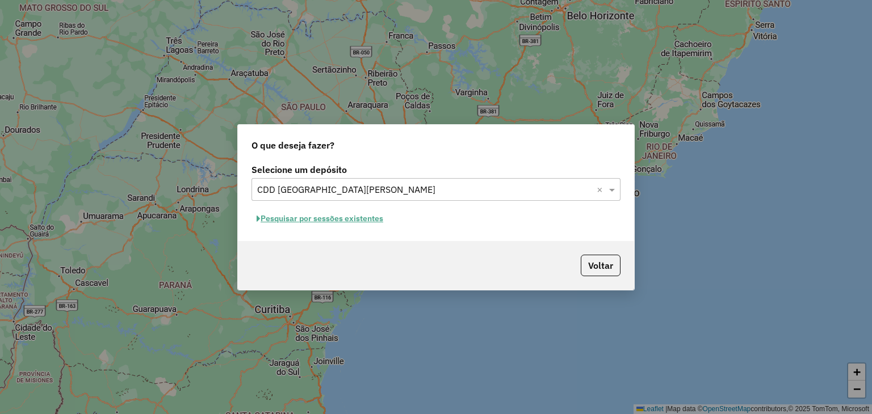
click at [287, 219] on button "Pesquisar por sessões existentes" at bounding box center [320, 219] width 137 height 18
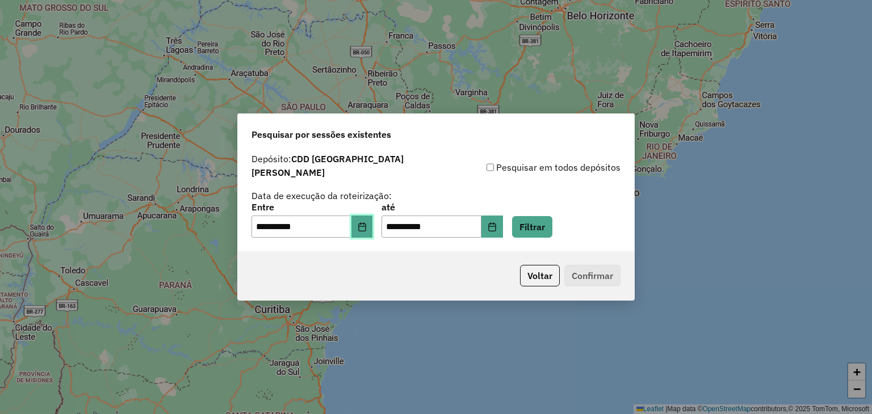
click at [370, 227] on button "Choose Date" at bounding box center [362, 227] width 22 height 23
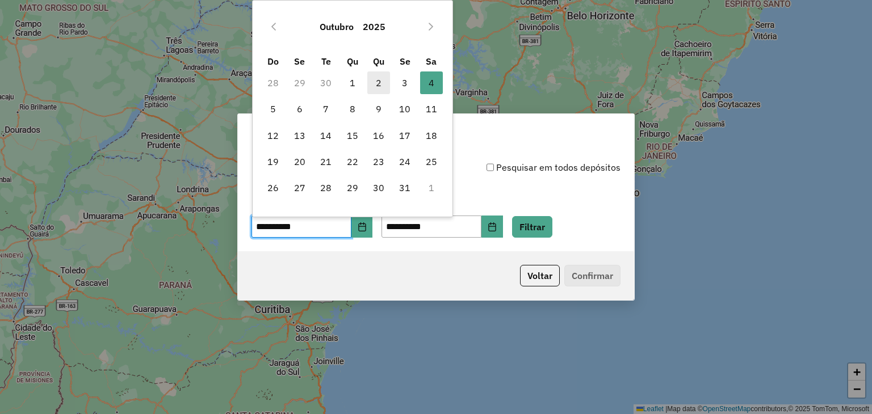
click at [384, 83] on span "2" at bounding box center [378, 83] width 23 height 23
type input "**********"
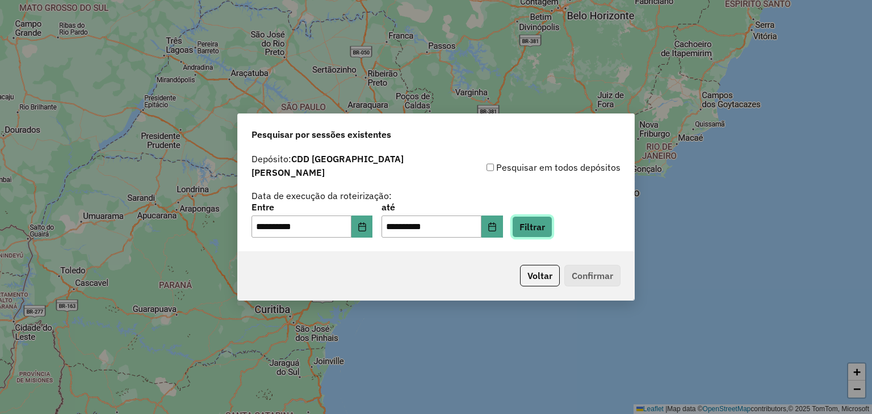
click at [534, 227] on button "Filtrar" at bounding box center [532, 227] width 40 height 22
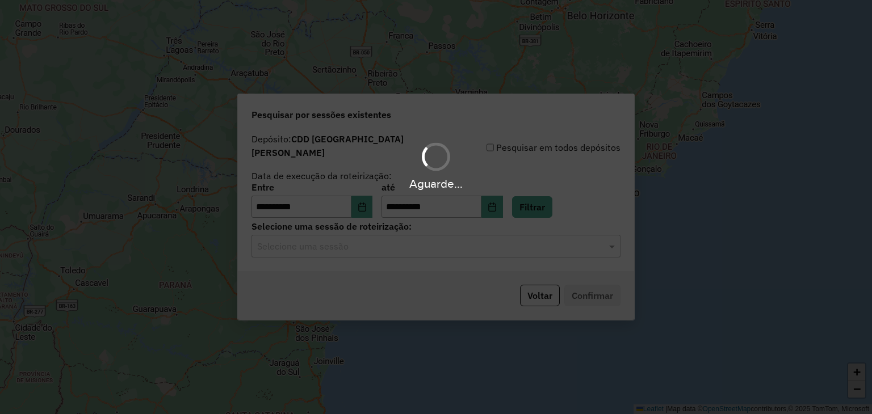
click at [345, 249] on div "Aguarde..." at bounding box center [436, 207] width 872 height 414
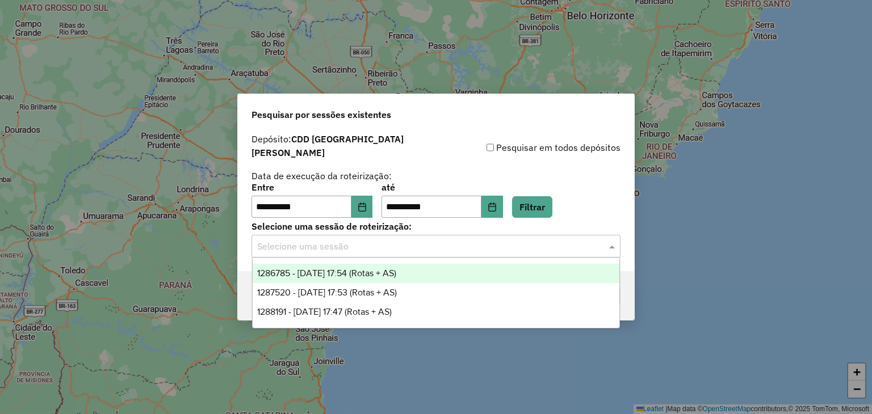
click at [336, 242] on input "text" at bounding box center [424, 247] width 335 height 14
click at [351, 277] on span "1286785 - [DATE] 17:54 (Rotas + AS)" at bounding box center [326, 274] width 139 height 10
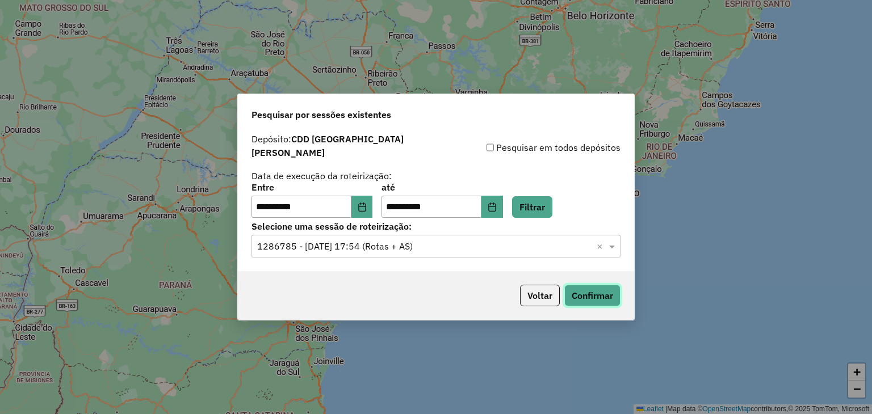
drag, startPoint x: 577, startPoint y: 289, endPoint x: 554, endPoint y: 228, distance: 65.1
click at [579, 289] on button "Confirmar" at bounding box center [592, 296] width 56 height 22
click at [357, 246] on input "text" at bounding box center [424, 247] width 335 height 14
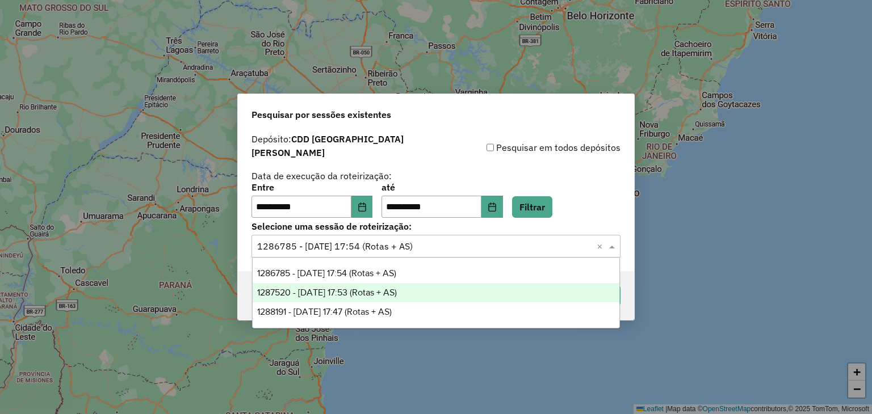
click at [367, 292] on span "1287520 - [DATE] 17:53 (Rotas + AS)" at bounding box center [327, 293] width 140 height 10
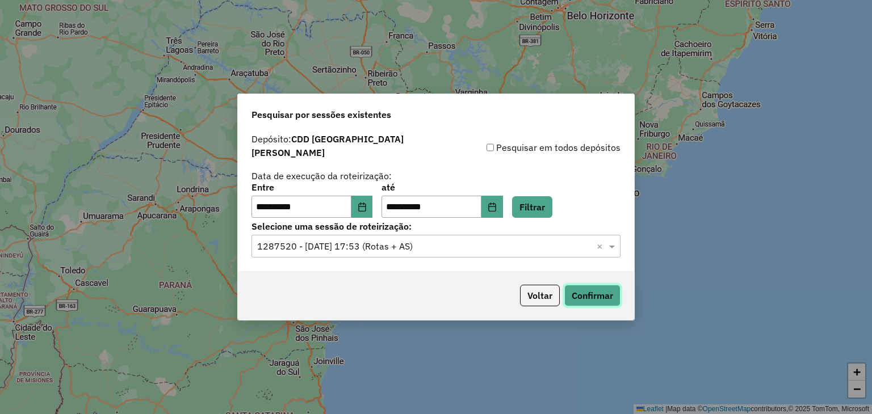
click at [587, 291] on button "Confirmar" at bounding box center [592, 296] width 56 height 22
click at [407, 245] on input "text" at bounding box center [424, 247] width 335 height 14
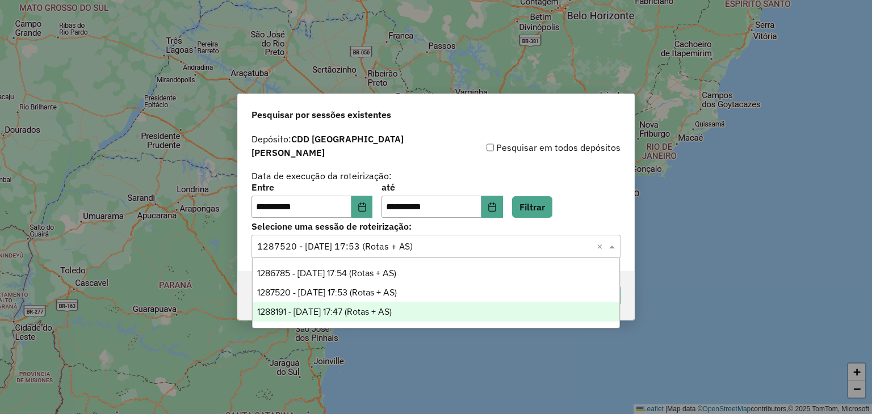
click at [392, 314] on span "1288191 - [DATE] 17:47 (Rotas + AS)" at bounding box center [324, 312] width 135 height 10
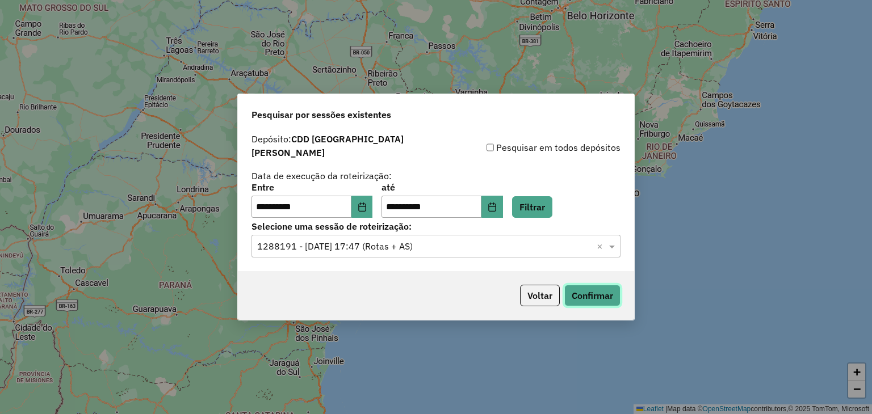
click at [592, 291] on button "Confirmar" at bounding box center [592, 296] width 56 height 22
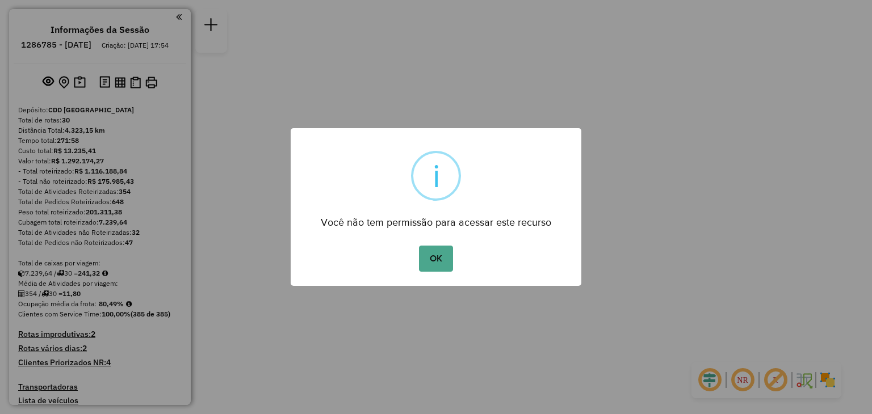
click at [436, 253] on button "OK" at bounding box center [435, 259] width 33 height 26
click at [429, 264] on button "OK" at bounding box center [435, 259] width 33 height 26
click at [442, 261] on button "OK" at bounding box center [435, 259] width 33 height 26
